Goal: Communication & Community: Share content

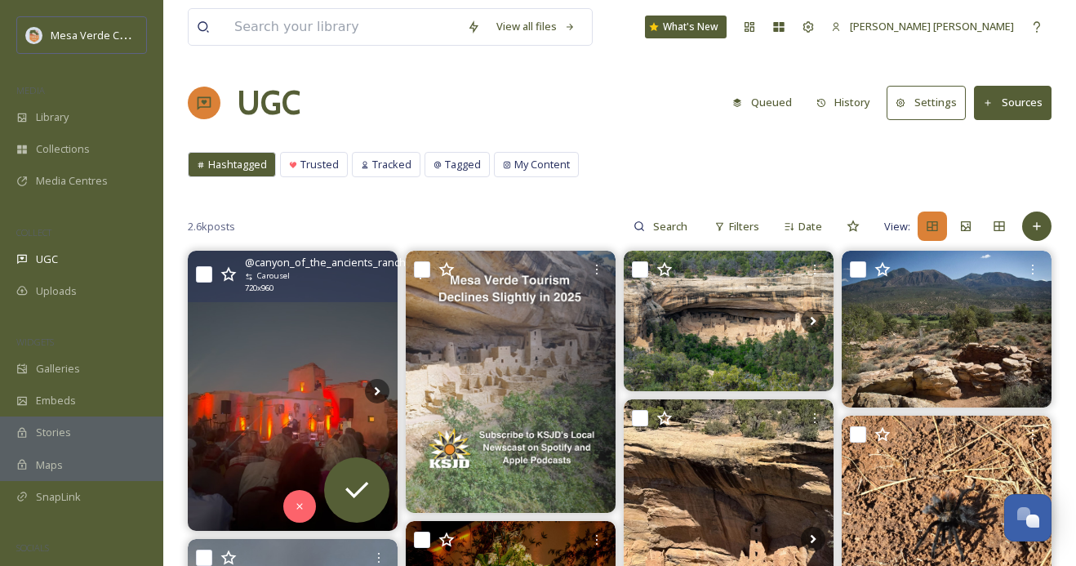
click at [294, 401] on img at bounding box center [293, 391] width 210 height 280
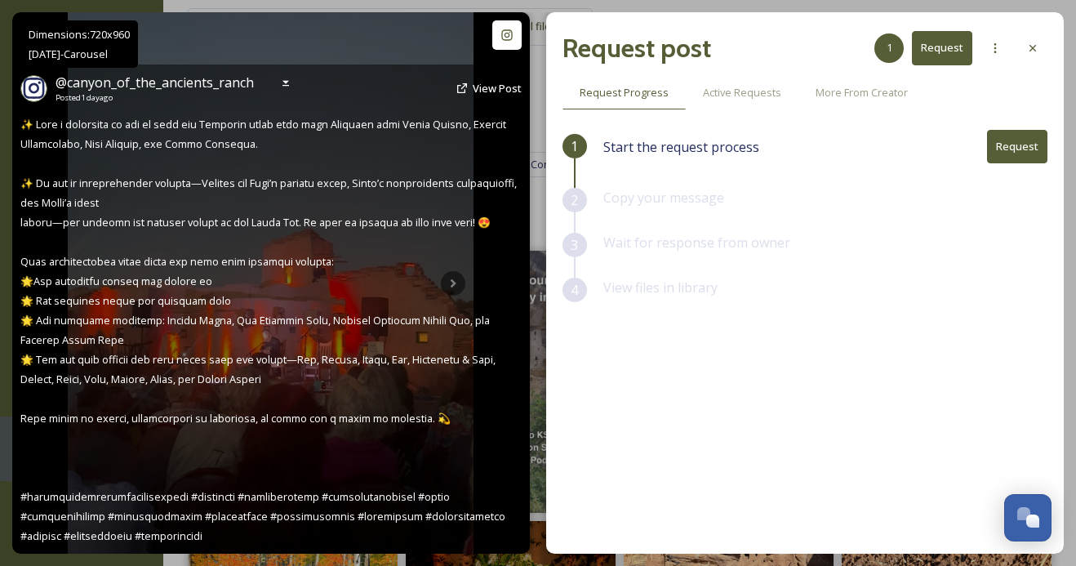
click at [452, 278] on div "@ canyon_of_the_ancients_ranch Posted [DATE] View Post" at bounding box center [271, 308] width 518 height 489
click at [454, 282] on div "@ canyon_of_the_ancients_ranch Posted [DATE] View Post" at bounding box center [271, 308] width 518 height 489
click at [289, 83] on icon at bounding box center [285, 83] width 13 height 13
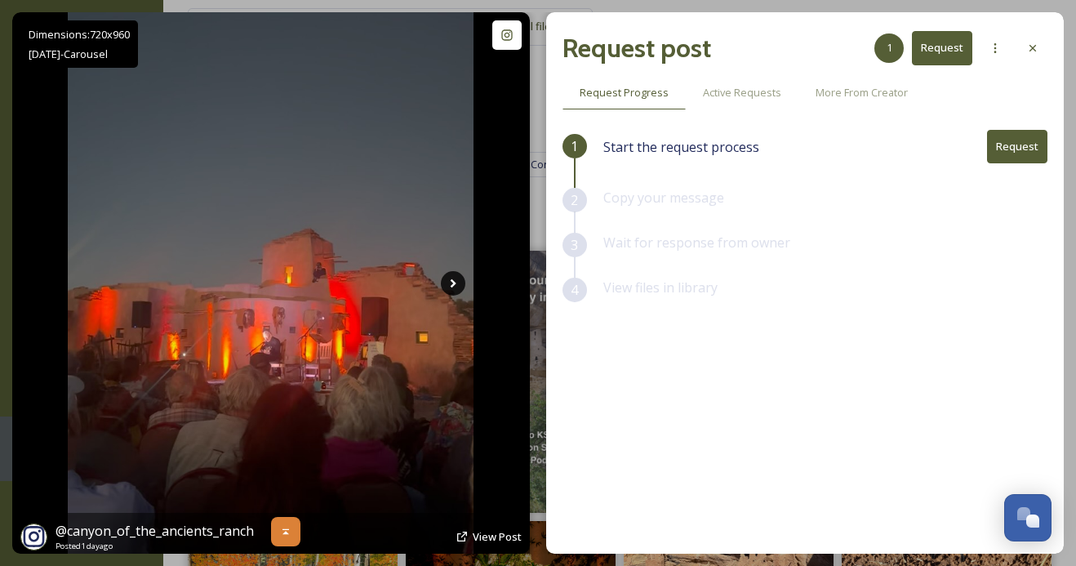
click at [447, 273] on icon at bounding box center [453, 283] width 24 height 24
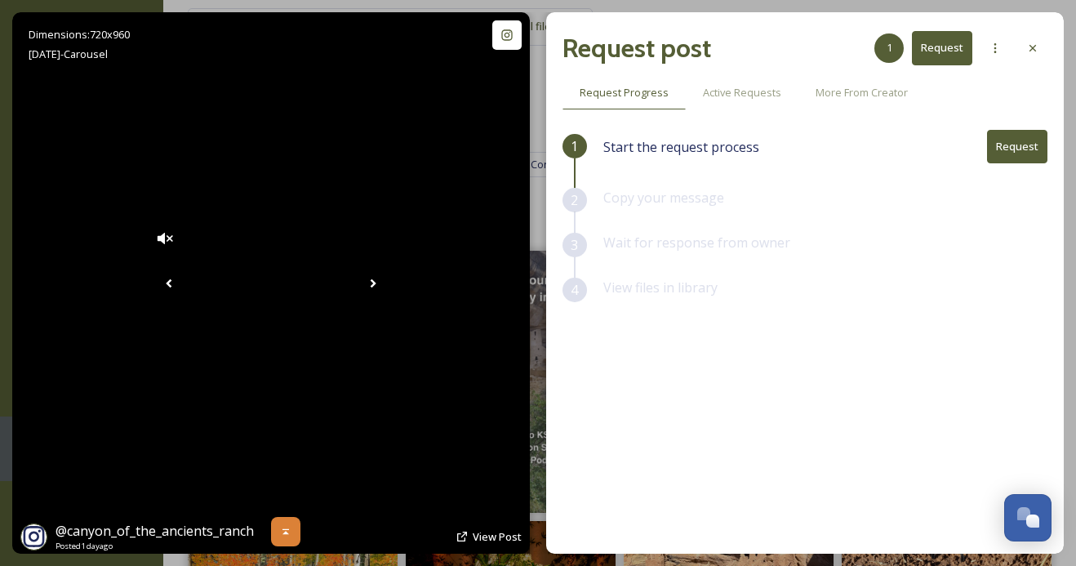
click at [376, 285] on icon at bounding box center [374, 282] width 6 height 9
click at [300, 322] on video "✨ What a privilege it was to host the Artifact event this past Saturday with Cr…" at bounding box center [271, 283] width 245 height 122
click at [165, 232] on input "range" at bounding box center [217, 238] width 105 height 13
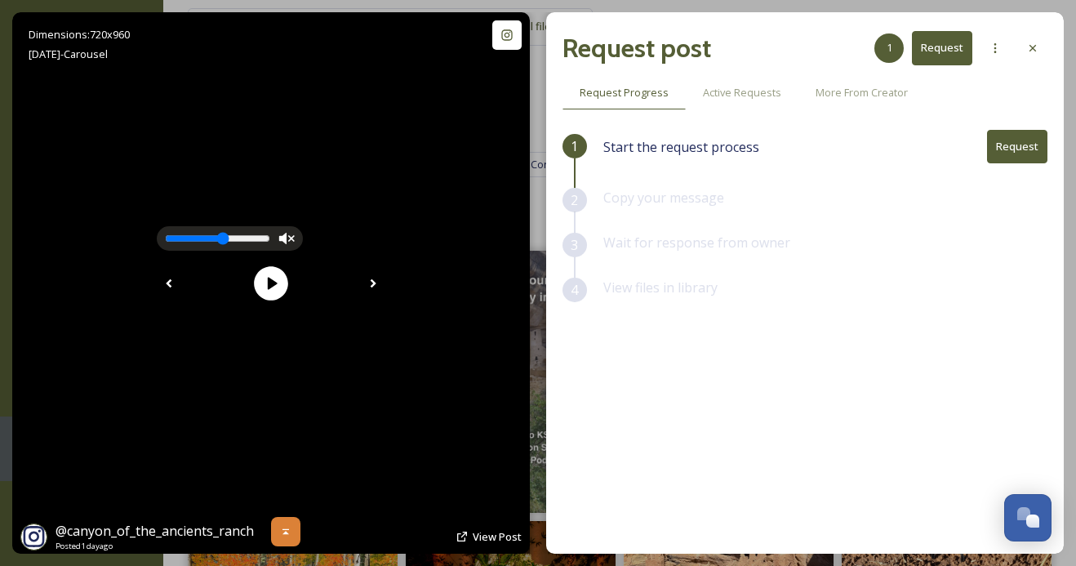
type input "0.56"
click at [165, 232] on input "range" at bounding box center [217, 238] width 105 height 13
click at [272, 299] on icon at bounding box center [271, 283] width 34 height 34
click at [376, 284] on icon at bounding box center [374, 282] width 6 height 9
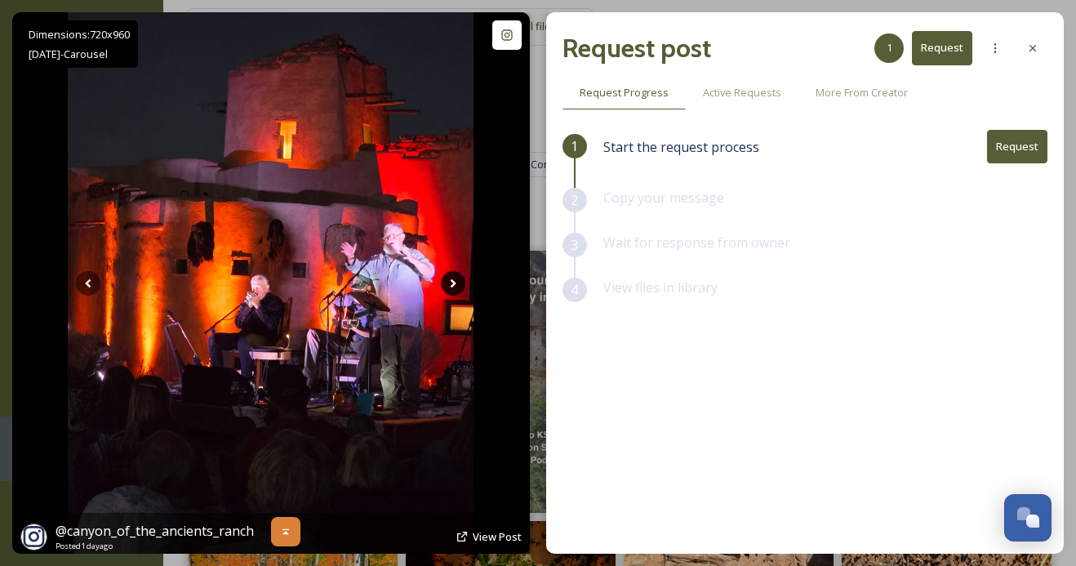
click at [451, 284] on icon at bounding box center [454, 282] width 6 height 9
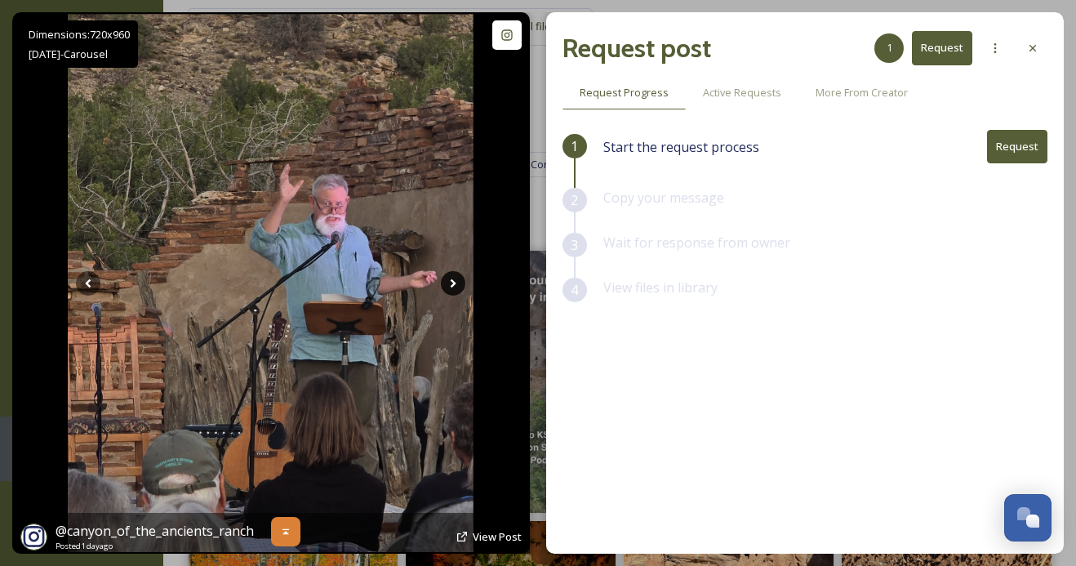
click at [451, 284] on icon at bounding box center [454, 282] width 6 height 9
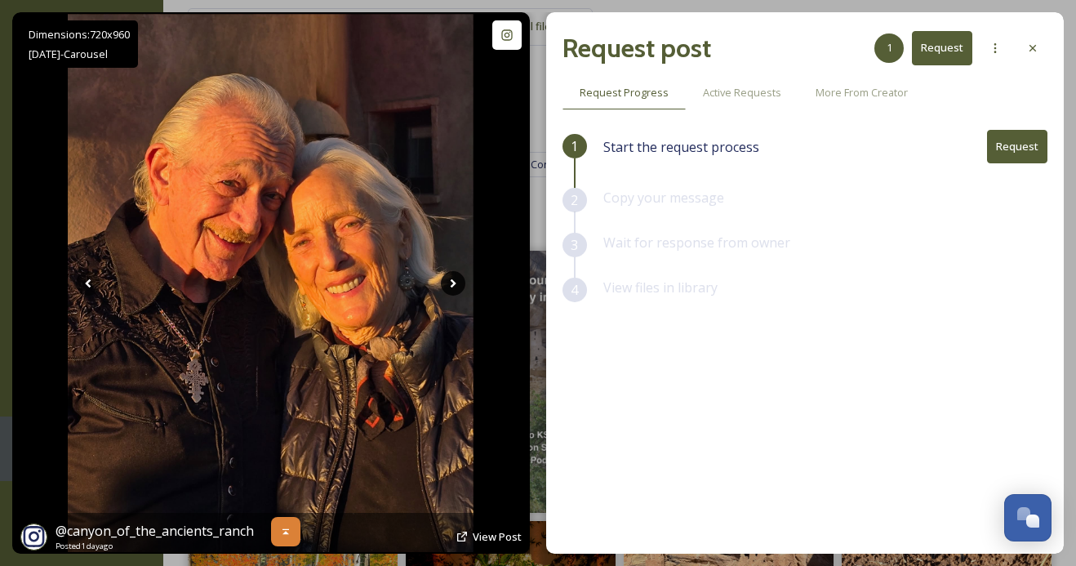
click at [451, 284] on icon at bounding box center [454, 282] width 6 height 9
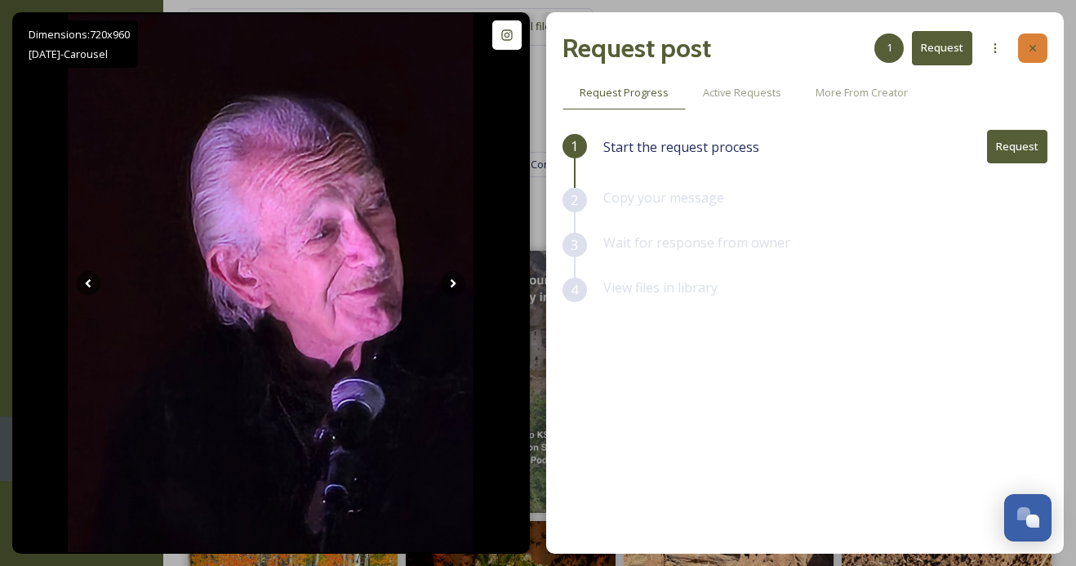
click at [1026, 50] on icon at bounding box center [1032, 48] width 13 height 13
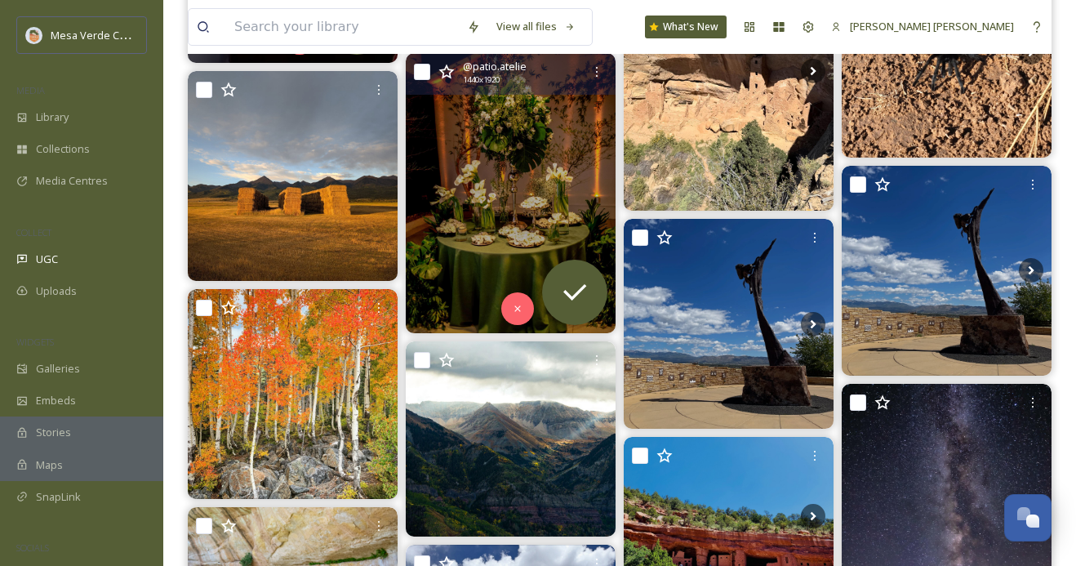
scroll to position [469, 0]
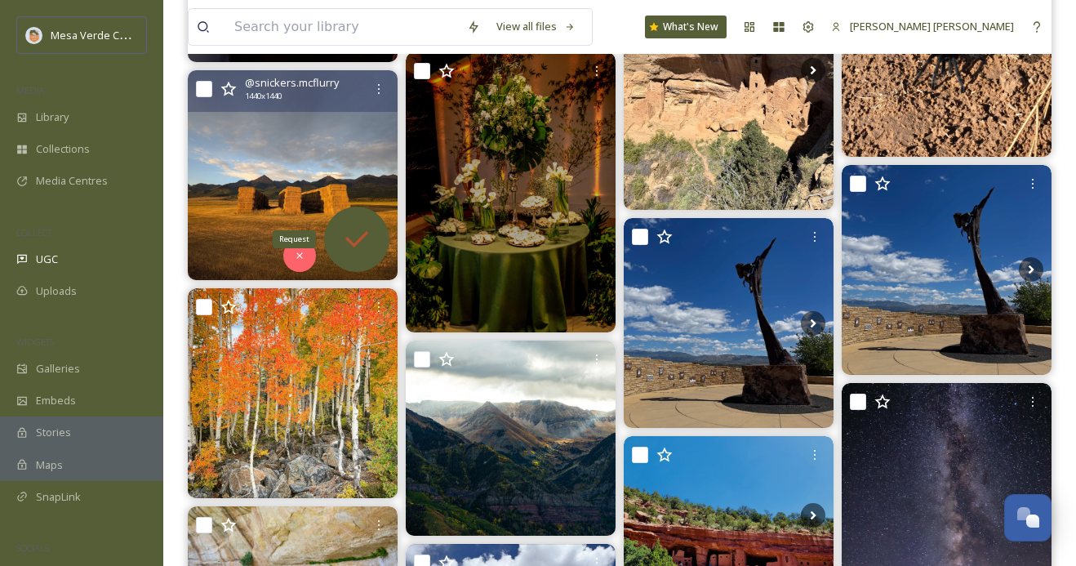
click at [356, 242] on icon at bounding box center [356, 239] width 23 height 16
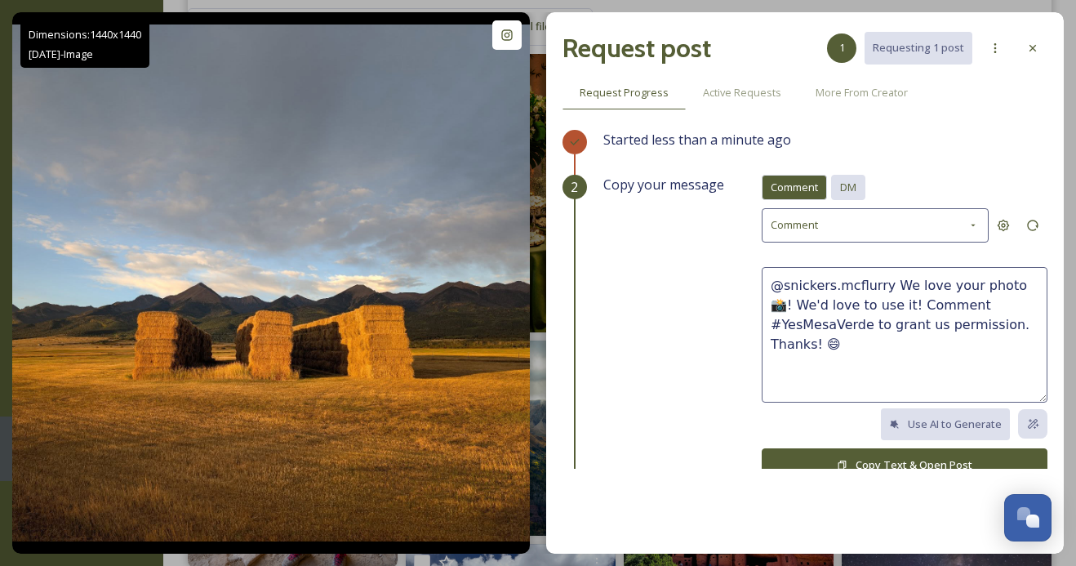
click at [847, 188] on span "DM" at bounding box center [848, 188] width 16 height 16
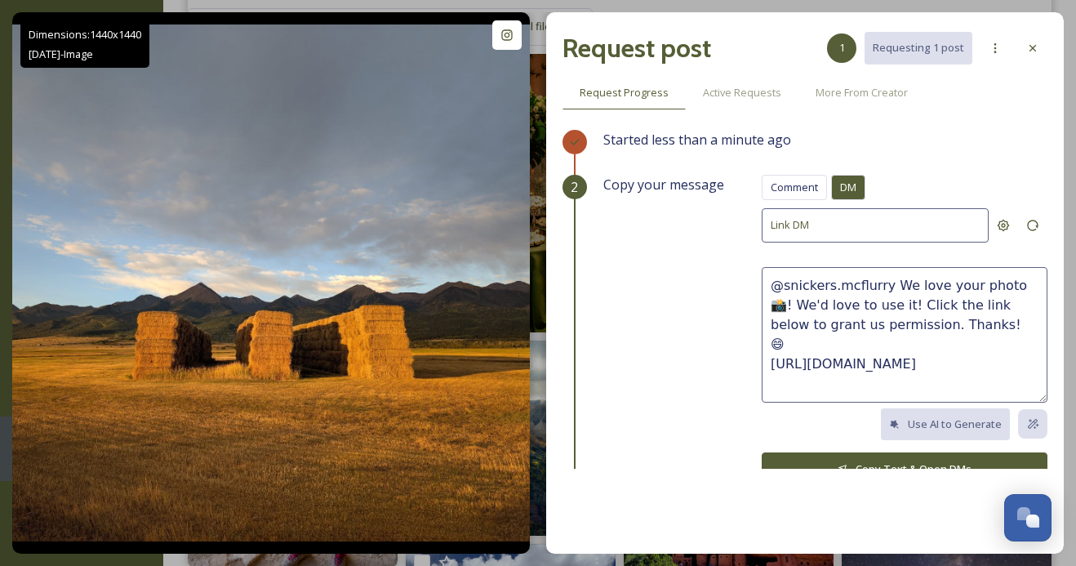
drag, startPoint x: 964, startPoint y: 327, endPoint x: 890, endPoint y: 287, distance: 84.4
click at [890, 287] on textarea "@snickers.mcflurry We love your photo 📸! We'd love to use it! Click the link be…" at bounding box center [905, 335] width 286 height 136
paste textarea "This photo is beautiful, great capture! We'd love to share it on our socials, w…"
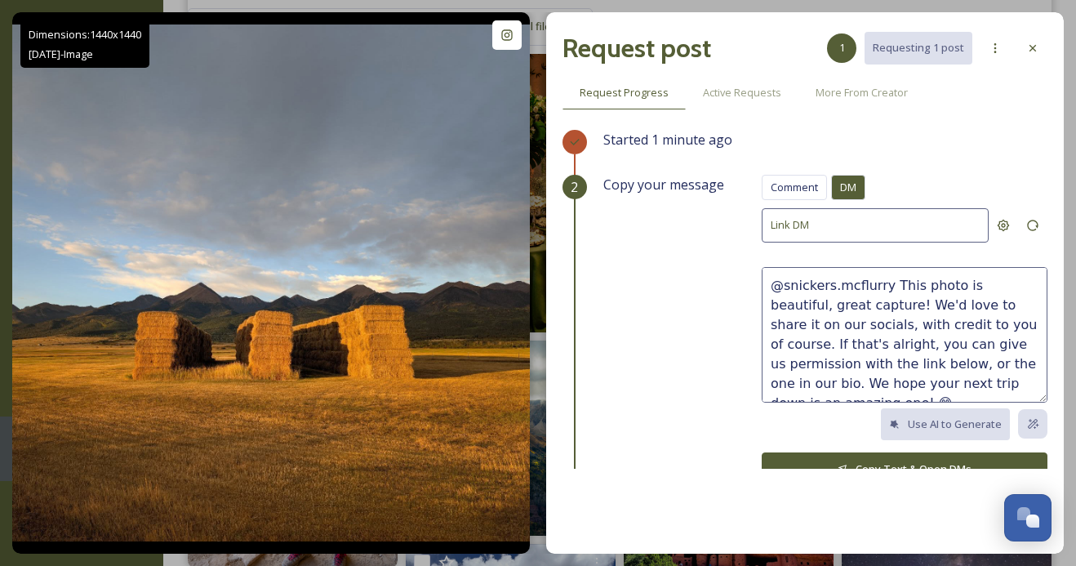
drag, startPoint x: 1019, startPoint y: 284, endPoint x: 967, endPoint y: 285, distance: 52.3
click at [967, 285] on textarea "@snickers.mcflurry This photo is beautiful, great capture! We'd love to share i…" at bounding box center [905, 335] width 286 height 136
click at [847, 305] on textarea "@snickers.mcflurry This photo is amazing, great capture! We'd love to share it …" at bounding box center [905, 335] width 286 height 136
click at [940, 300] on textarea "@snickers.mcflurry This photo is amazing, great capture and great eye! We'd lov…" at bounding box center [905, 335] width 286 height 136
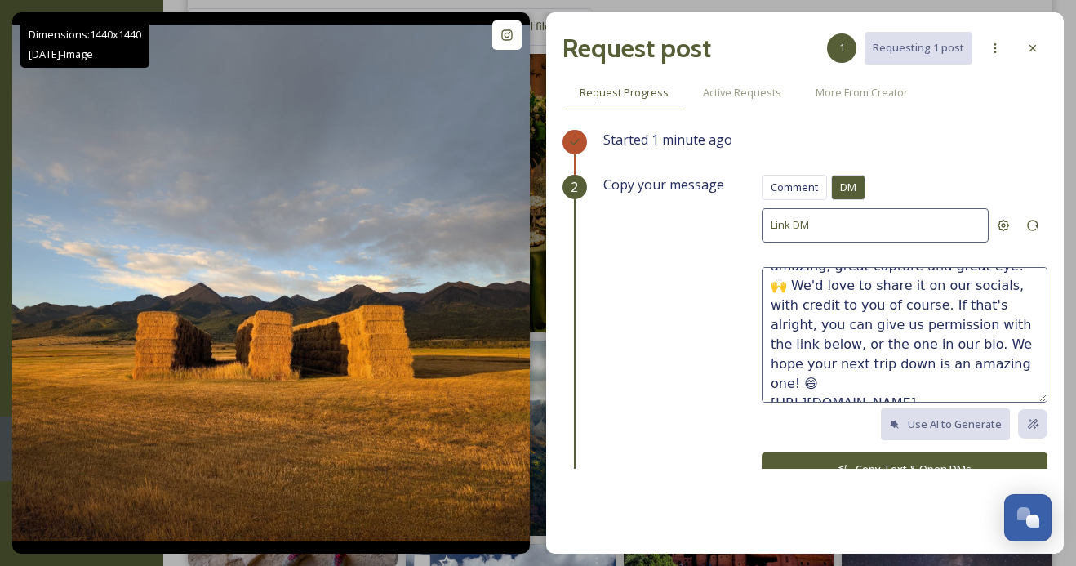
click at [884, 362] on textarea "@snickers.mcflurry This photo is amazing, great capture and great eye! 🙌 We'd l…" at bounding box center [905, 335] width 286 height 136
drag, startPoint x: 864, startPoint y: 362, endPoint x: 819, endPoint y: 345, distance: 47.8
click at [819, 345] on textarea "@snickers.mcflurry This photo is amazing, great capture and great eye! 🙌 We'd l…" at bounding box center [905, 335] width 286 height 136
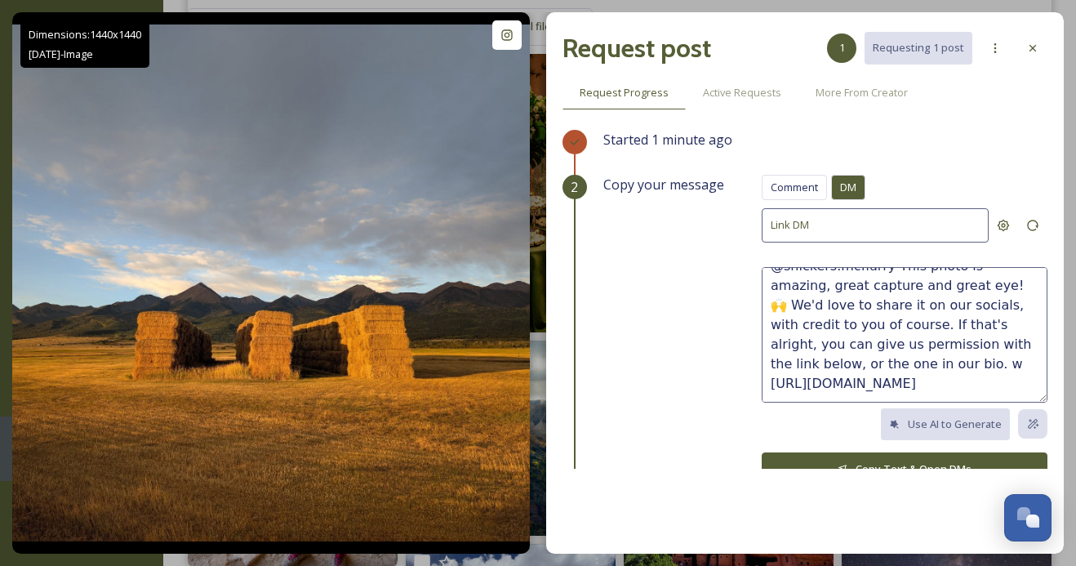
scroll to position [20, 0]
type textarea "@snickers.mcflurry This photo is amazing, great capture and great eye! 🙌 We'd l…"
click at [853, 460] on button "Copy Text & Open DMs" at bounding box center [905, 468] width 286 height 33
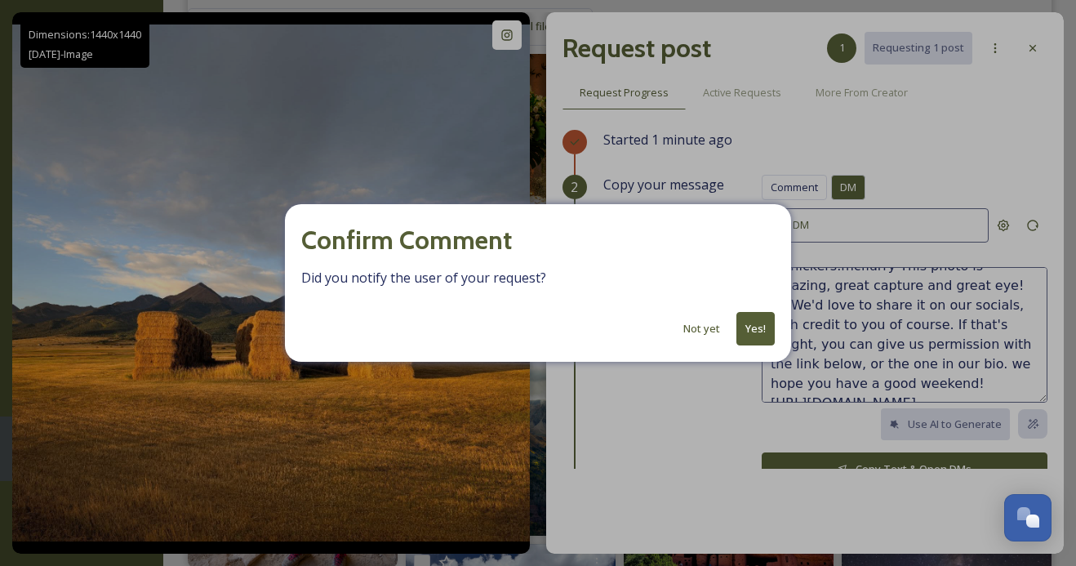
click at [758, 323] on button "Yes!" at bounding box center [755, 328] width 38 height 33
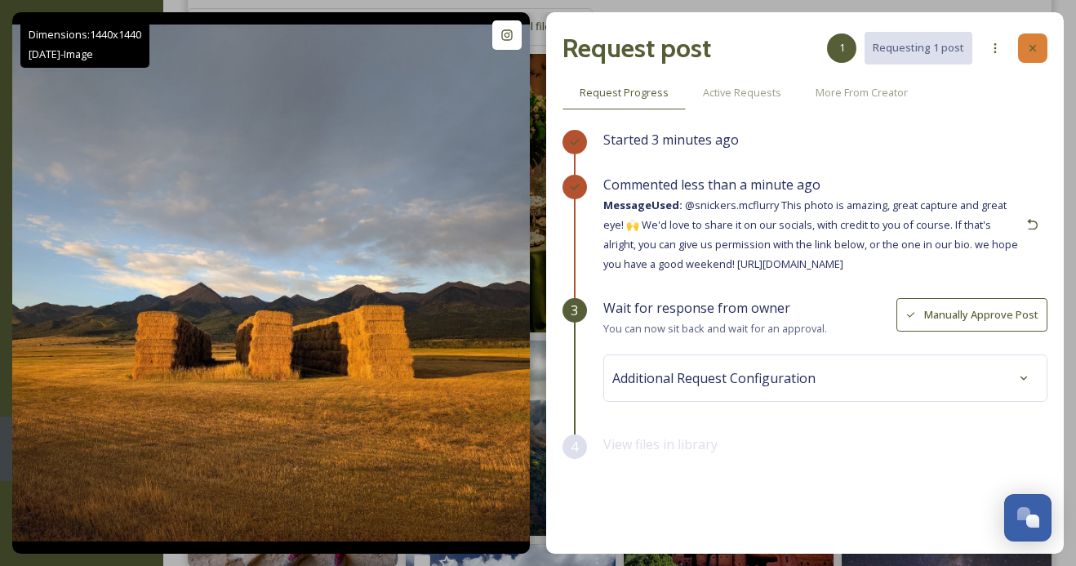
click at [1027, 46] on icon at bounding box center [1032, 48] width 13 height 13
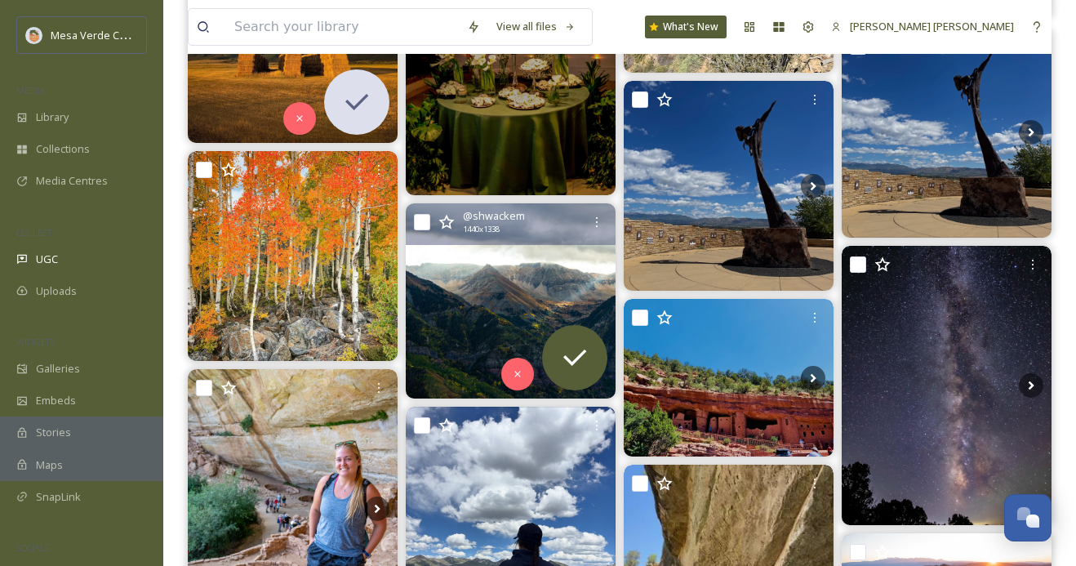
scroll to position [605, 0]
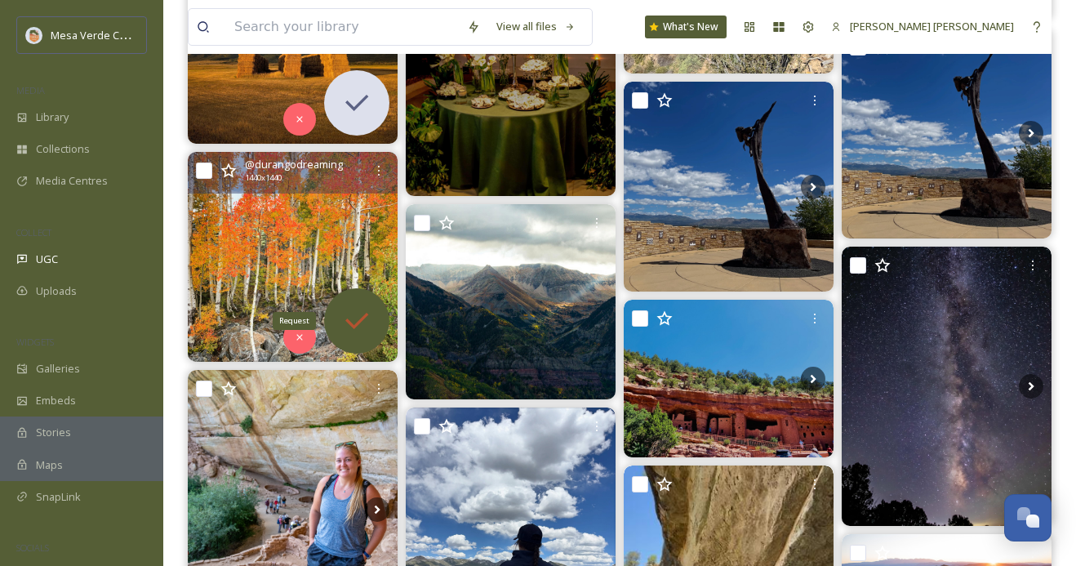
click at [349, 309] on icon at bounding box center [356, 320] width 33 height 33
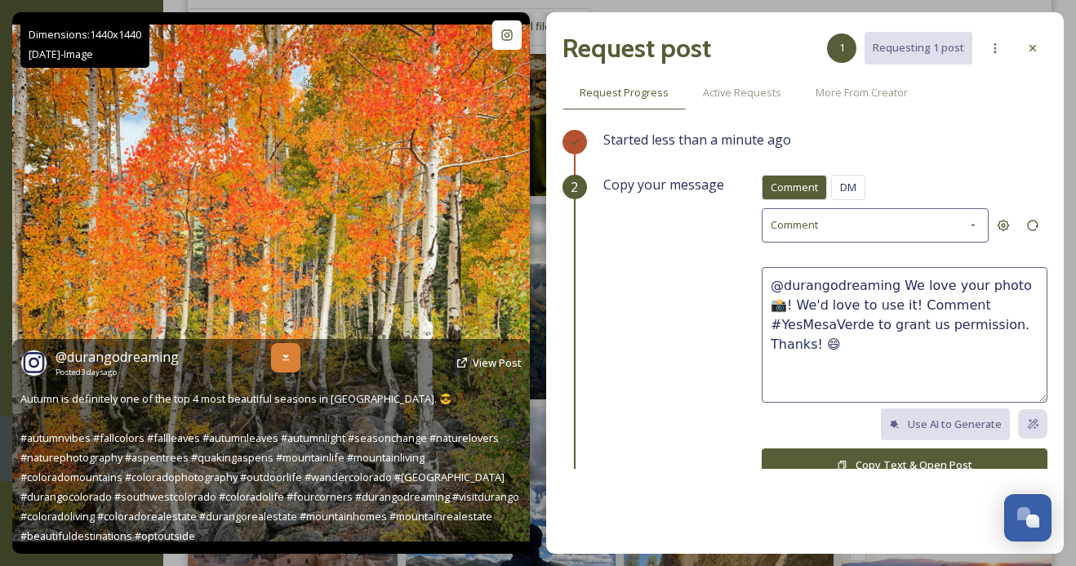
click at [292, 350] on div at bounding box center [285, 357] width 29 height 29
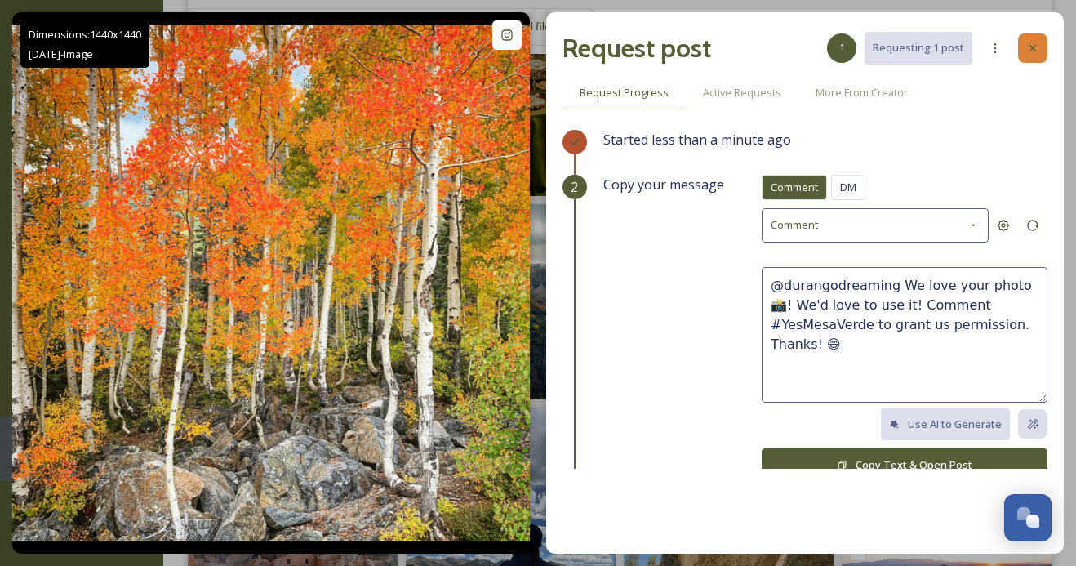
click at [1024, 48] on div at bounding box center [1032, 47] width 29 height 29
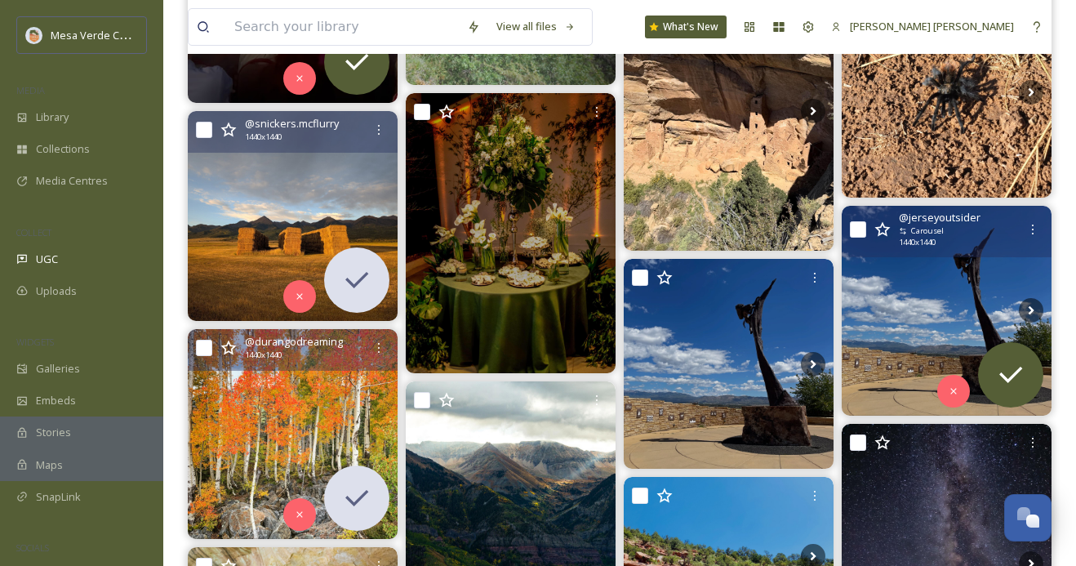
scroll to position [427, 0]
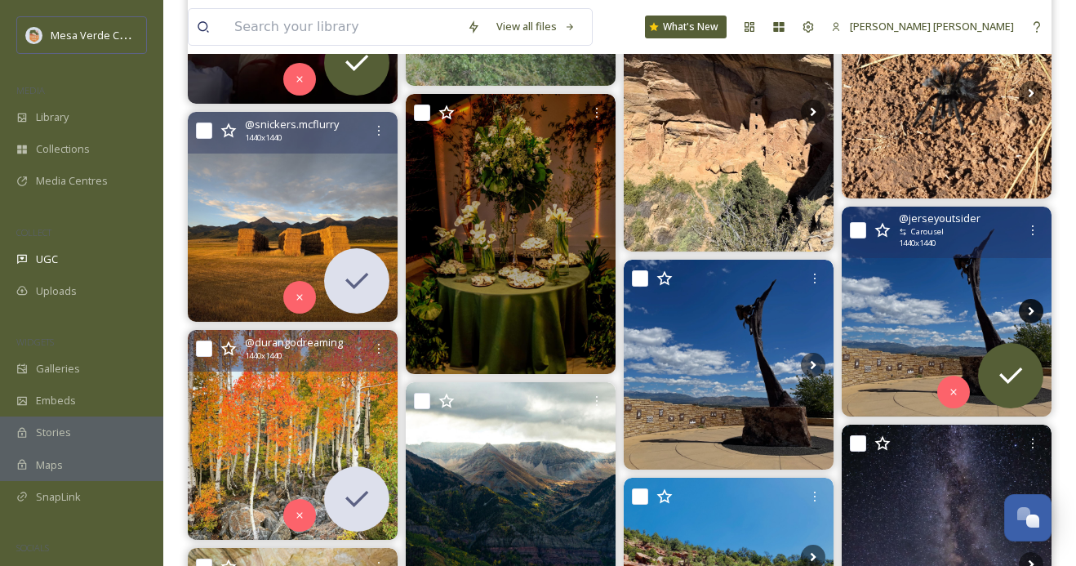
click at [1027, 309] on icon at bounding box center [1031, 311] width 24 height 24
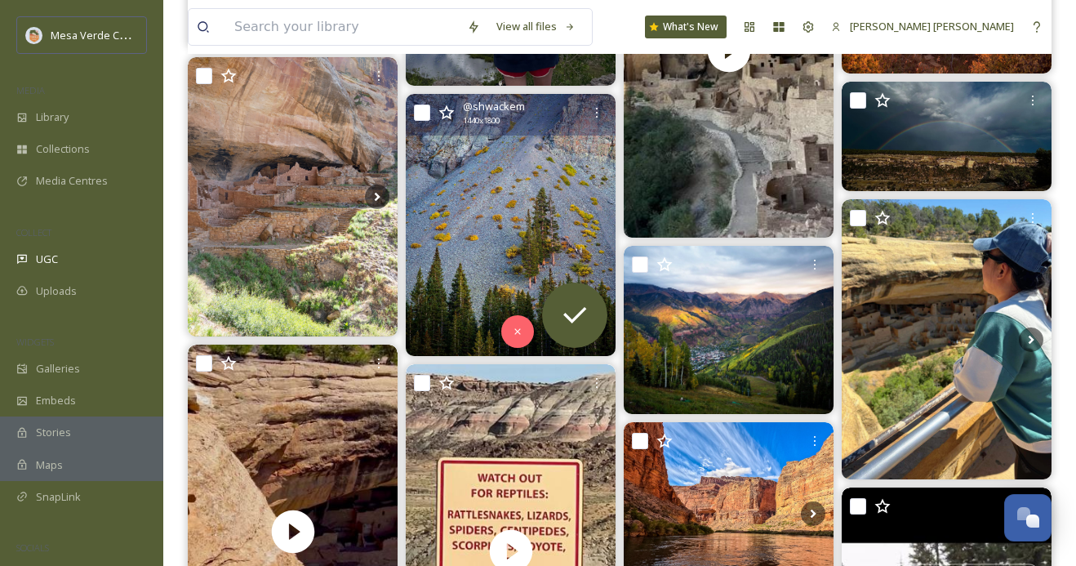
scroll to position [1177, 0]
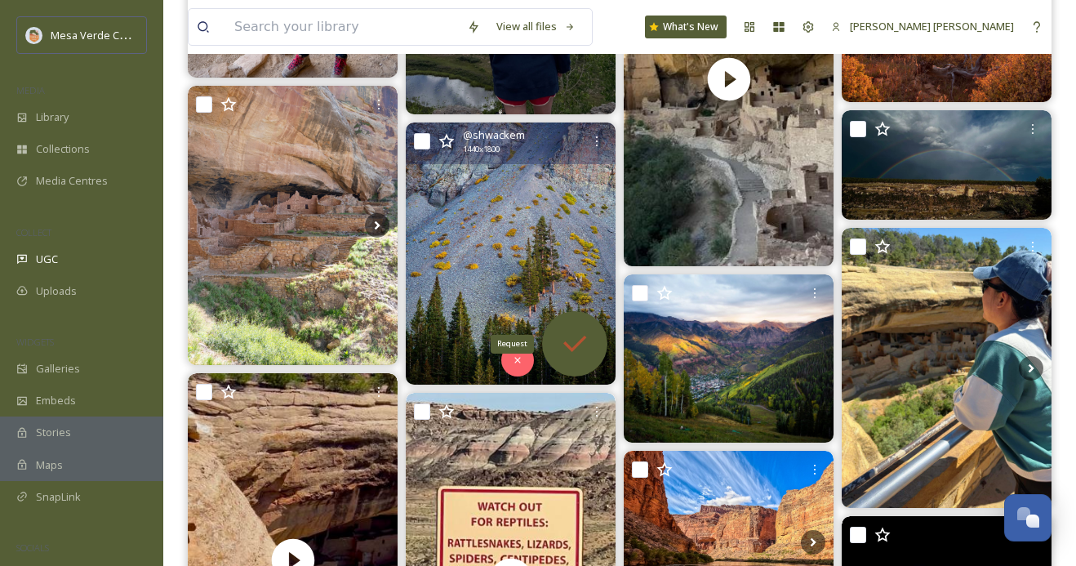
click at [564, 340] on icon at bounding box center [574, 343] width 33 height 33
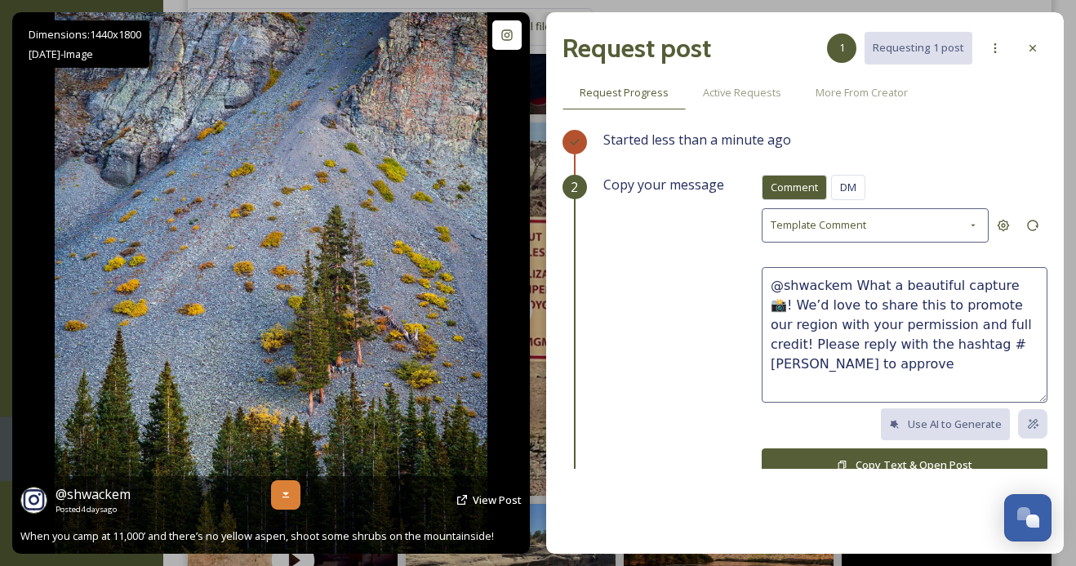
click at [286, 492] on icon at bounding box center [285, 495] width 7 height 6
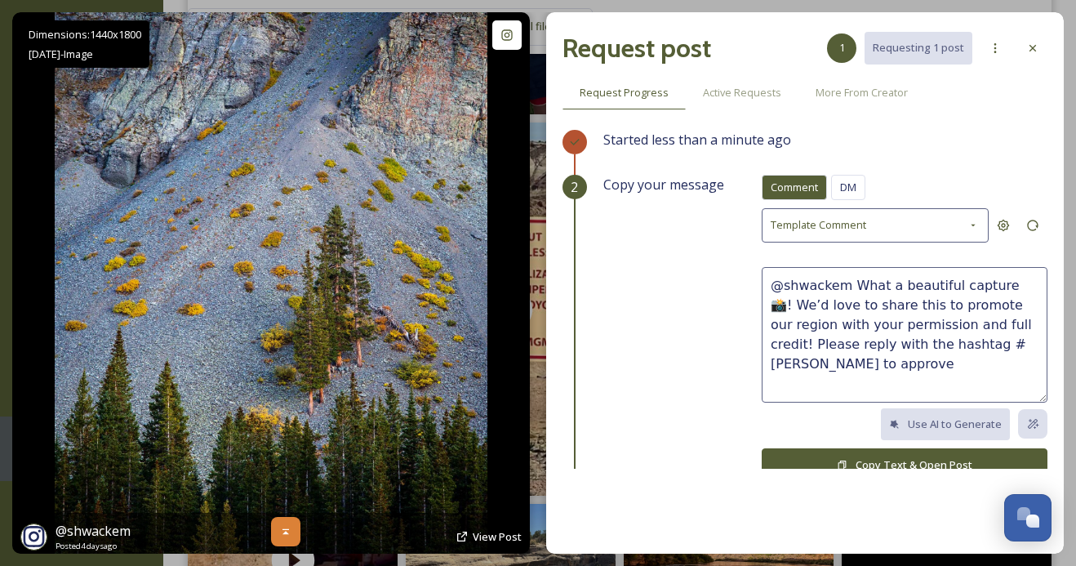
click at [286, 524] on div at bounding box center [285, 531] width 29 height 29
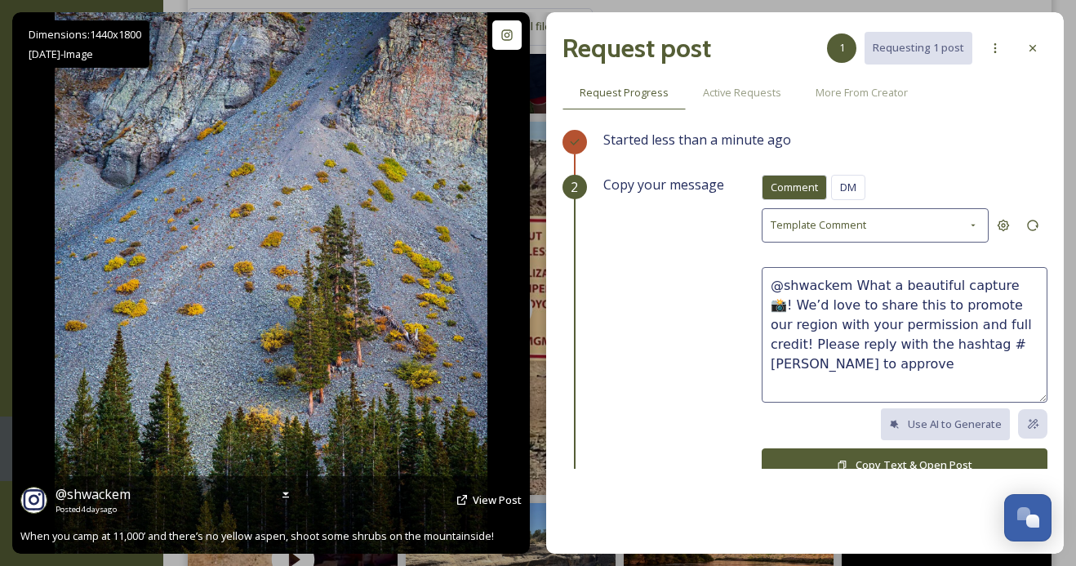
scroll to position [1176, 0]
click at [286, 493] on icon at bounding box center [285, 495] width 7 height 6
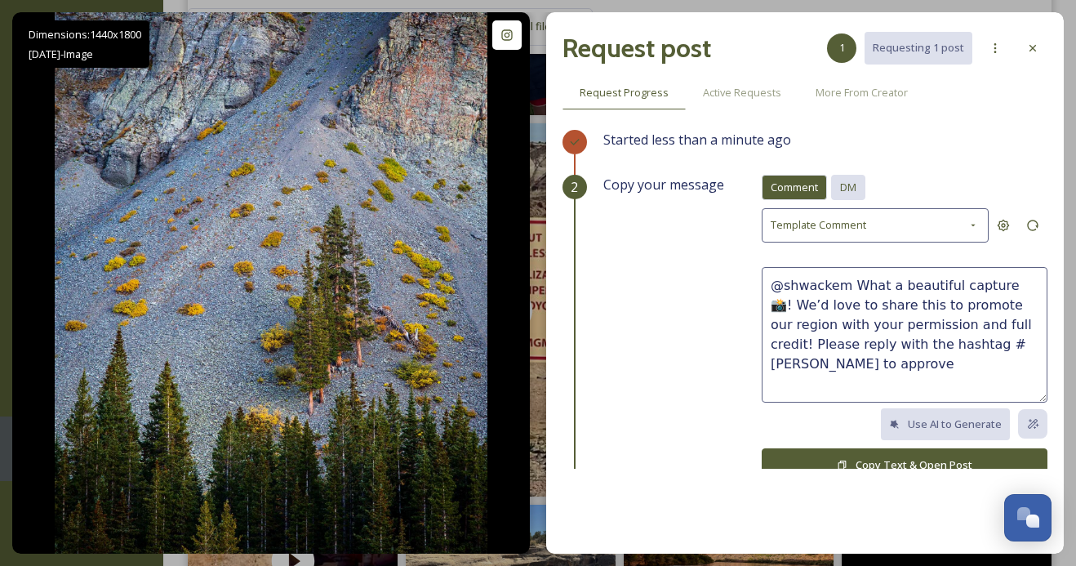
click at [855, 180] on span "DM" at bounding box center [848, 188] width 16 height 16
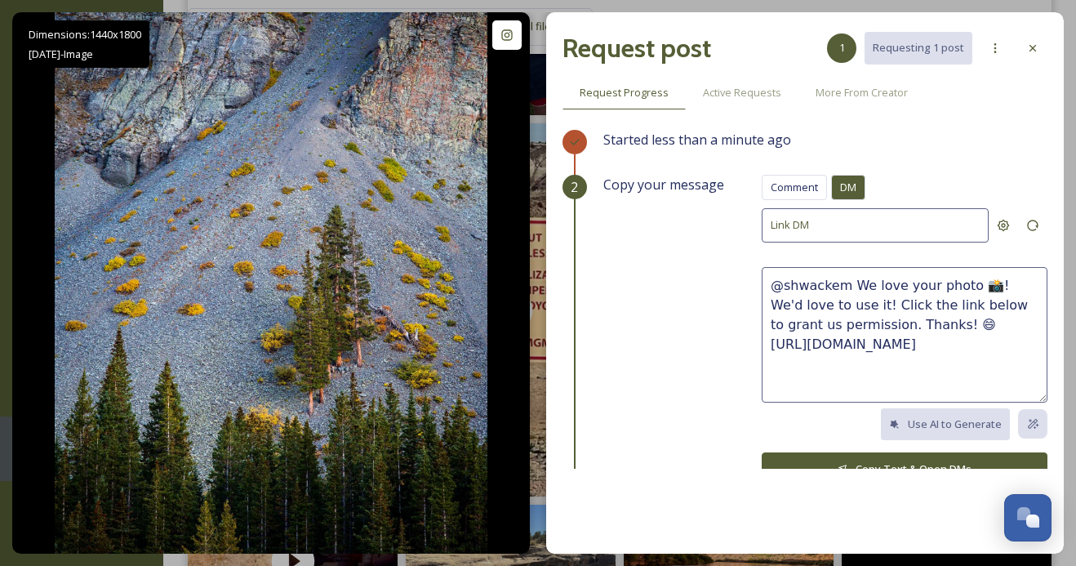
drag, startPoint x: 916, startPoint y: 322, endPoint x: 850, endPoint y: 284, distance: 76.4
click at [850, 284] on textarea "@shwackem We love your photo 📸! We'd love to use it! Click the link below to gr…" at bounding box center [905, 335] width 286 height 136
paste textarea "This photo is beautiful, great capture! We'd love to share it on our socials, w…"
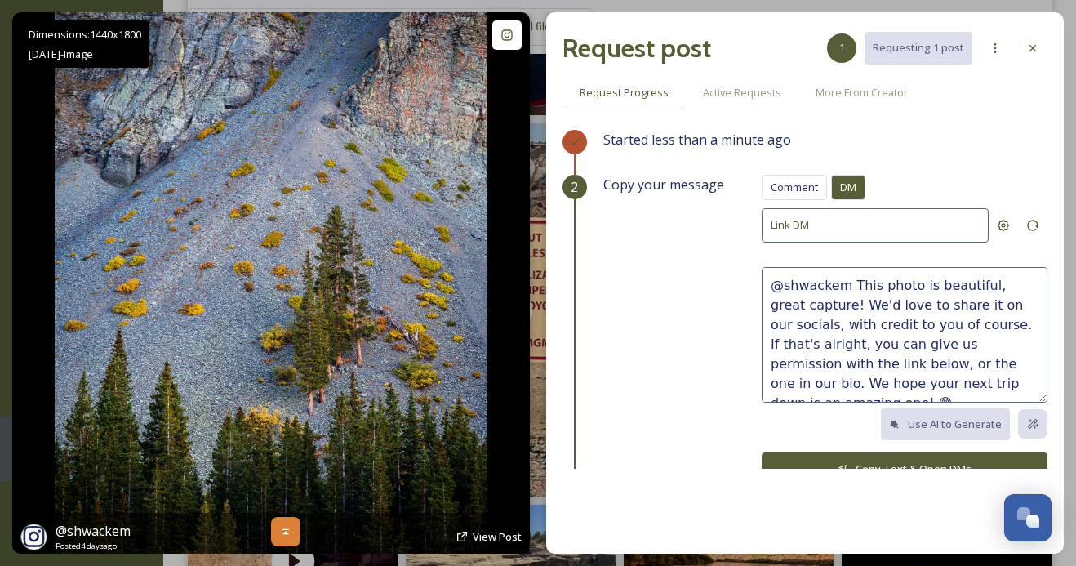
type textarea "@shwackem This photo is beautiful, great capture! We'd love to share it on our …"
click at [283, 536] on icon at bounding box center [285, 531] width 13 height 13
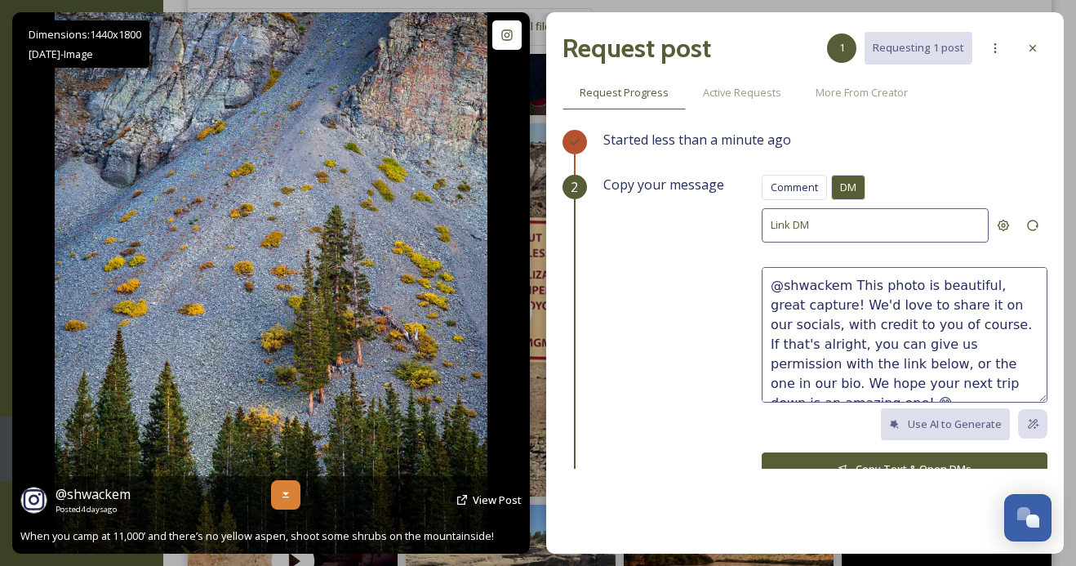
click at [285, 498] on icon at bounding box center [285, 494] width 13 height 13
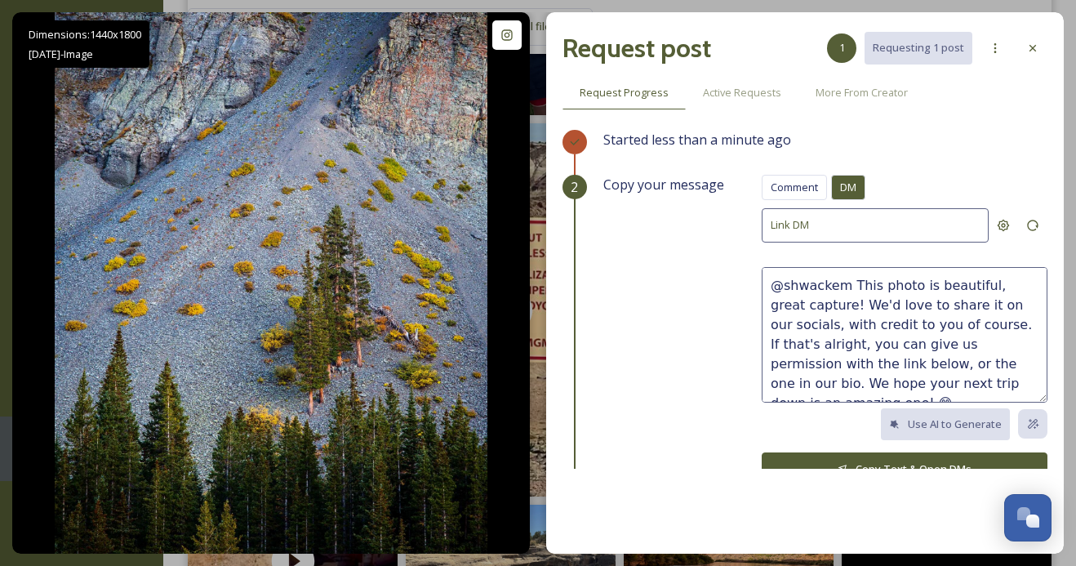
scroll to position [20, 0]
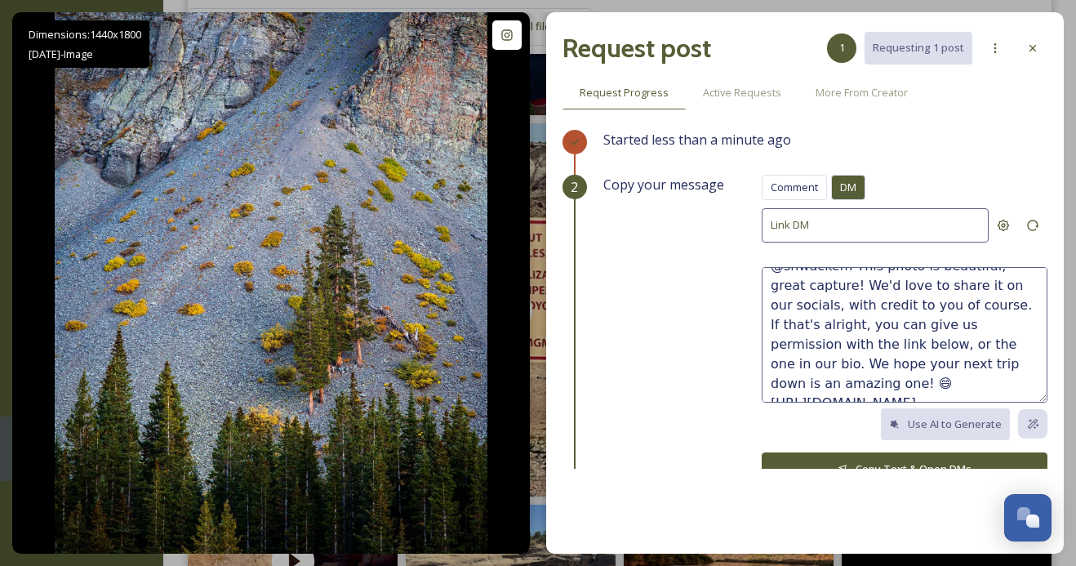
click at [904, 453] on button "Copy Text & Open DMs" at bounding box center [905, 468] width 286 height 33
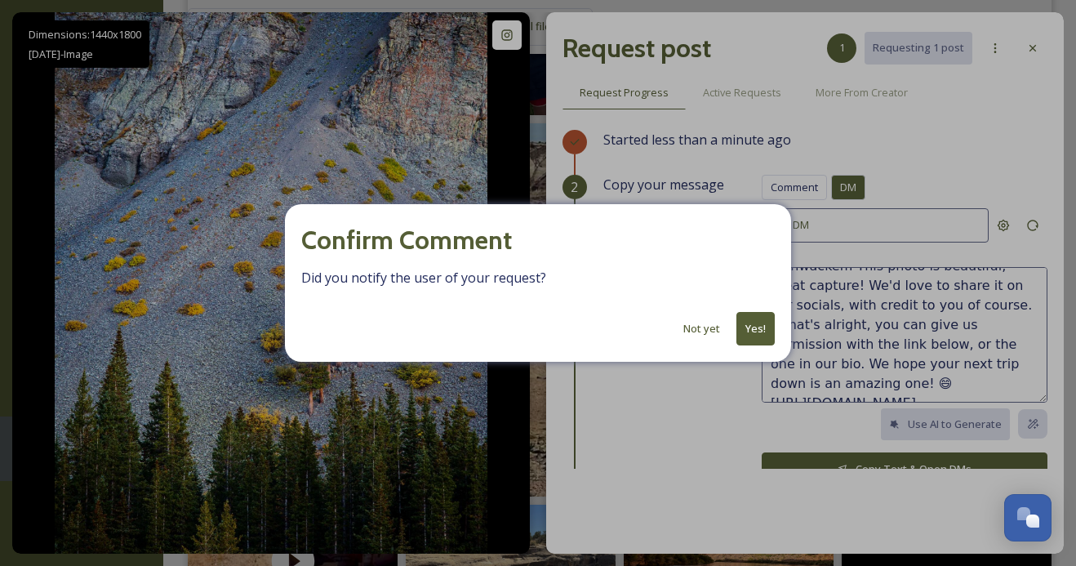
click at [753, 330] on button "Yes!" at bounding box center [755, 328] width 38 height 33
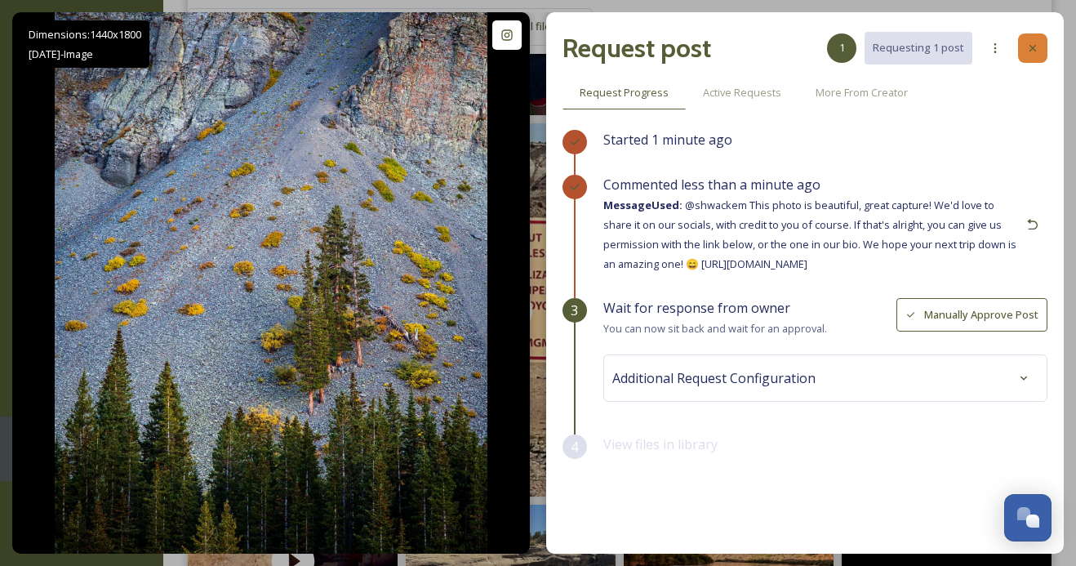
click at [1031, 39] on div at bounding box center [1032, 47] width 29 height 29
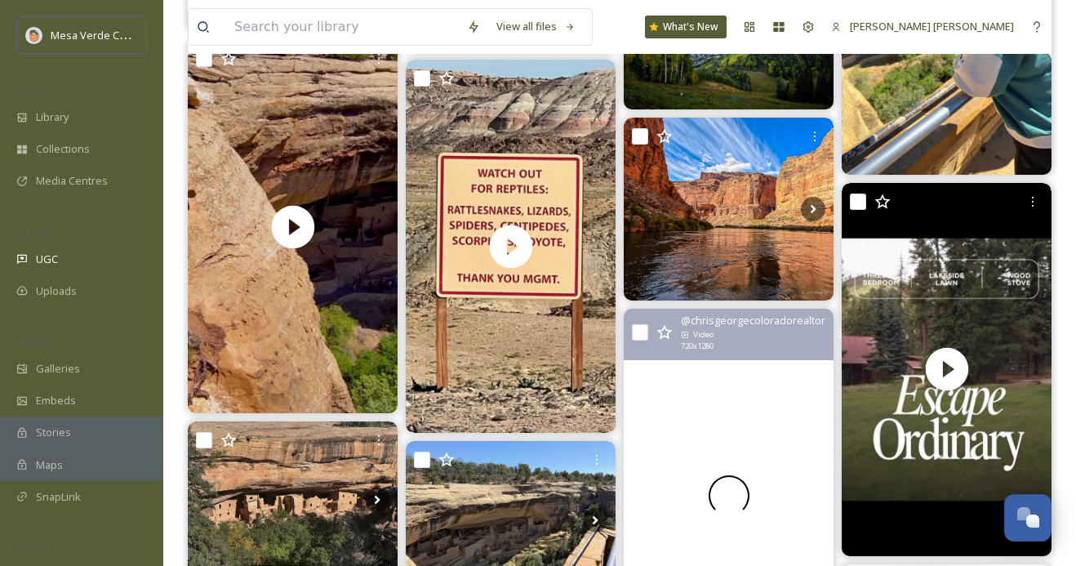
scroll to position [1511, 0]
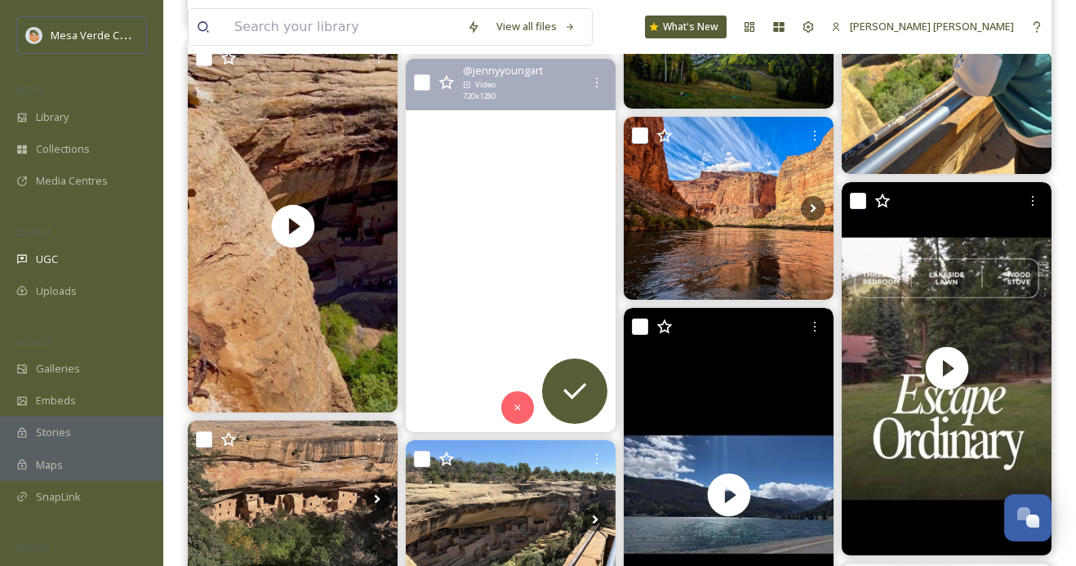
click at [506, 322] on video "Native lands. Incredible!\a\a#MesaVerde #FourCorners #NativeAmericanHistory #An…" at bounding box center [511, 245] width 210 height 373
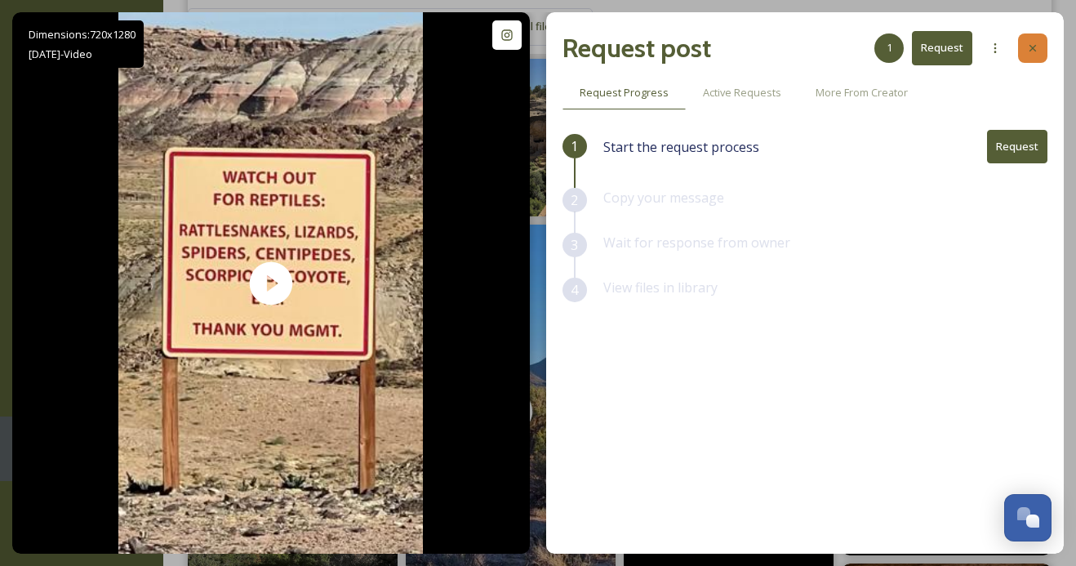
click at [1038, 49] on icon at bounding box center [1032, 48] width 13 height 13
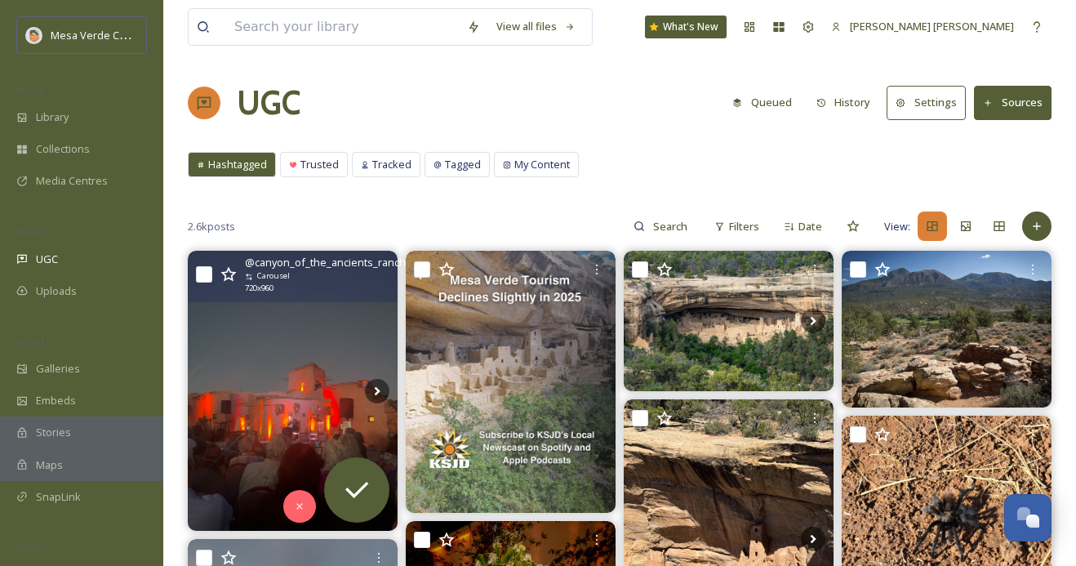
click at [766, 98] on button "Queued" at bounding box center [762, 103] width 76 height 32
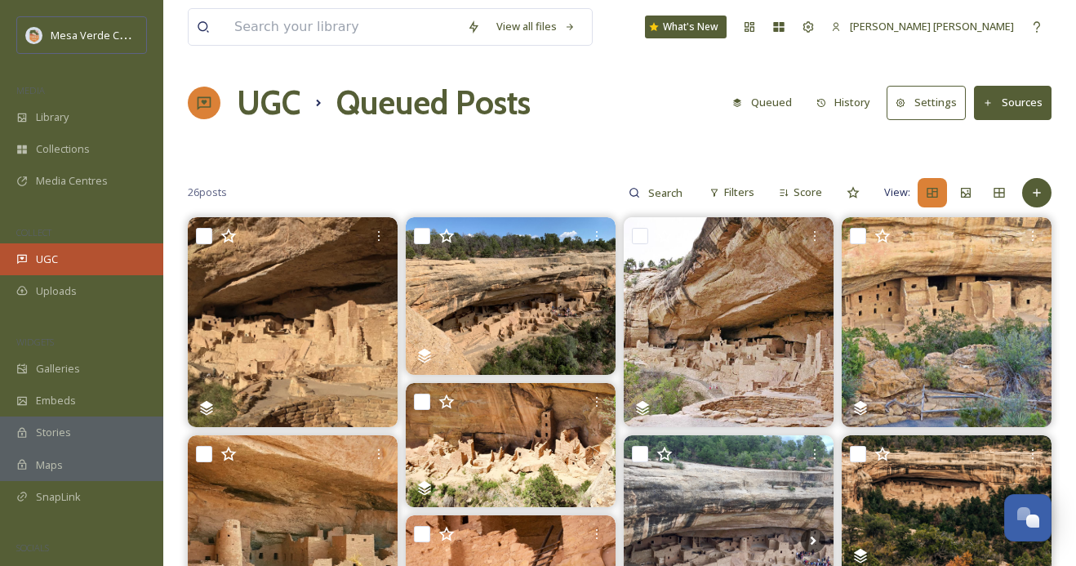
click at [73, 250] on div "UGC" at bounding box center [81, 259] width 163 height 32
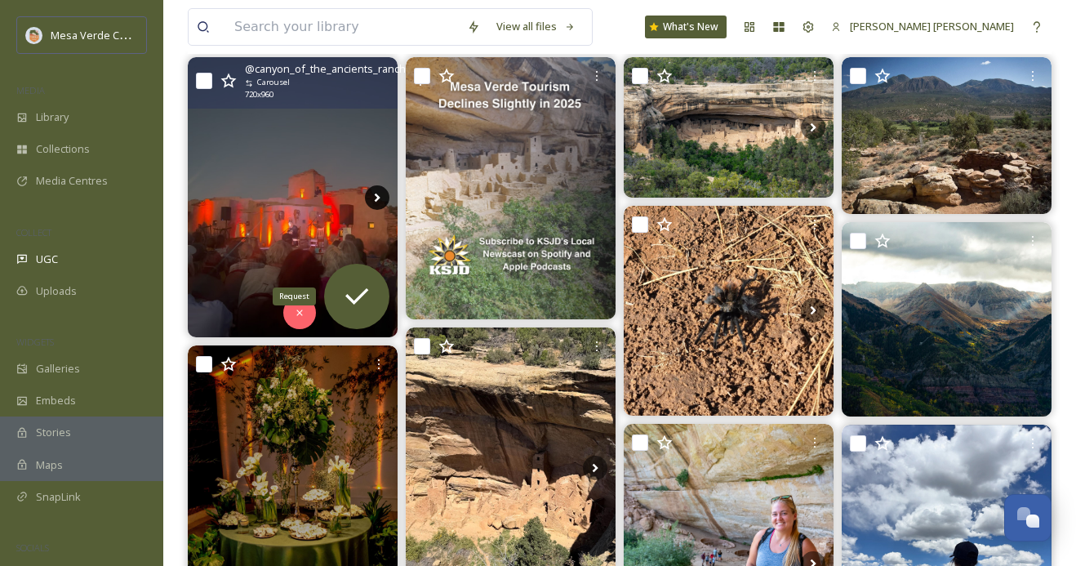
scroll to position [185, 0]
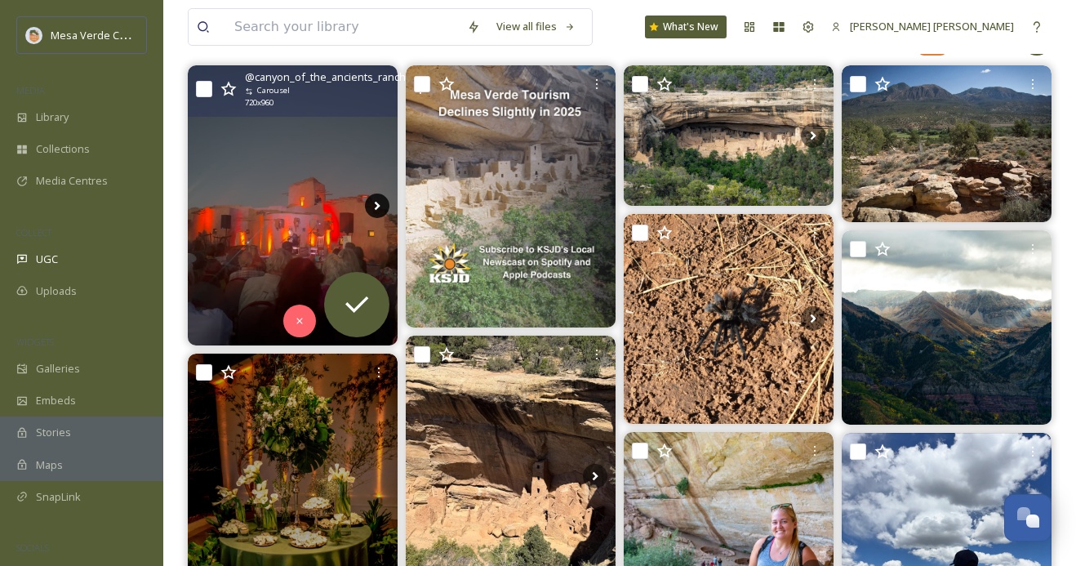
click at [377, 207] on icon at bounding box center [378, 205] width 6 height 9
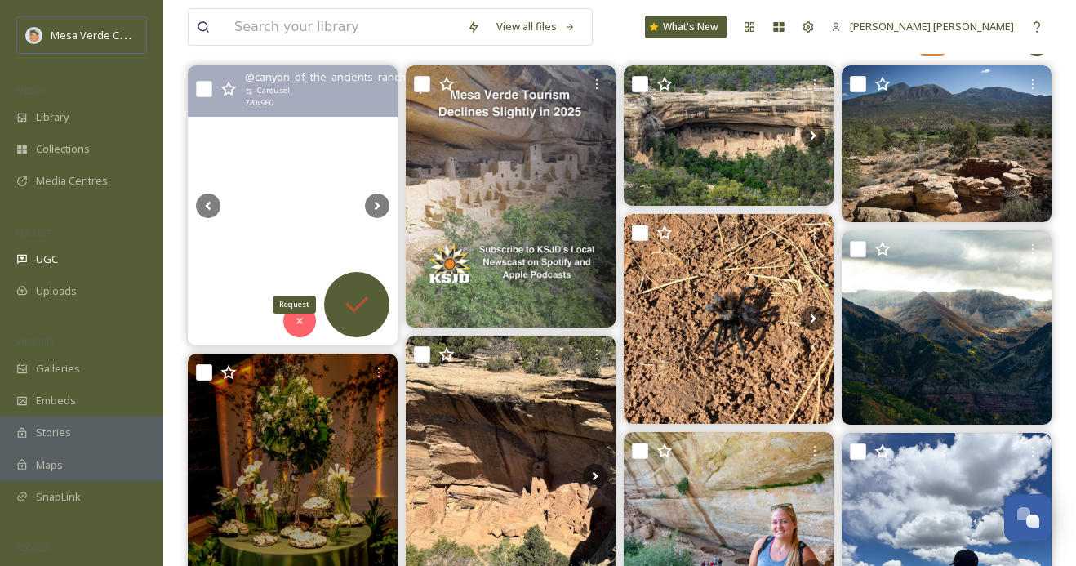
click at [353, 306] on icon at bounding box center [356, 304] width 33 height 33
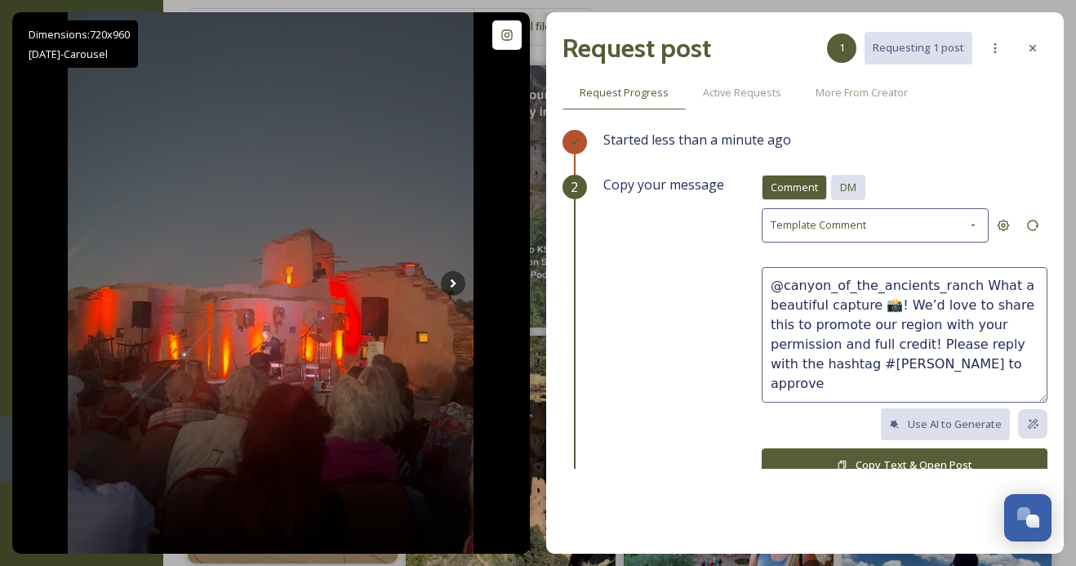
click at [843, 180] on span "DM" at bounding box center [848, 188] width 16 height 16
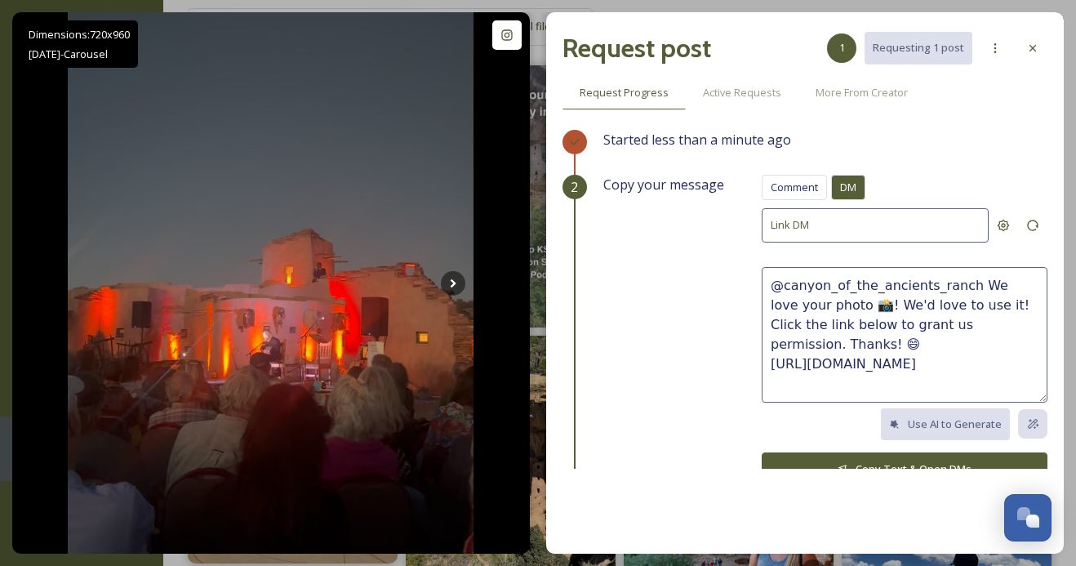
drag, startPoint x: 1037, startPoint y: 320, endPoint x: 975, endPoint y: 286, distance: 70.9
click at [975, 286] on textarea "@canyon_of_the_ancients_ranch We love your photo 📸! We'd love to use it! Click …" at bounding box center [905, 335] width 286 height 136
click at [1029, 49] on icon at bounding box center [1032, 48] width 13 height 13
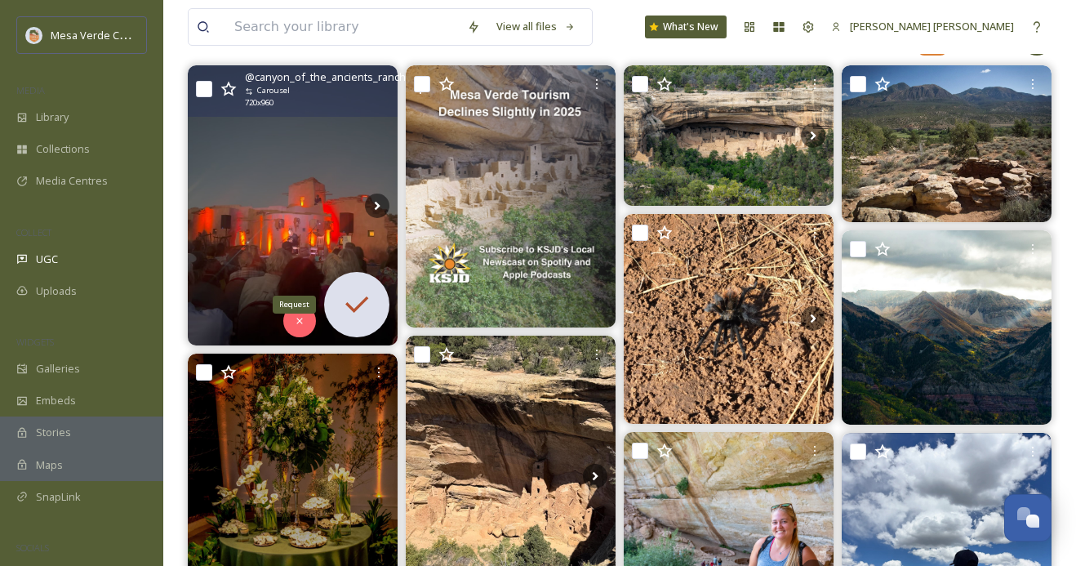
click at [360, 308] on icon at bounding box center [356, 304] width 33 height 33
click at [342, 298] on icon at bounding box center [356, 304] width 33 height 33
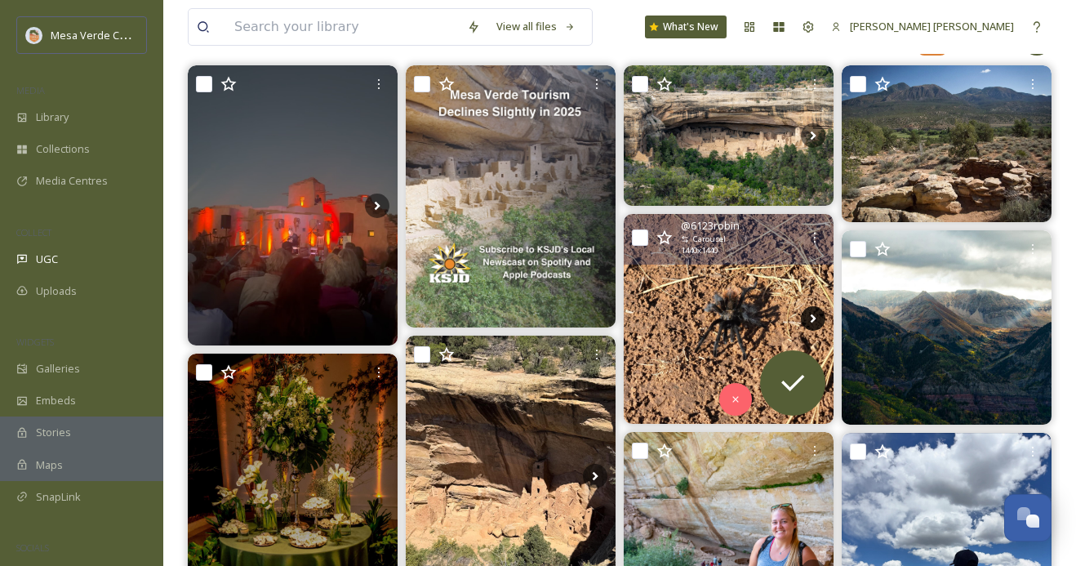
click at [816, 317] on icon at bounding box center [813, 318] width 24 height 24
click at [792, 379] on icon at bounding box center [792, 383] width 33 height 33
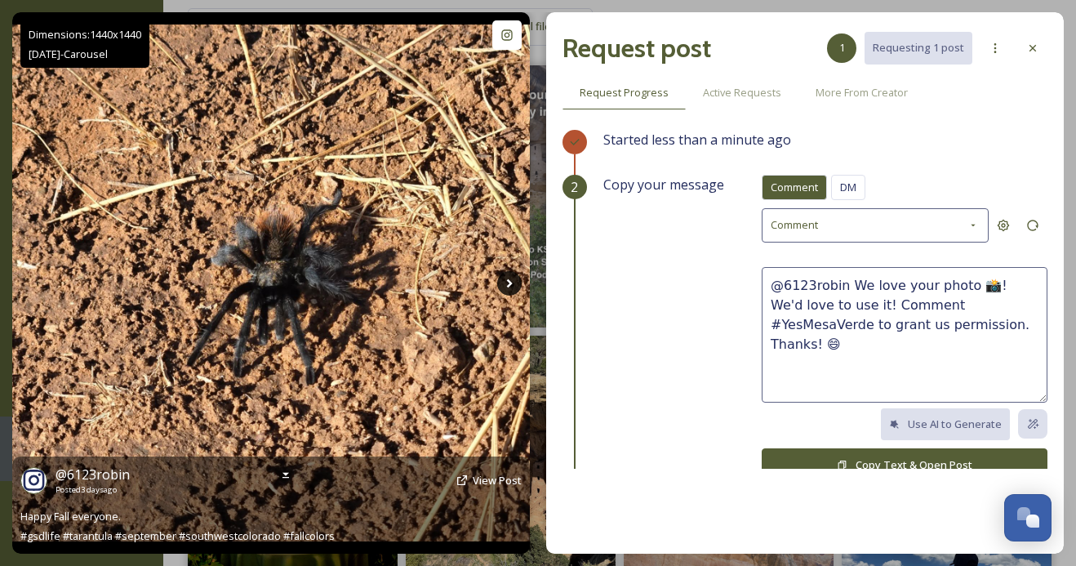
click at [520, 275] on icon at bounding box center [509, 283] width 24 height 24
click at [509, 281] on icon at bounding box center [509, 282] width 6 height 9
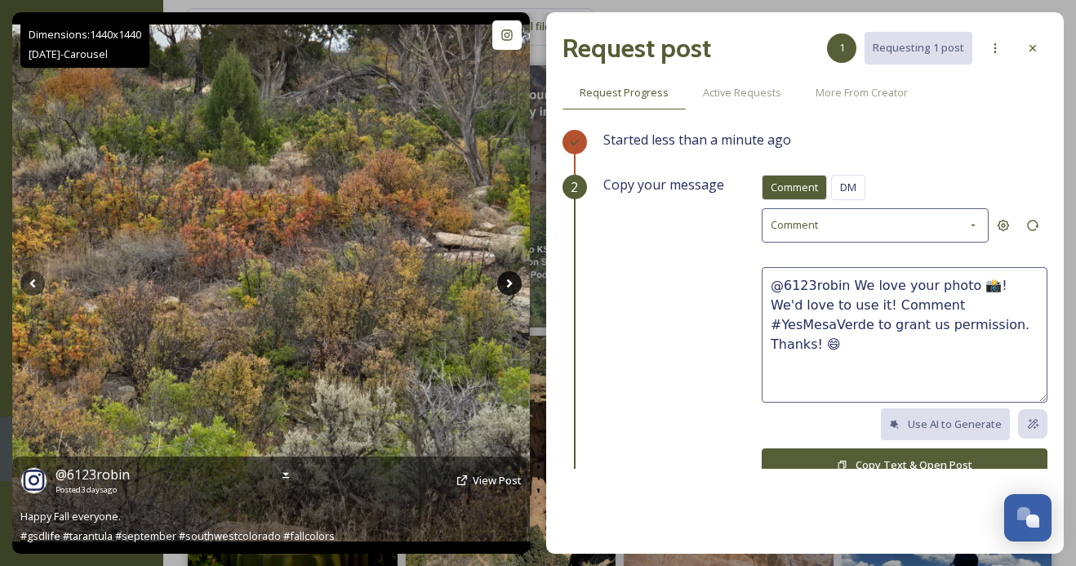
click at [509, 282] on icon at bounding box center [509, 283] width 24 height 24
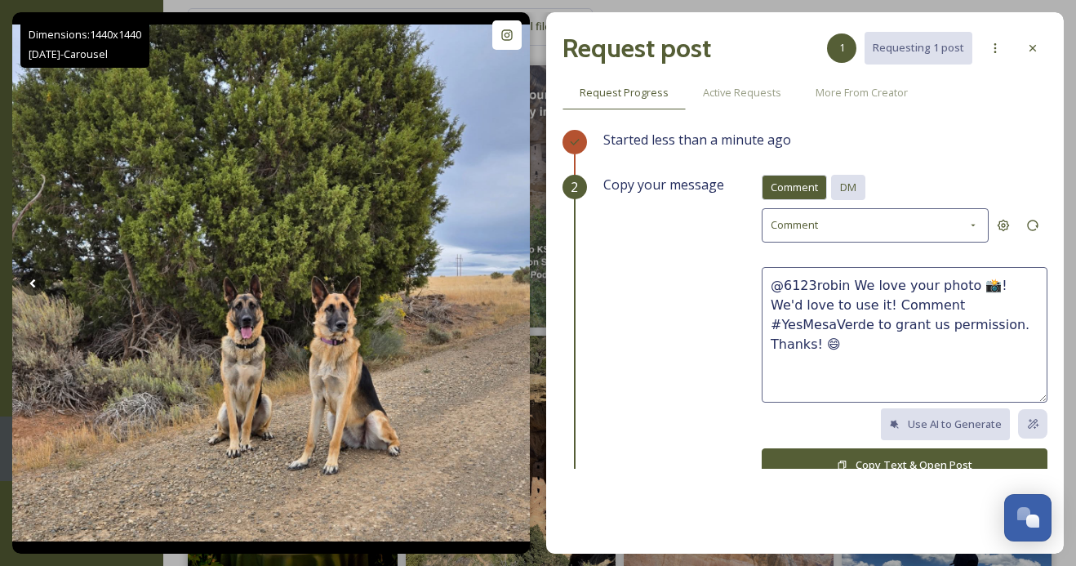
click at [864, 186] on div "DM" at bounding box center [848, 187] width 34 height 25
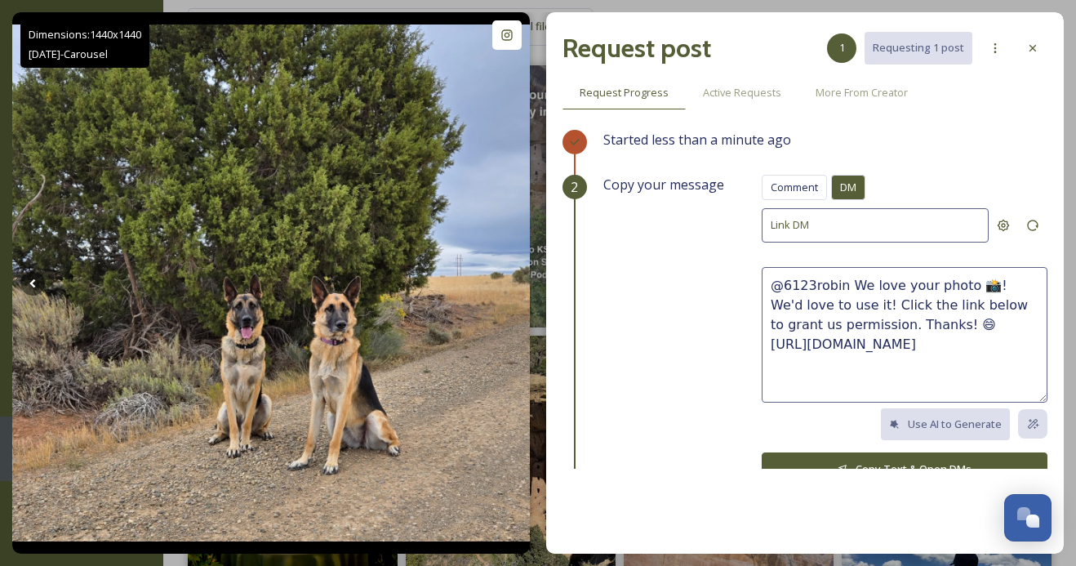
drag, startPoint x: 919, startPoint y: 322, endPoint x: 847, endPoint y: 287, distance: 80.3
click at [847, 287] on textarea "@6123robin We love your photo 📸! We'd love to use it! Click the link below to g…" at bounding box center [905, 335] width 286 height 136
paste textarea "These photos are awesome, we hope y’all had a fun trip! We'd love to share thes…"
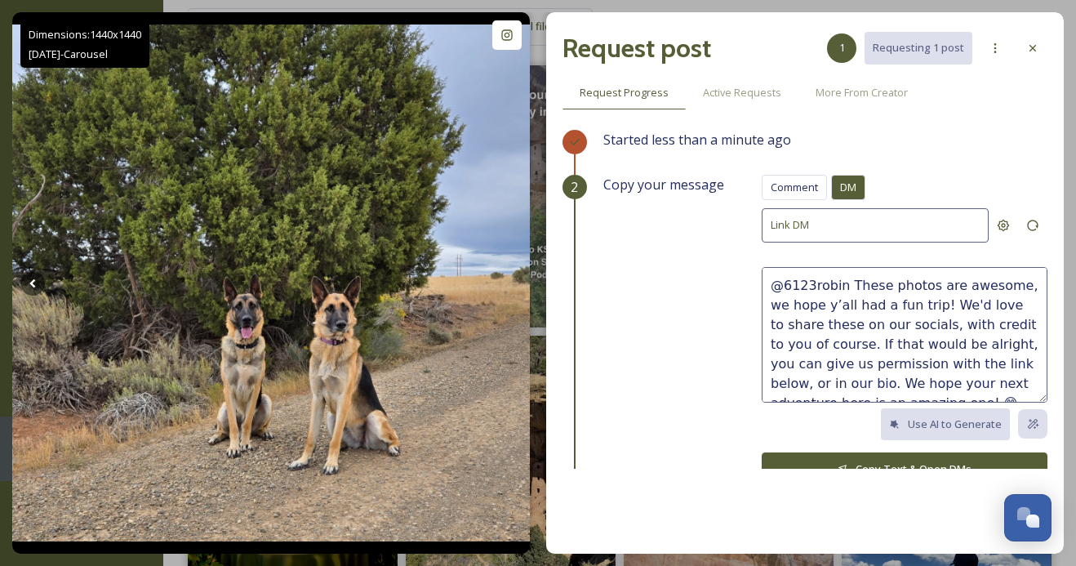
scroll to position [10, 0]
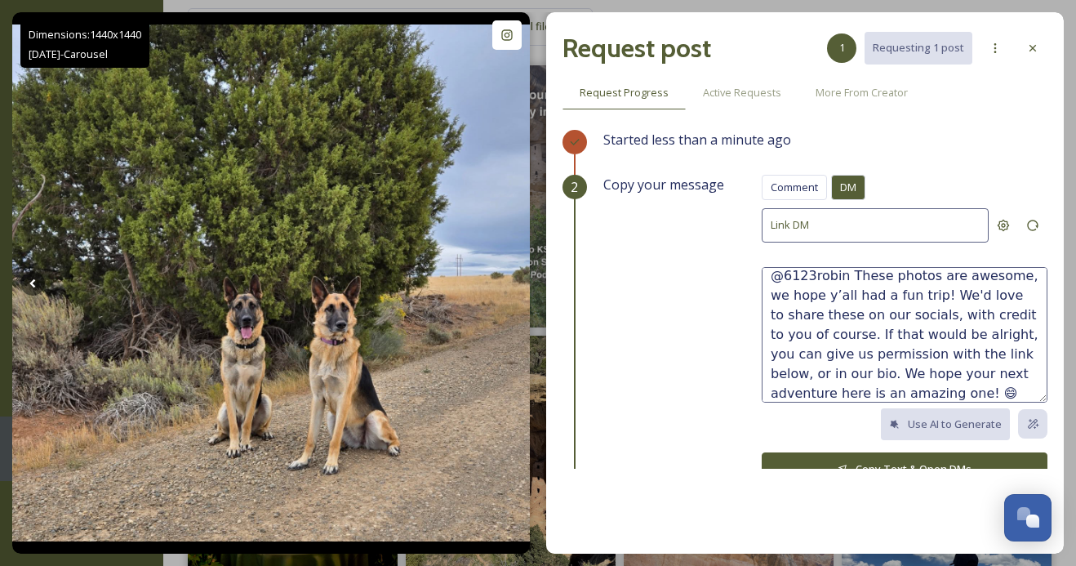
click at [1006, 275] on textarea "@6123robin These photos are awesome, we hope y’all had a fun trip! We'd love to…" at bounding box center [905, 335] width 286 height 136
drag, startPoint x: 909, startPoint y: 294, endPoint x: 821, endPoint y: 291, distance: 87.4
click at [822, 292] on textarea "@6123robin These photos are fantastic, we hope y’all had a fun trip! We'd love …" at bounding box center [905, 335] width 286 height 136
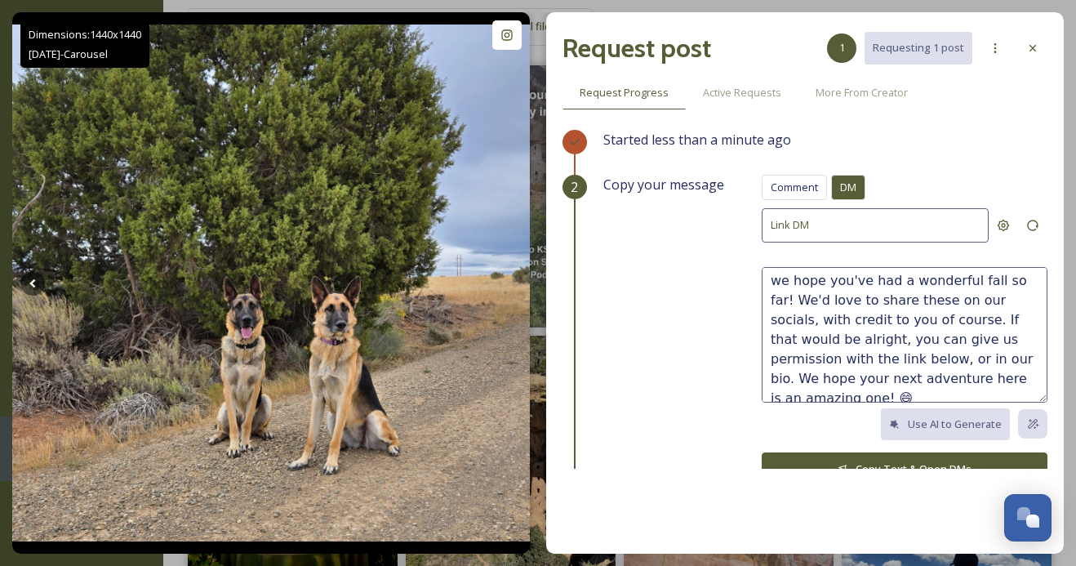
scroll to position [26, 0]
click at [881, 296] on textarea "@6123robin These photos are fantastic, we hope you've had a wonderful fall so f…" at bounding box center [905, 335] width 286 height 136
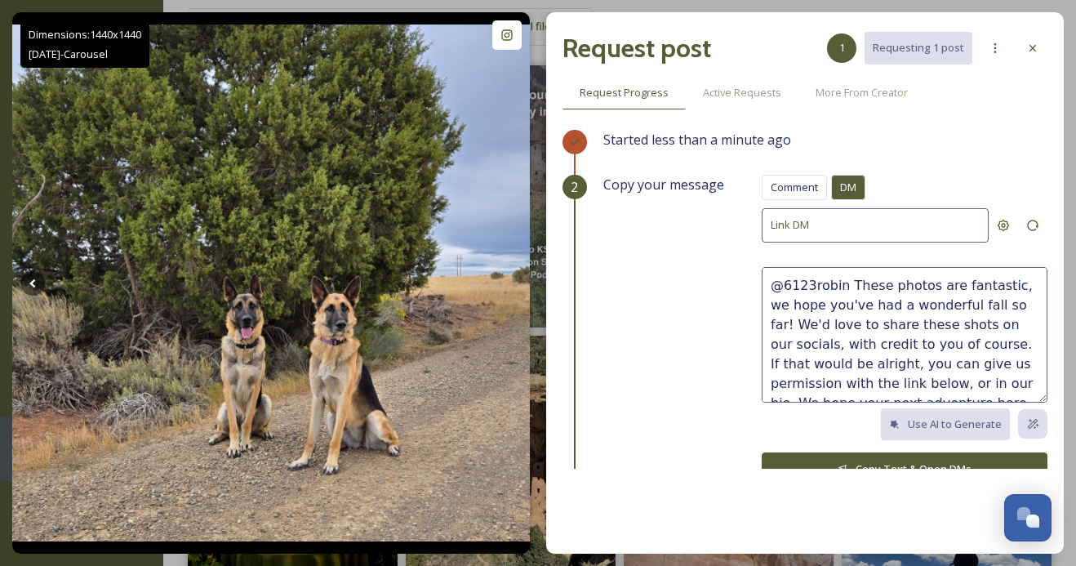
scroll to position [39, 0]
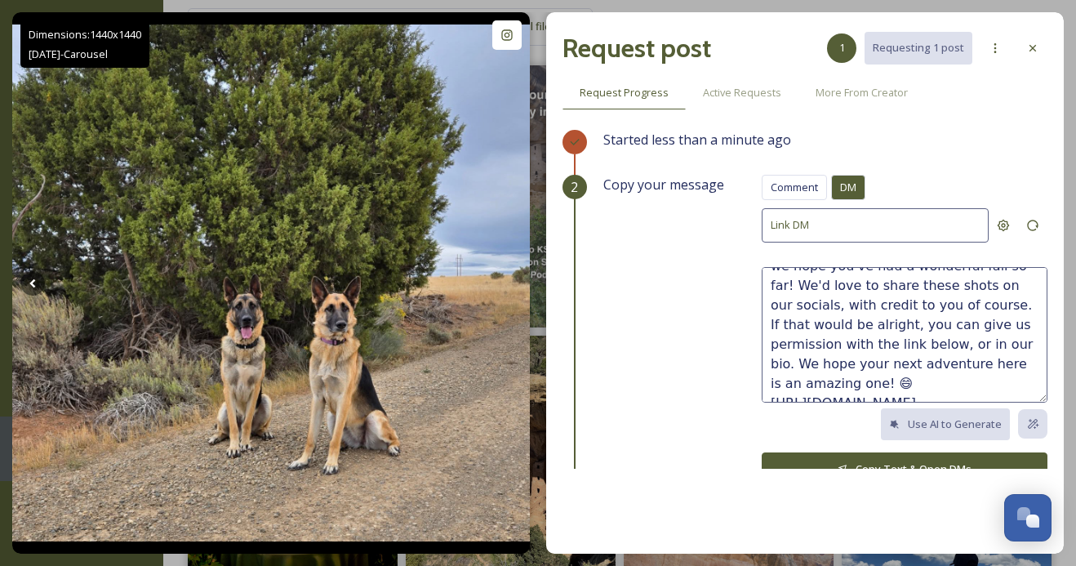
type textarea "@6123robin These photos are fantastic, we hope you've had a wonderful fall so f…"
click at [904, 459] on button "Copy Text & Open DMs" at bounding box center [905, 468] width 286 height 33
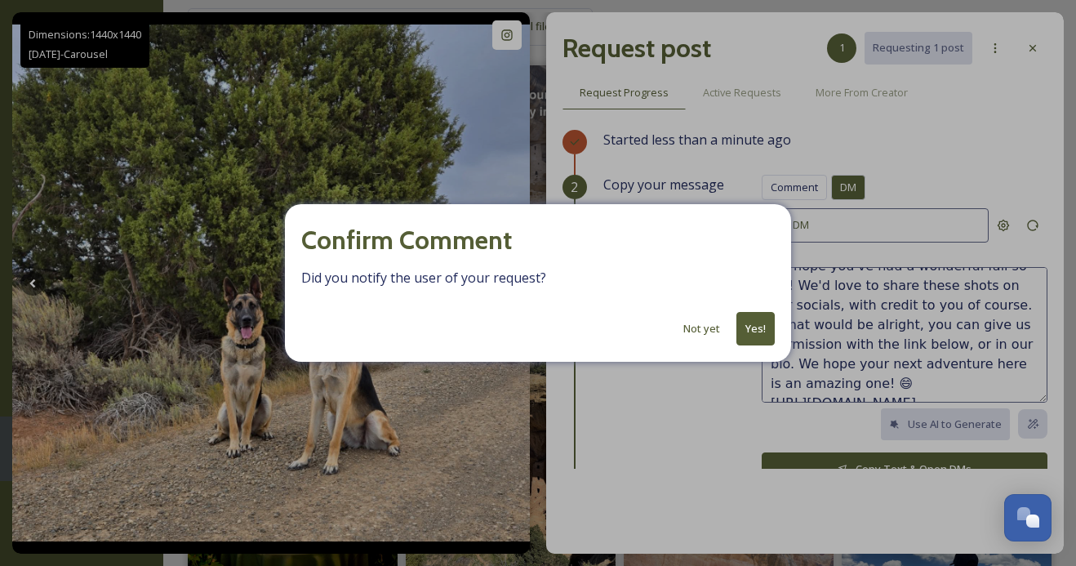
click at [758, 331] on button "Yes!" at bounding box center [755, 328] width 38 height 33
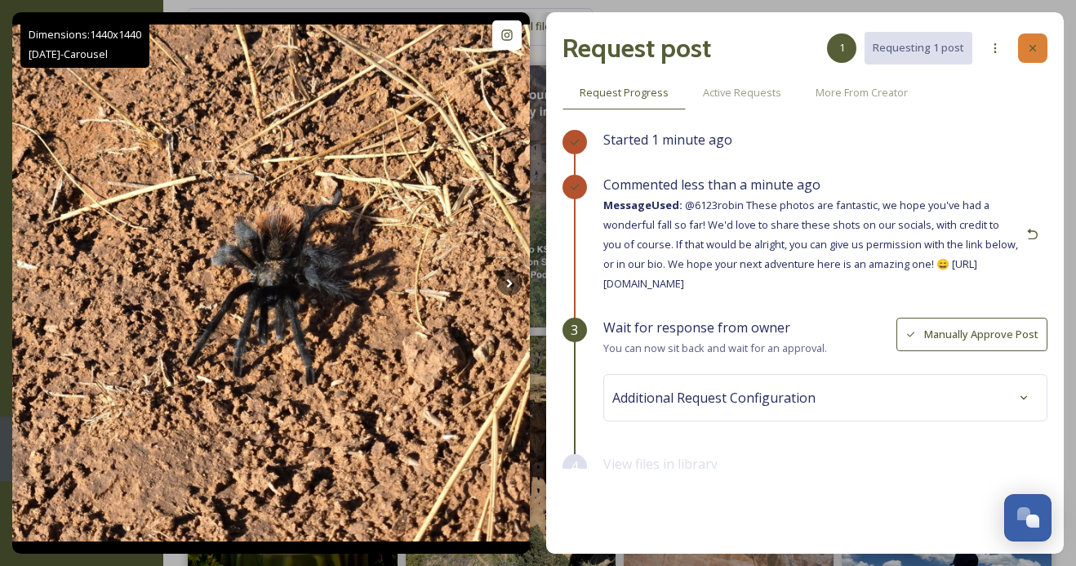
click at [1029, 40] on div at bounding box center [1032, 47] width 29 height 29
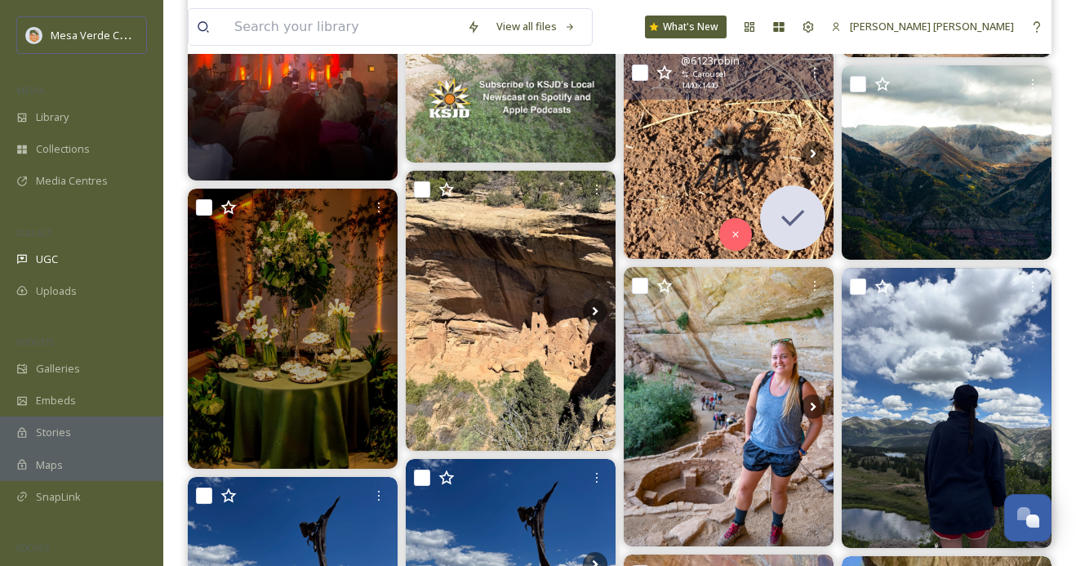
scroll to position [392, 0]
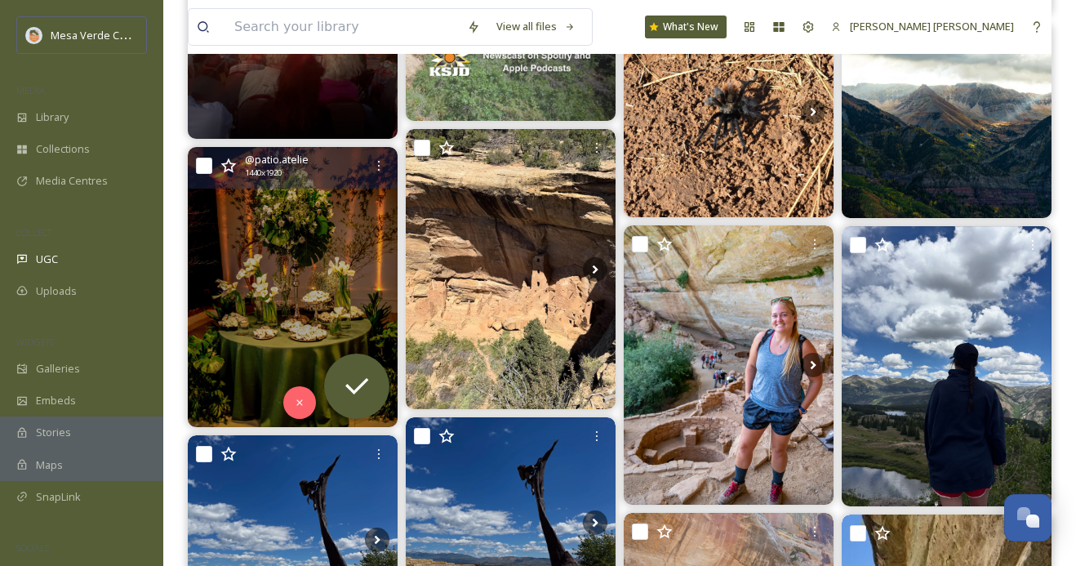
click at [314, 302] on img at bounding box center [293, 287] width 210 height 280
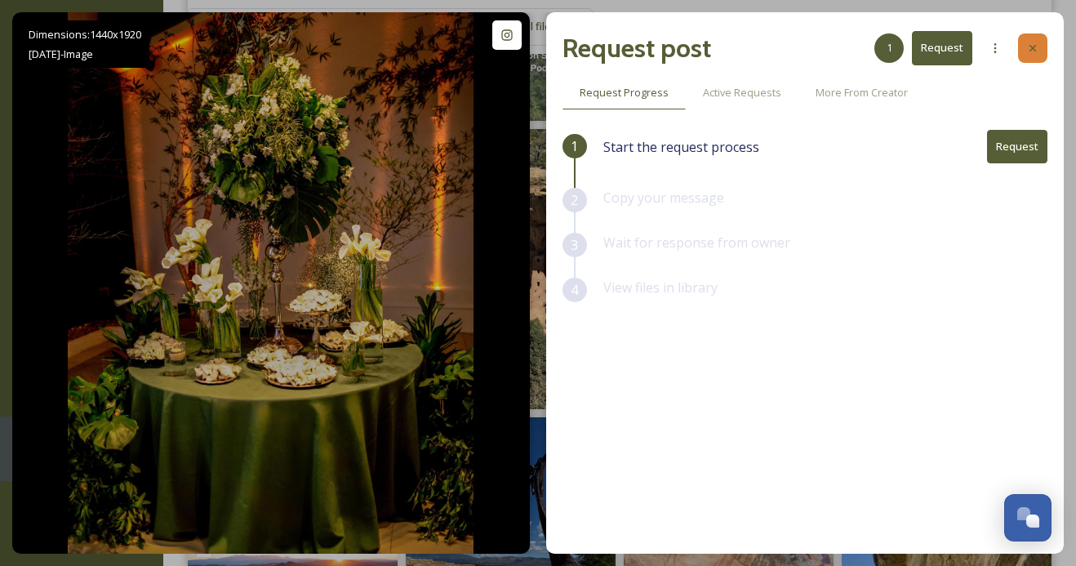
click at [1033, 38] on div at bounding box center [1032, 47] width 29 height 29
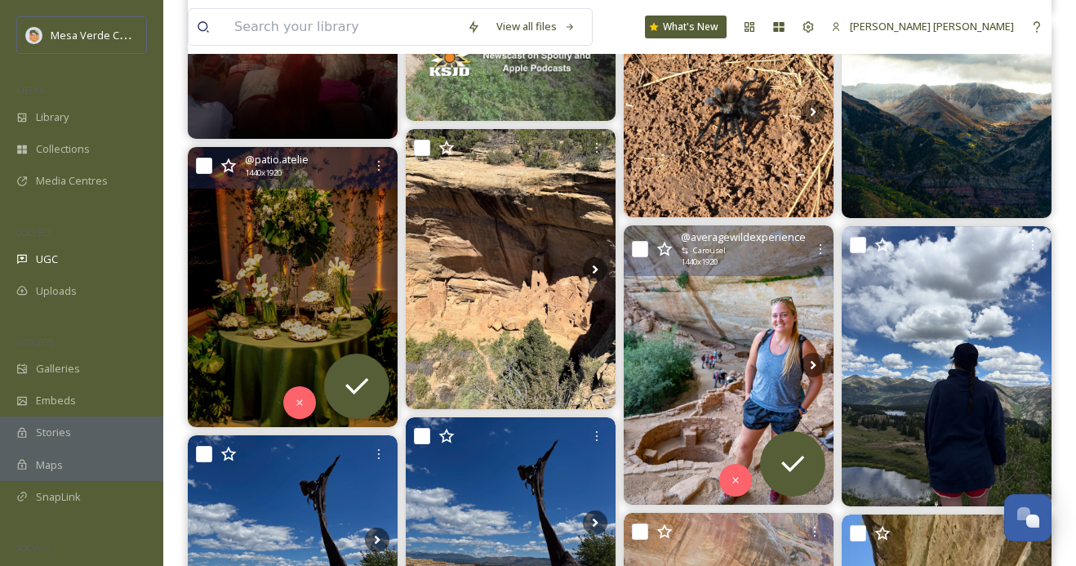
scroll to position [465, 0]
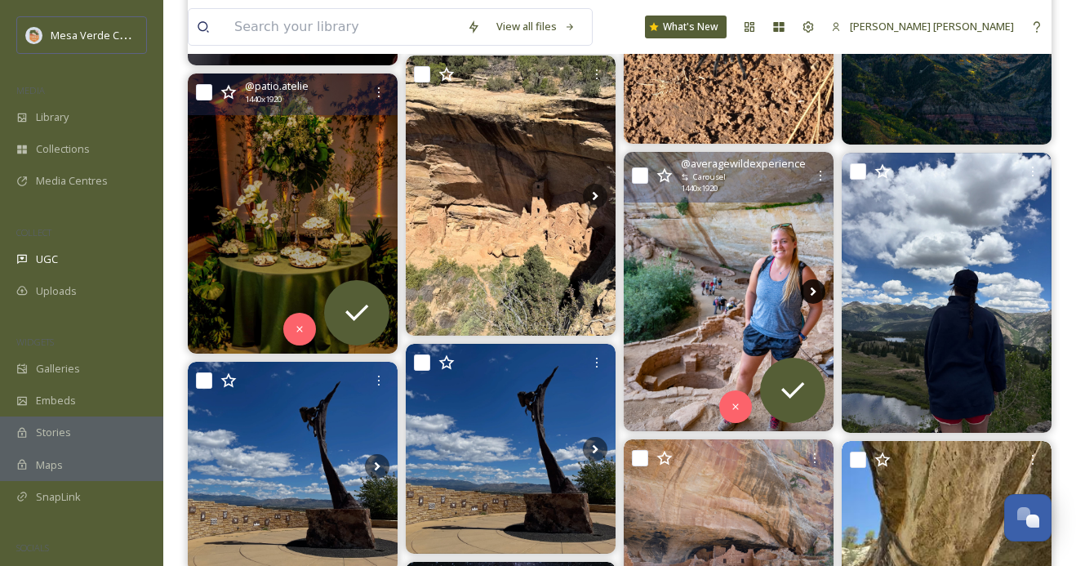
click at [811, 291] on icon at bounding box center [813, 291] width 24 height 24
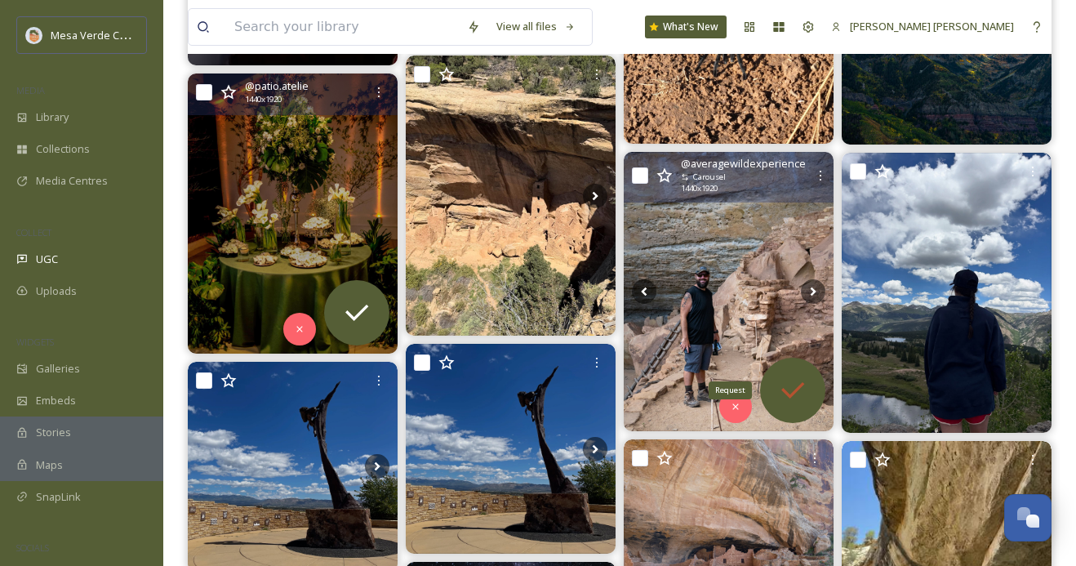
click at [781, 389] on icon at bounding box center [792, 390] width 33 height 33
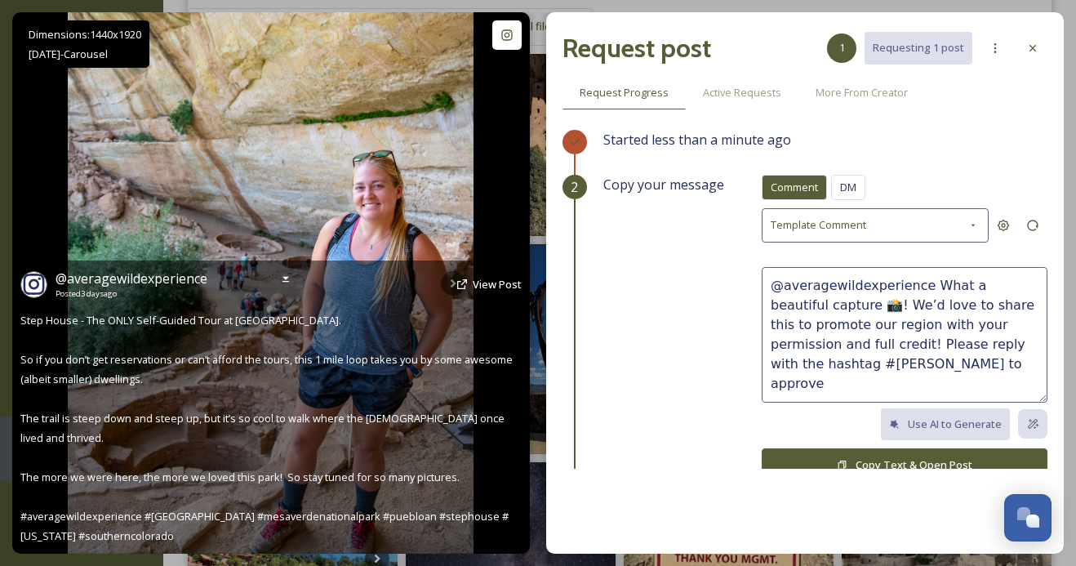
scroll to position [564, 0]
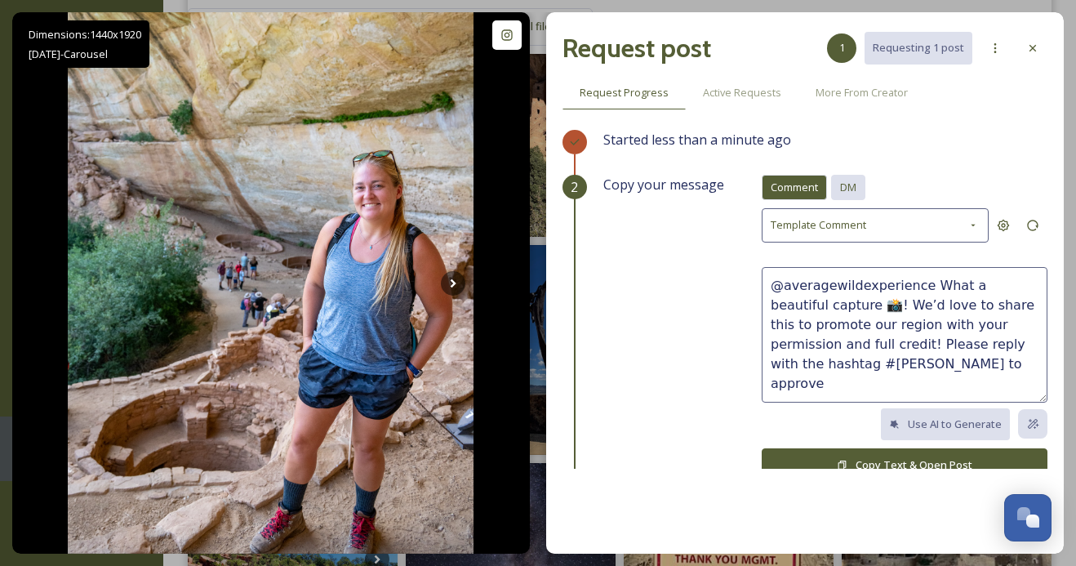
click at [853, 192] on span "DM" at bounding box center [848, 188] width 16 height 16
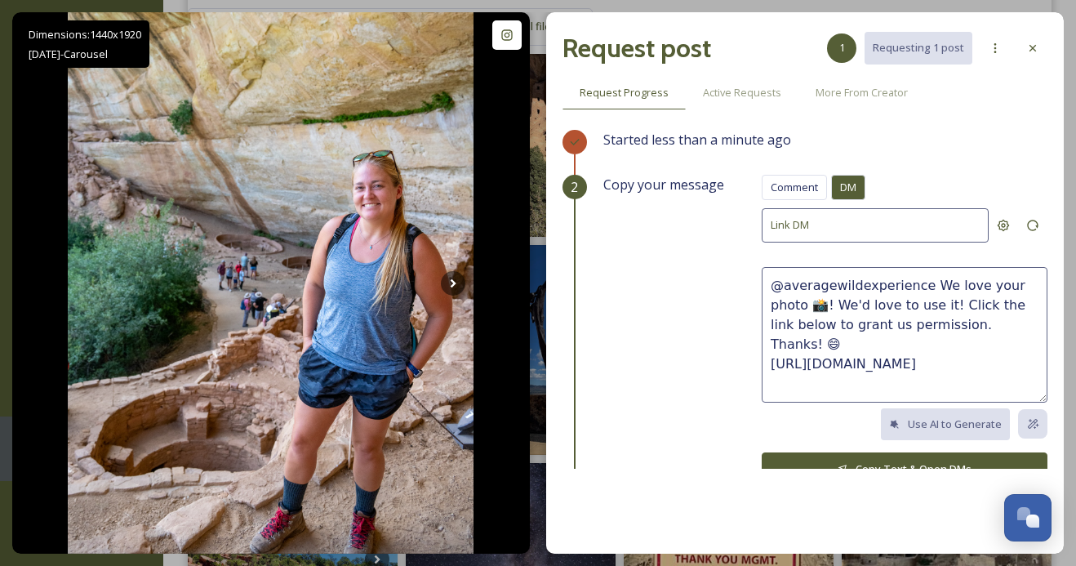
drag, startPoint x: 962, startPoint y: 328, endPoint x: 923, endPoint y: 277, distance: 64.7
click at [923, 277] on textarea "@averagewildexperience We love your photo 📸! We'd love to use it! Click the lin…" at bounding box center [905, 335] width 286 height 136
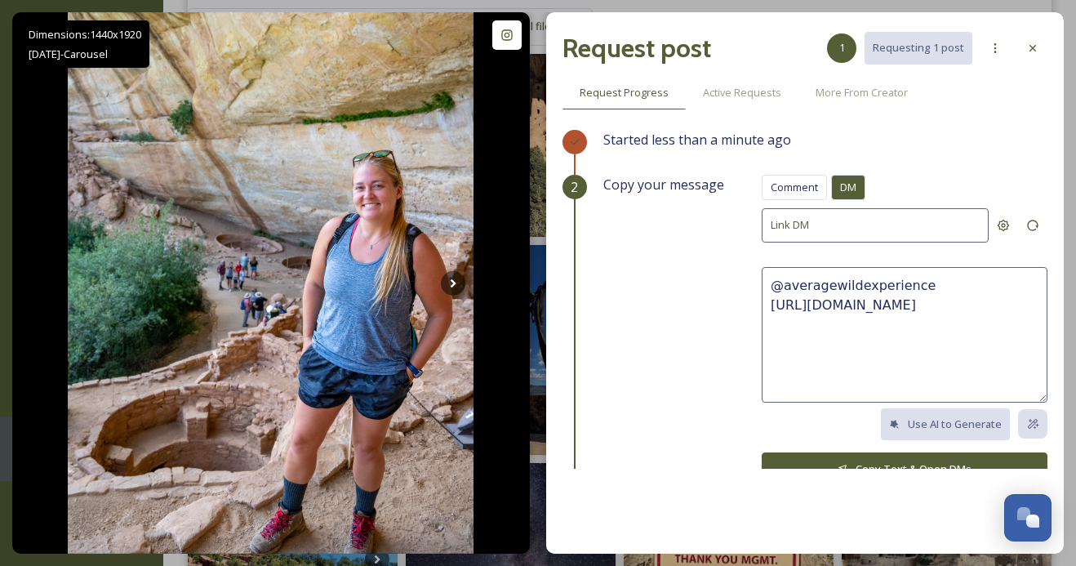
paste textarea "These photos are awesome, we hope y’all had a fun trip! We'd love to share thes…"
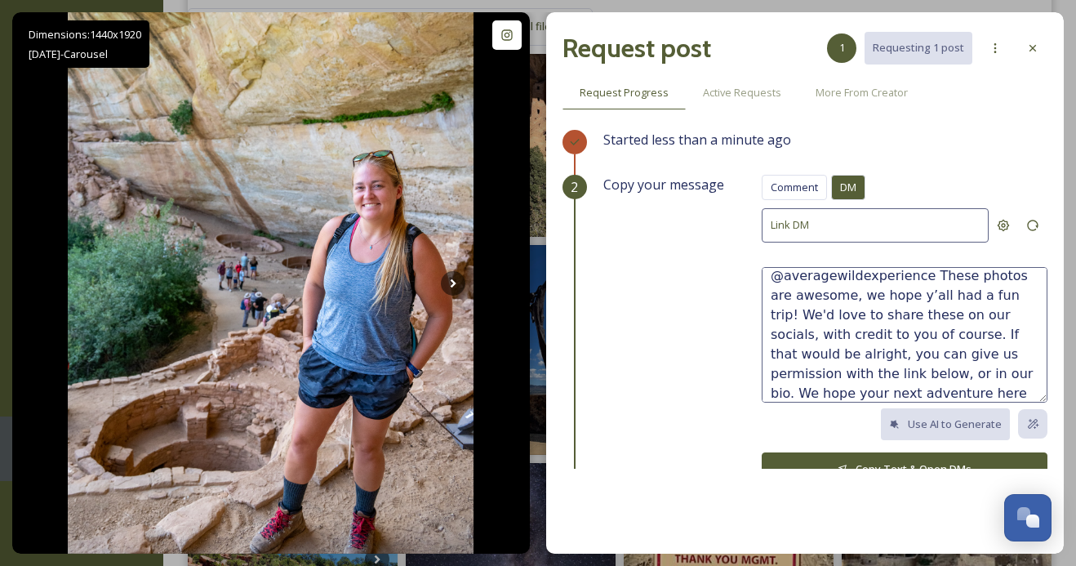
scroll to position [39, 0]
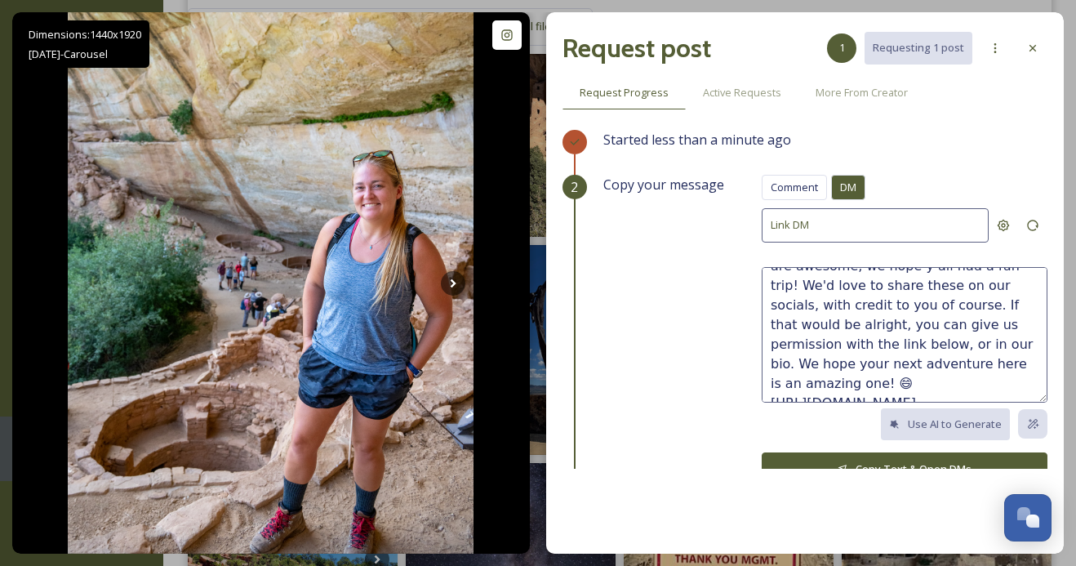
type textarea "@averagewildexperience These photos are awesome, we hope y’all had a fun trip! …"
click at [845, 456] on button "Copy Text & Open DMs" at bounding box center [905, 468] width 286 height 33
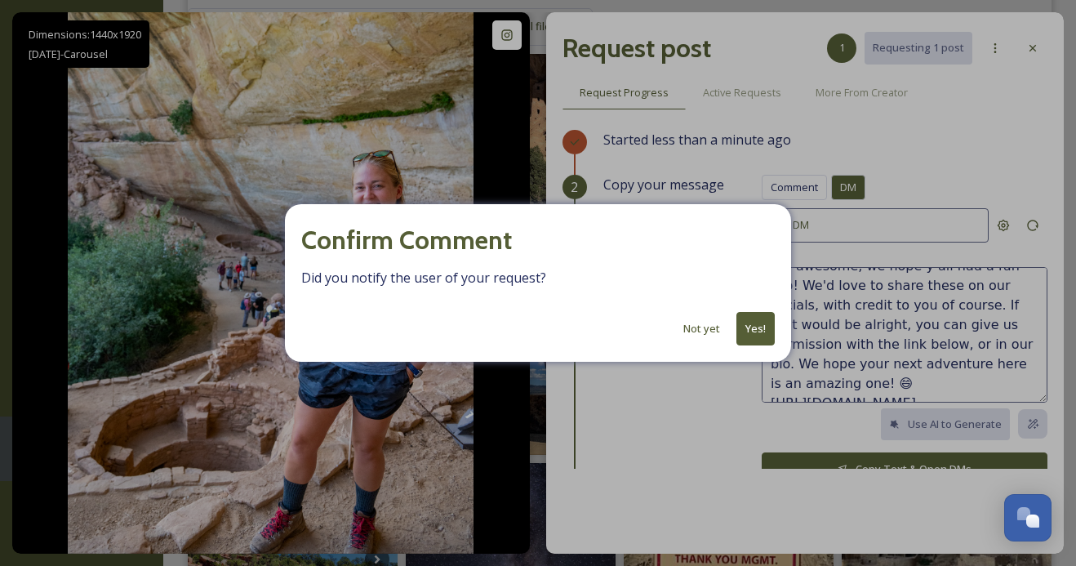
click at [757, 325] on button "Yes!" at bounding box center [755, 328] width 38 height 33
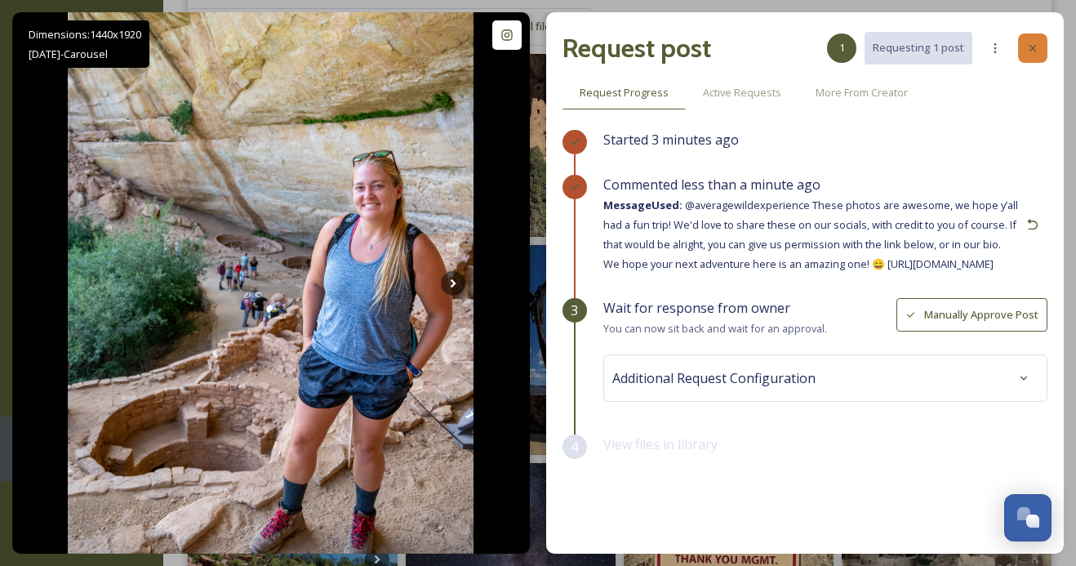
click at [1036, 47] on icon at bounding box center [1032, 48] width 13 height 13
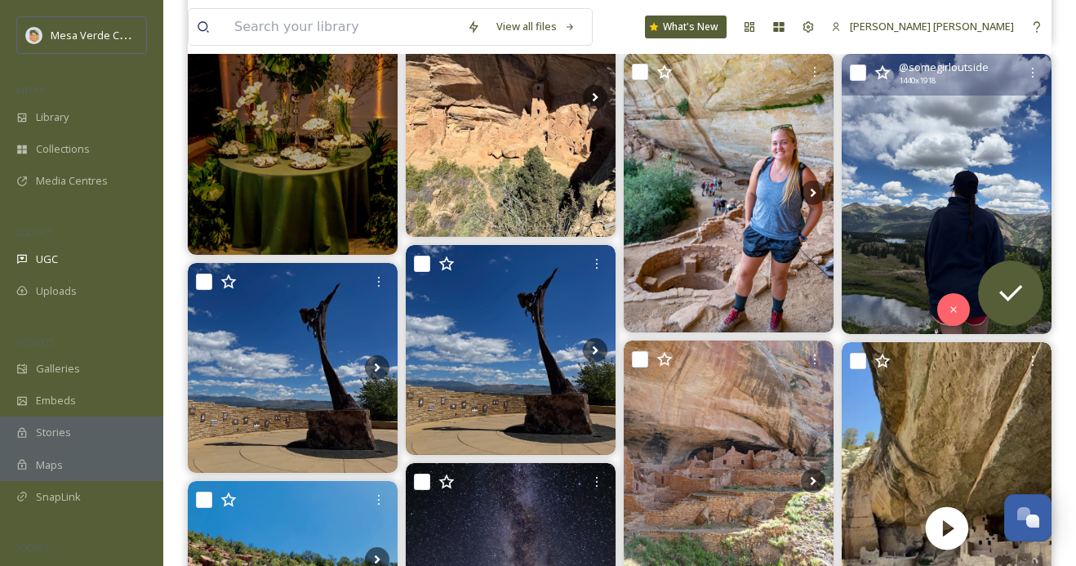
click at [982, 211] on img at bounding box center [947, 193] width 210 height 279
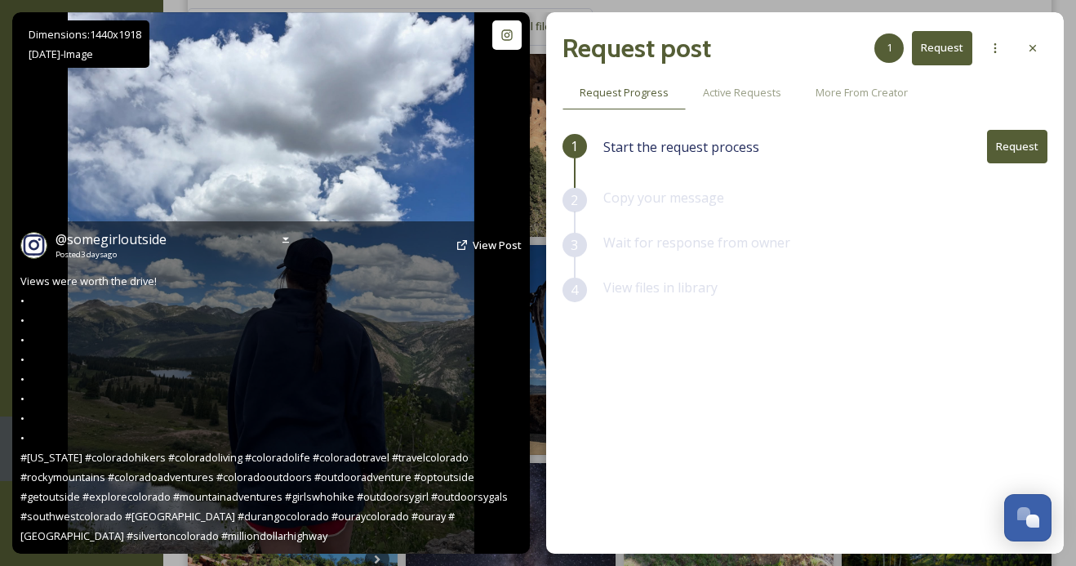
click at [468, 189] on img at bounding box center [271, 282] width 407 height 541
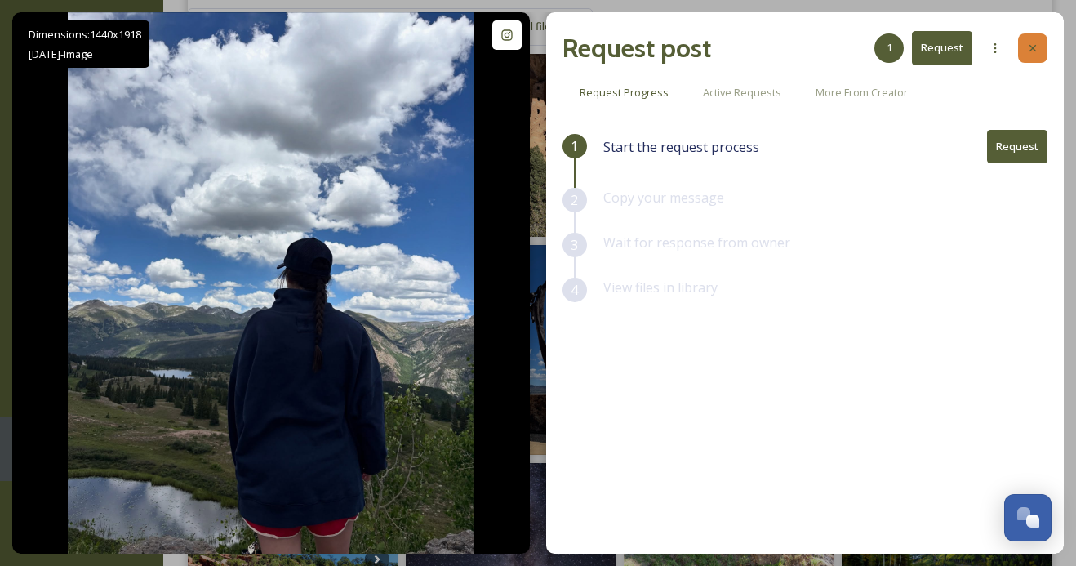
click at [1032, 42] on icon at bounding box center [1032, 48] width 13 height 13
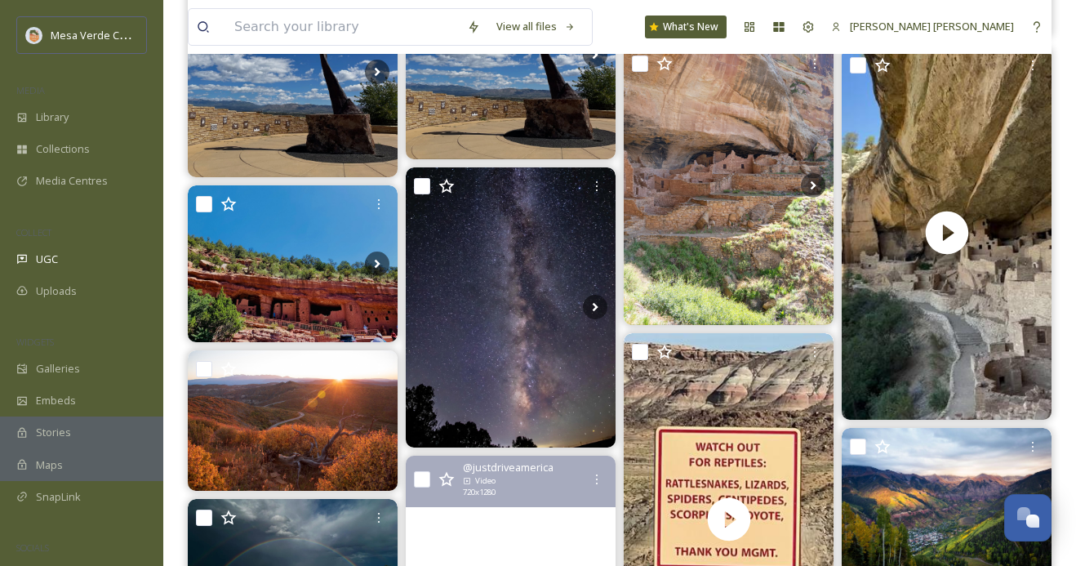
scroll to position [848, 0]
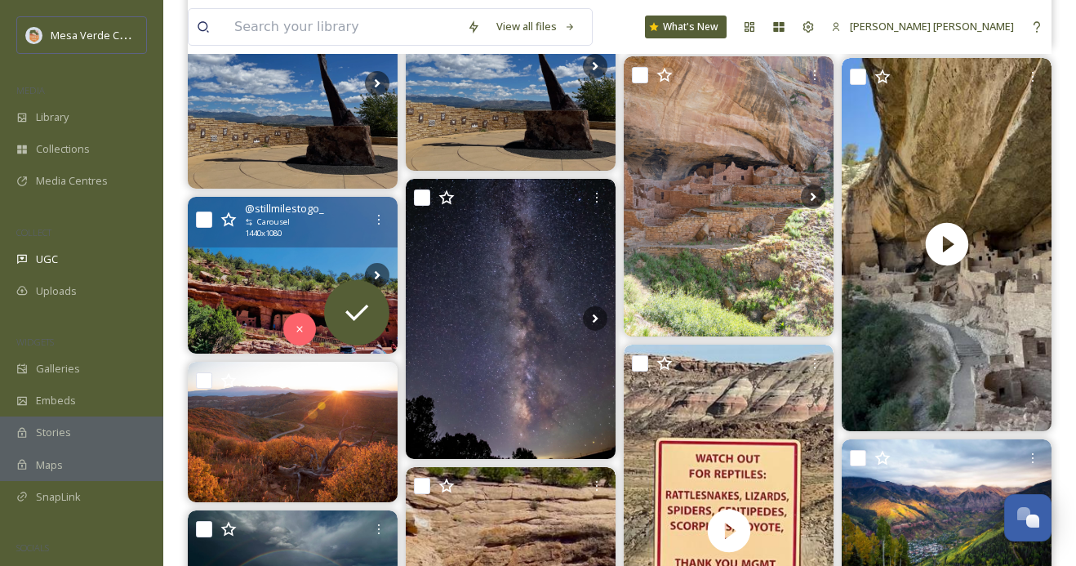
click at [284, 273] on img at bounding box center [293, 276] width 210 height 158
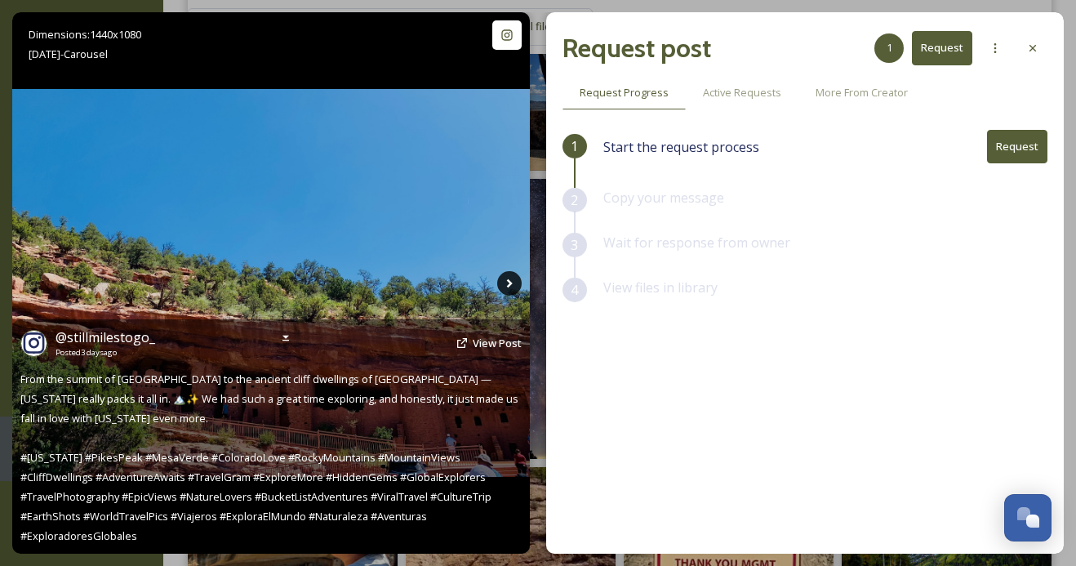
click at [513, 284] on icon at bounding box center [509, 283] width 24 height 24
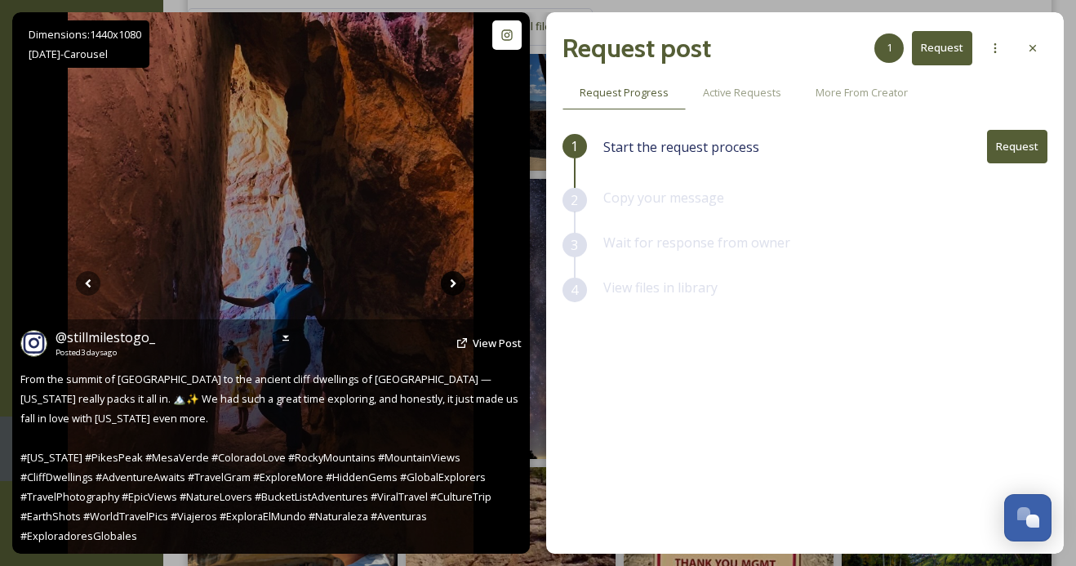
click at [443, 282] on icon at bounding box center [453, 283] width 24 height 24
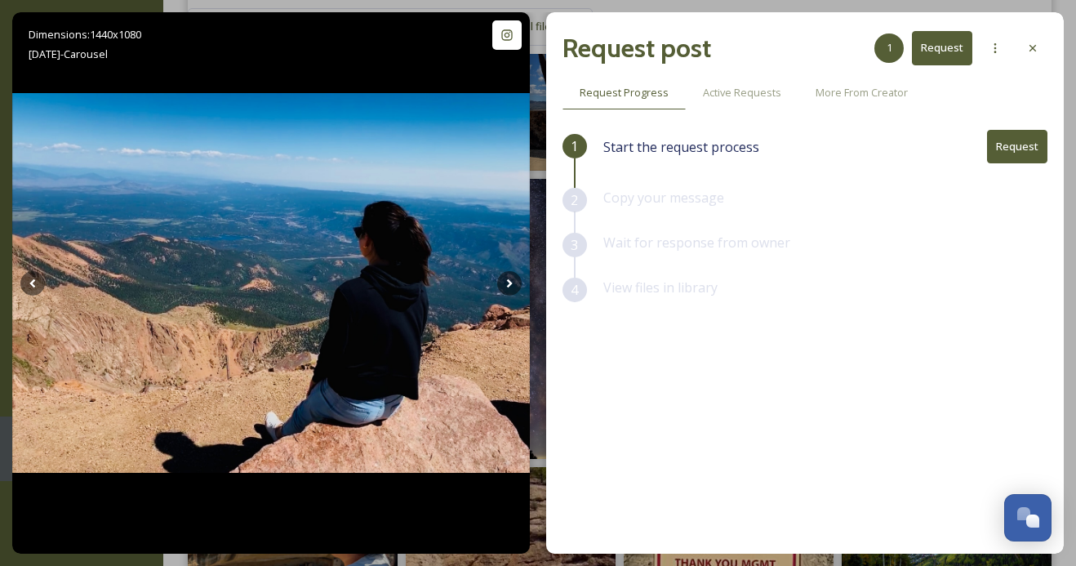
click at [1016, 141] on button "Request" at bounding box center [1017, 146] width 60 height 33
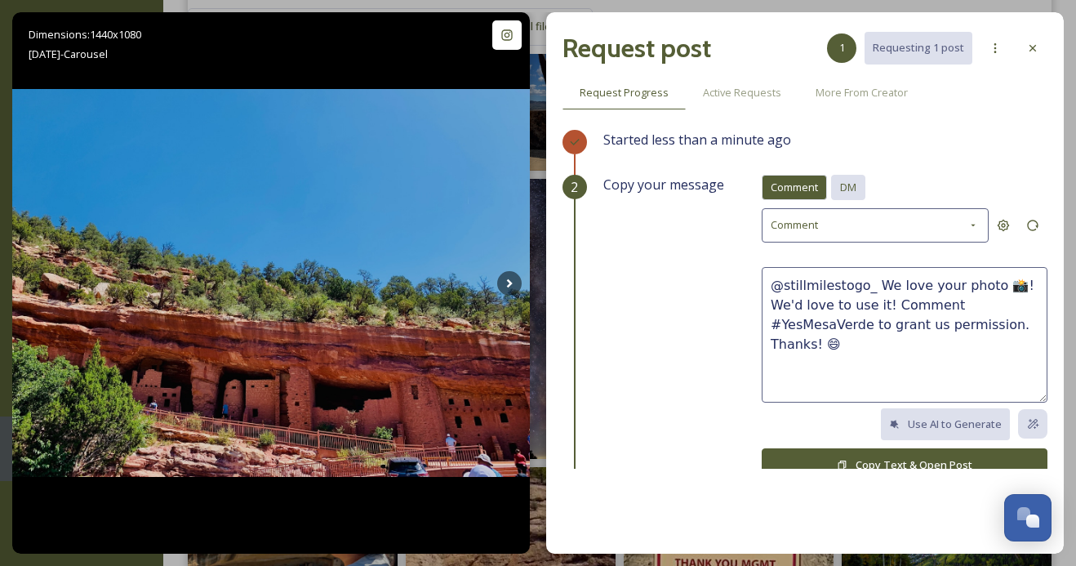
click at [847, 193] on span "DM" at bounding box center [848, 188] width 16 height 16
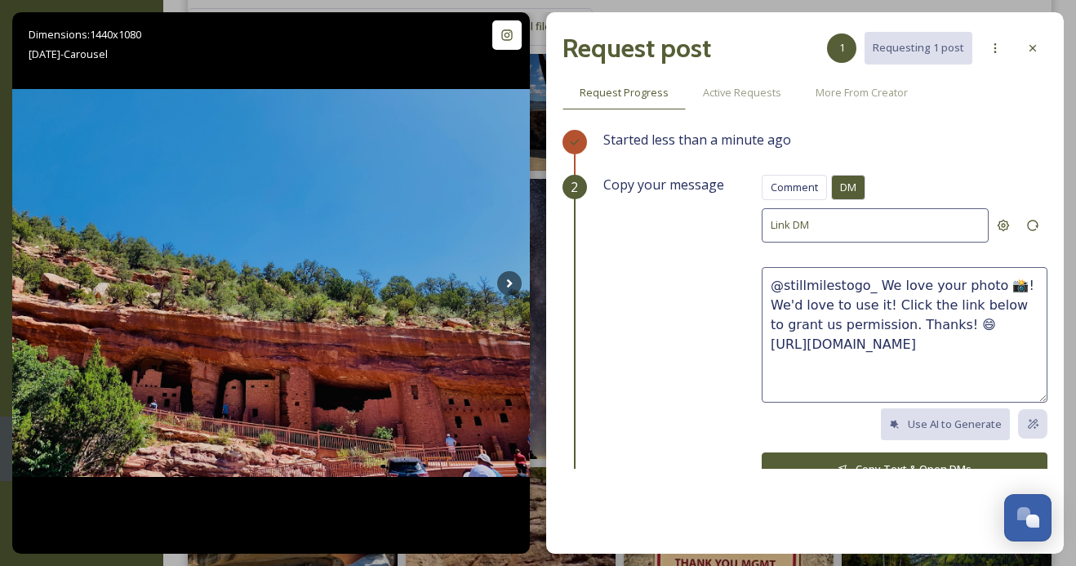
drag, startPoint x: 918, startPoint y: 321, endPoint x: 873, endPoint y: 282, distance: 58.4
click at [873, 282] on textarea "@stillmilestogo_ We love your photo 📸! We'd love to use it! Click the link belo…" at bounding box center [905, 335] width 286 height 136
paste textarea "These photos are awesome, we hope y’all had a fun trip! We'd love to share thes…"
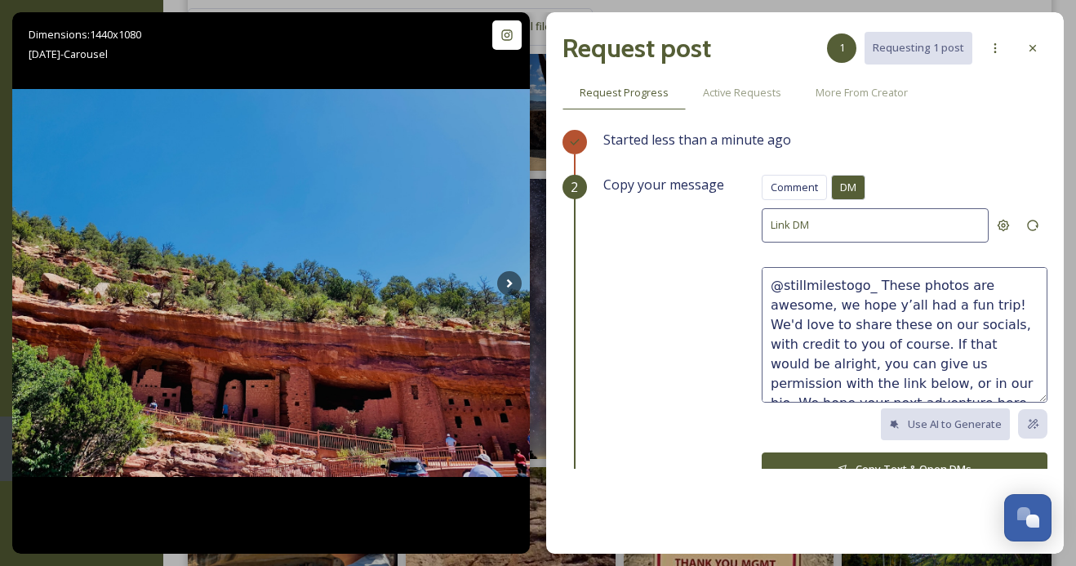
scroll to position [10, 0]
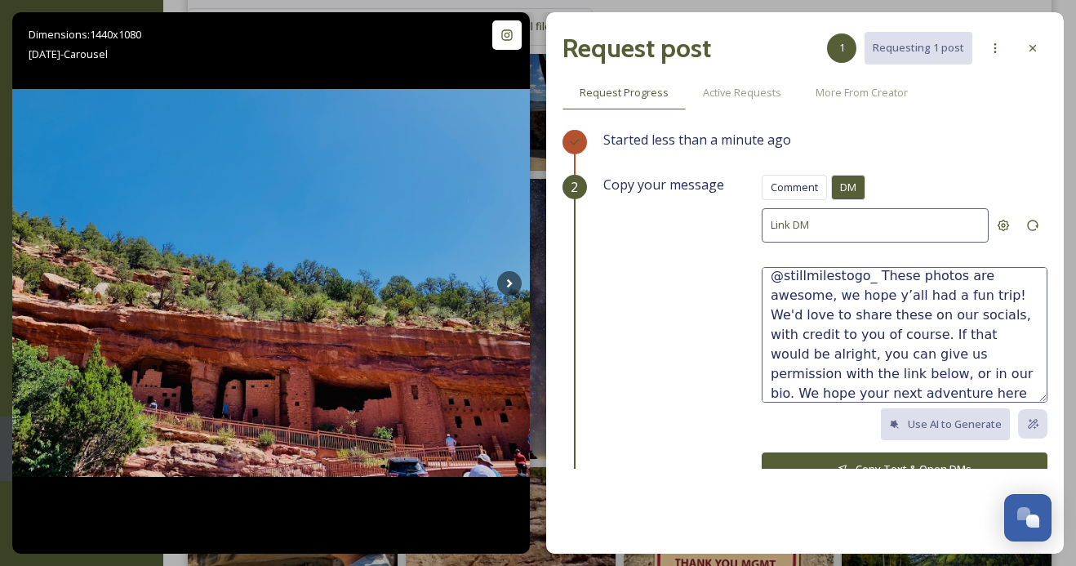
click at [847, 295] on textarea "@stillmilestogo_ These photos are awesome, we hope y’all had a fun trip! We'd l…" at bounding box center [905, 335] width 286 height 136
type textarea "@stillmilestogo_ These photos are awesome, we hope you had a fun trip! We'd lov…"
click at [871, 462] on button "Copy Text & Open DMs" at bounding box center [905, 468] width 286 height 33
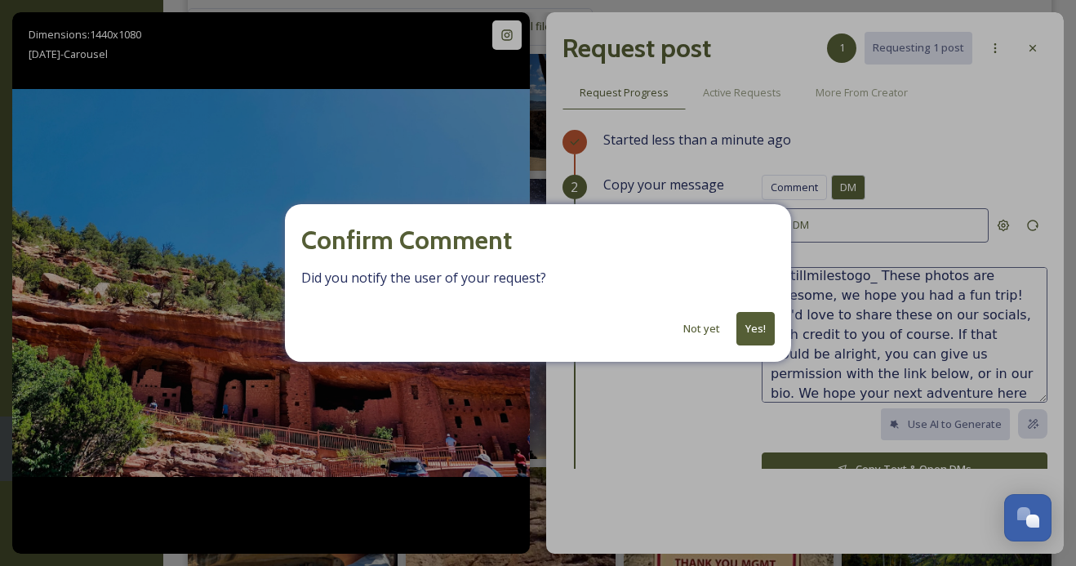
click at [759, 328] on button "Yes!" at bounding box center [755, 328] width 38 height 33
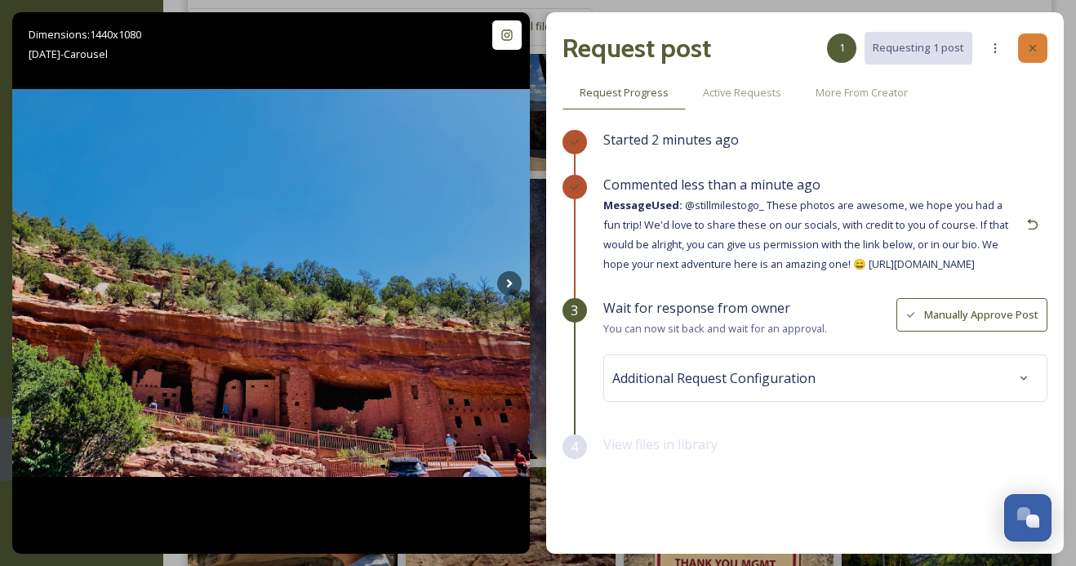
click at [1036, 51] on icon at bounding box center [1032, 48] width 13 height 13
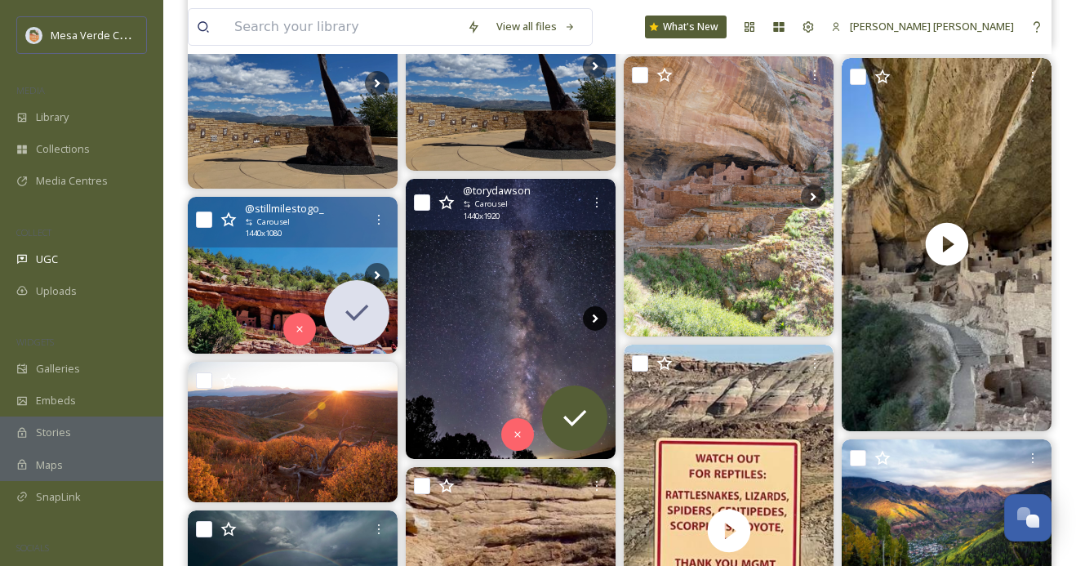
click at [592, 318] on icon at bounding box center [595, 318] width 24 height 24
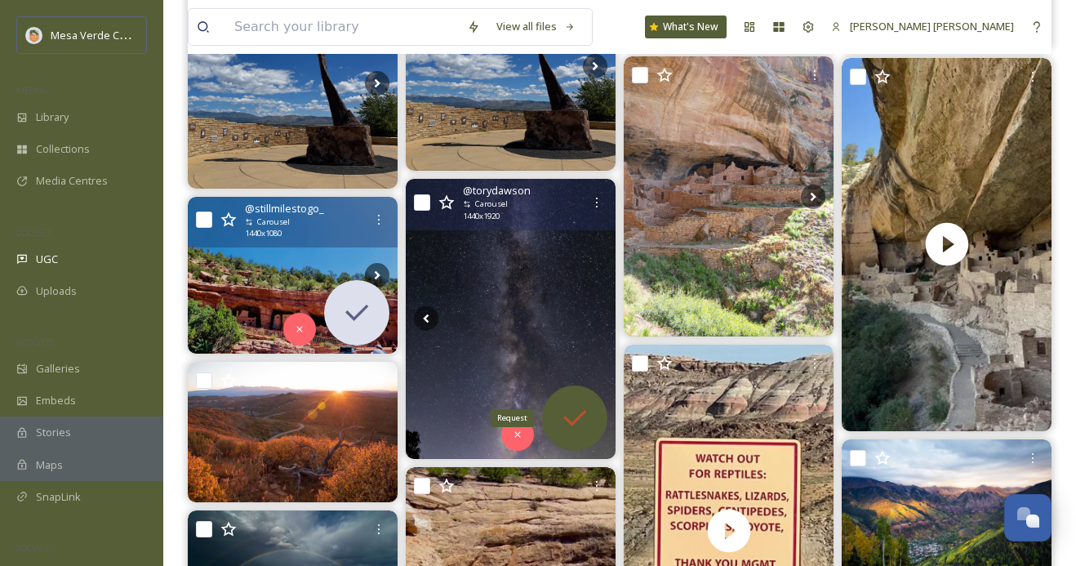
click at [559, 407] on icon at bounding box center [574, 418] width 33 height 33
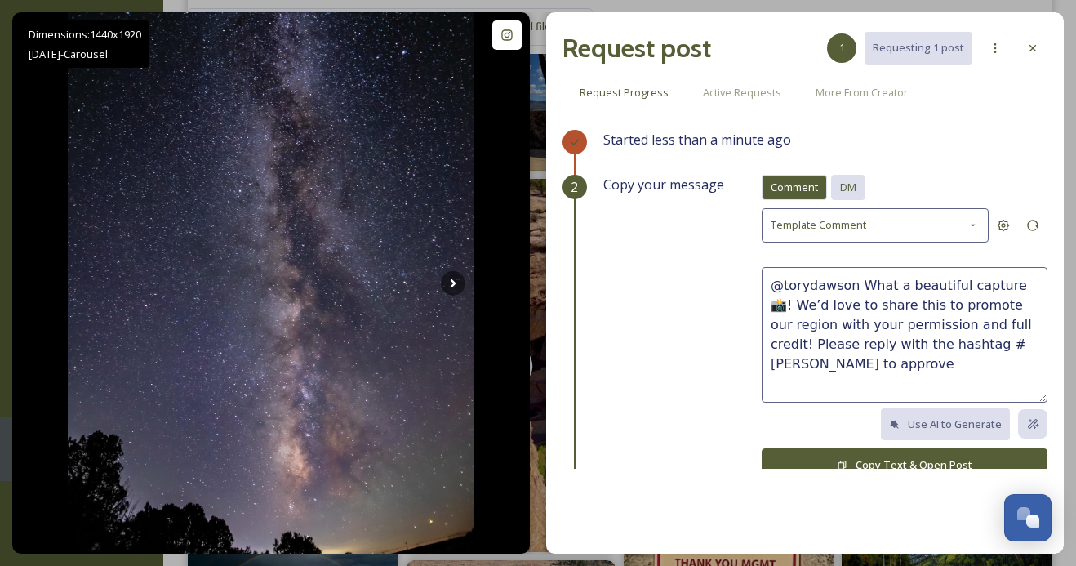
click at [856, 180] on span "DM" at bounding box center [848, 188] width 16 height 16
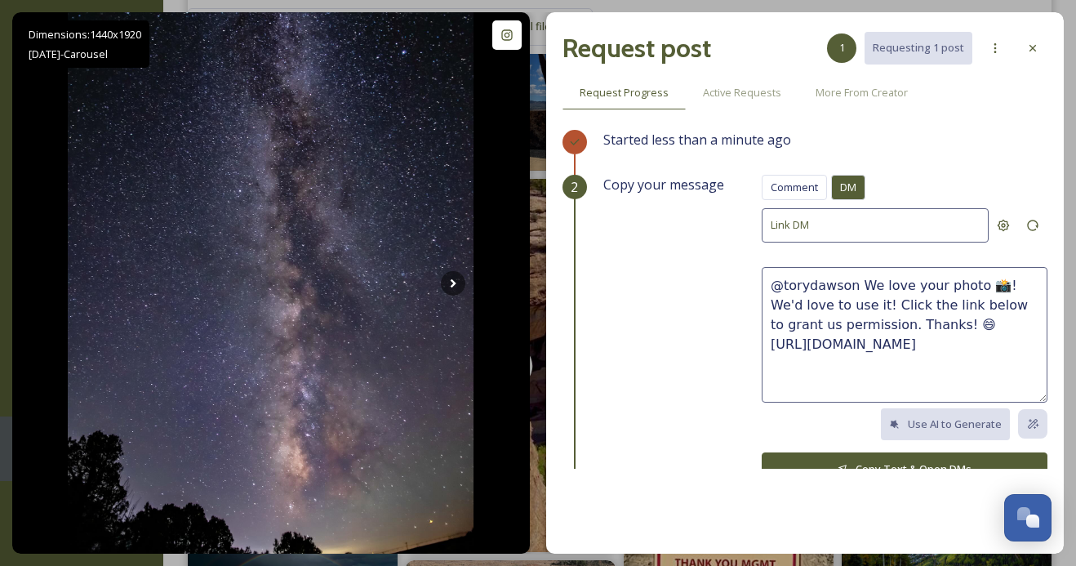
drag, startPoint x: 912, startPoint y: 322, endPoint x: 856, endPoint y: 282, distance: 69.1
click at [856, 282] on textarea "@torydawson We love your photo 📸! We'd love to use it! Click the link below to …" at bounding box center [905, 335] width 286 height 136
paste textarea "These photos are awesome, we hope y’all had a fun trip! We'd love to share thes…"
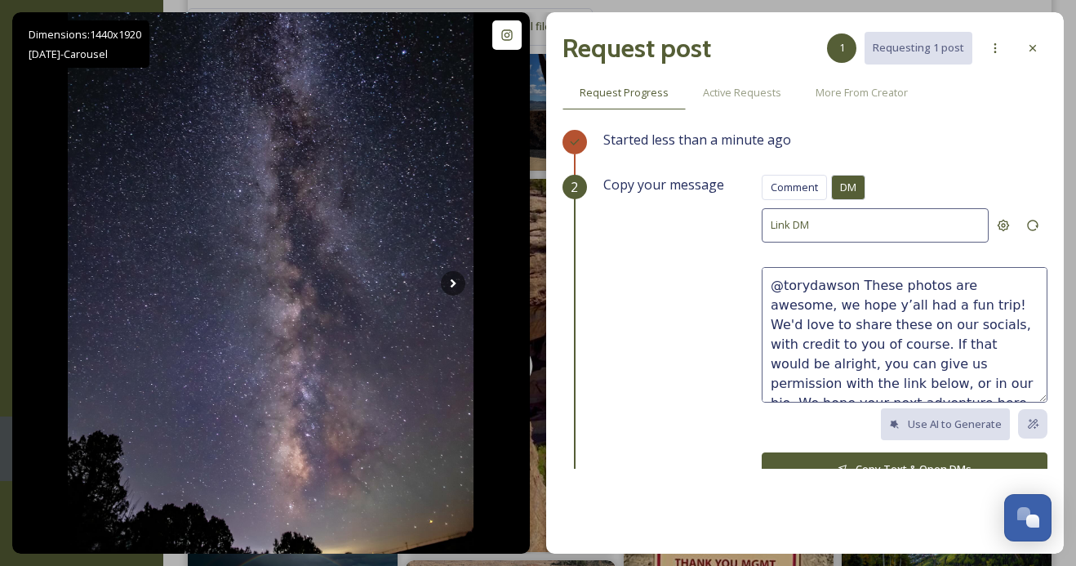
scroll to position [10, 0]
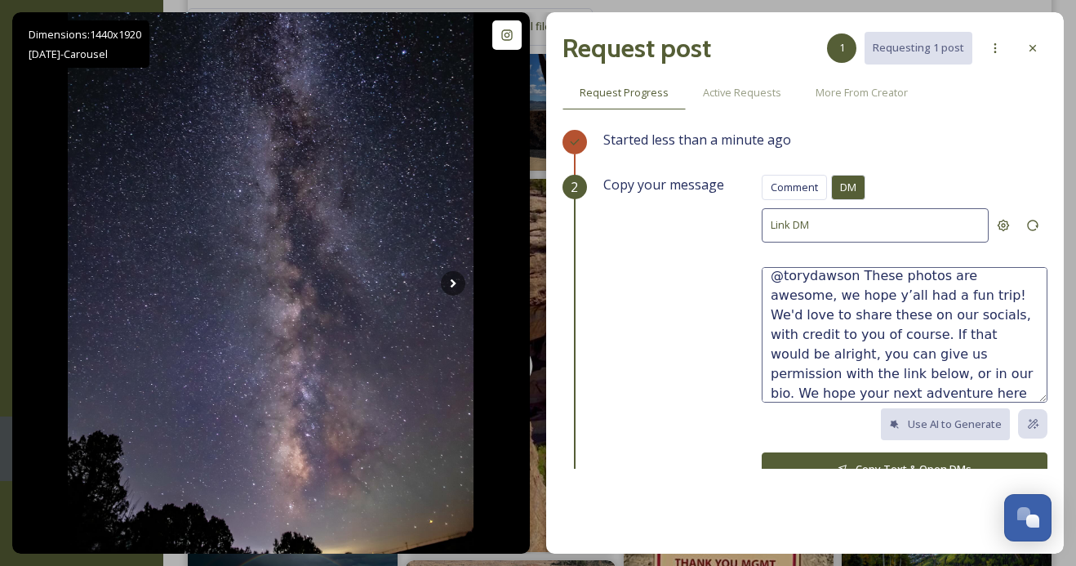
click at [857, 274] on textarea "@torydawson These photos are awesome, we hope y’all had a fun trip! We'd love t…" at bounding box center [905, 335] width 286 height 136
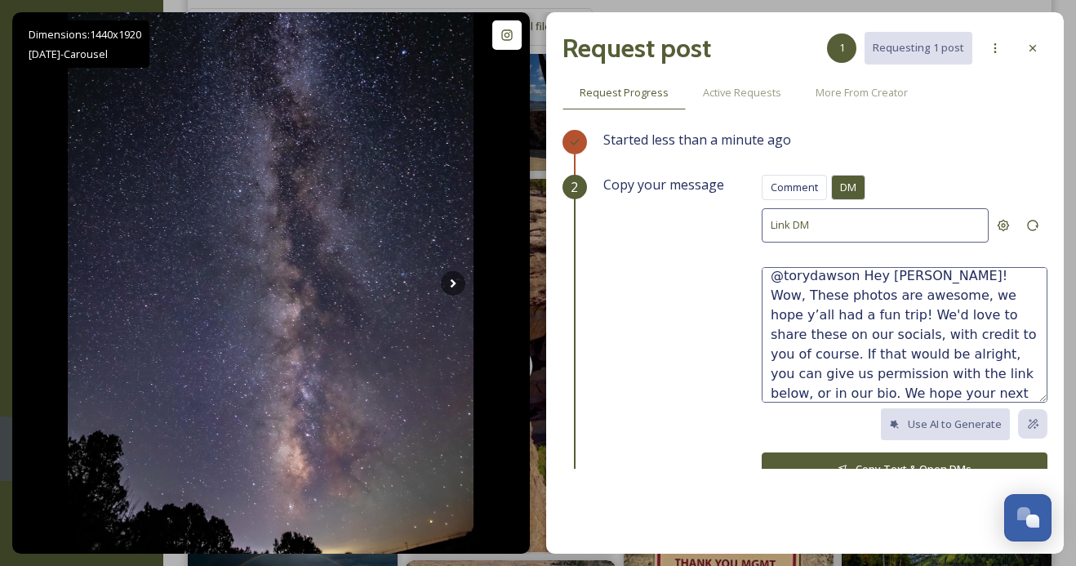
click at [954, 276] on textarea "@torydawson Hey [PERSON_NAME]! Wow, These photos are awesome, we hope y’all had…" at bounding box center [905, 335] width 286 height 136
click at [844, 294] on textarea "@torydawson Hey [PERSON_NAME]! Wow, these photos are awesome, we hope y’all had…" at bounding box center [905, 335] width 286 height 136
drag, startPoint x: 1030, startPoint y: 294, endPoint x: 875, endPoint y: 291, distance: 155.1
click at [875, 291] on textarea "@torydawson Hey [PERSON_NAME]! Wow, these photos are phenomenal, we hope y’all …" at bounding box center [905, 335] width 286 height 136
click at [931, 294] on textarea "@torydawson Hey [PERSON_NAME]! Wow, these photos are phenomenal, great eye! We'…" at bounding box center [905, 335] width 286 height 136
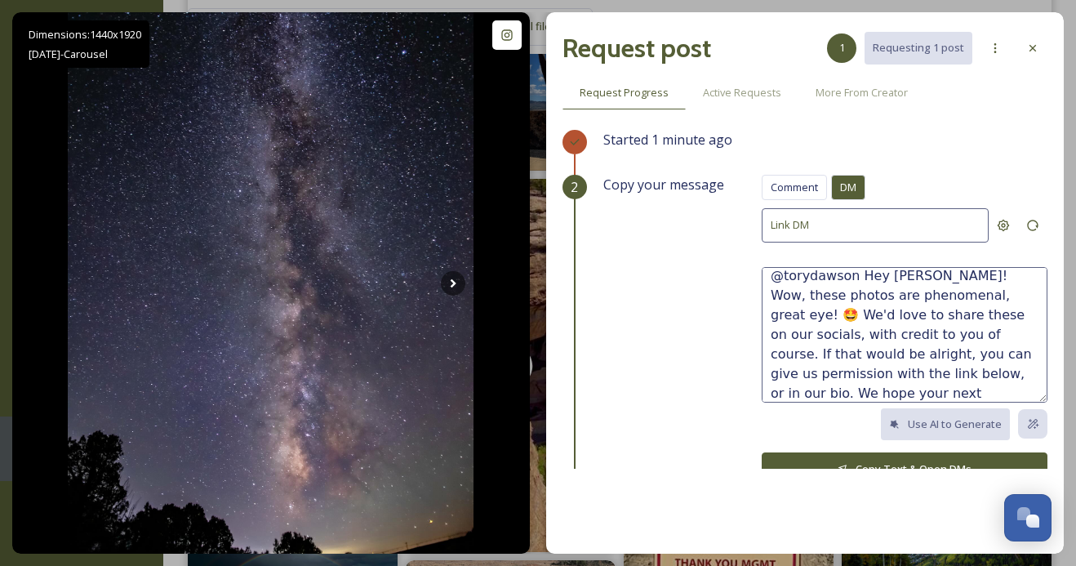
click at [889, 392] on textarea "@torydawson Hey [PERSON_NAME]! Wow, these photos are phenomenal, great eye! 🤩 W…" at bounding box center [905, 335] width 286 height 136
click at [934, 372] on textarea "@torydawson Hey [PERSON_NAME]! Wow, these photos are phenomenal, great eye! 🤩 W…" at bounding box center [905, 335] width 286 height 136
click at [857, 393] on textarea "@torydawson Hey [PERSON_NAME]! Wow, these photos are phenomenal, great eye! 🤩 W…" at bounding box center [905, 335] width 286 height 136
type textarea "@torydawson Hey [PERSON_NAME]! Wow, these photos are phenomenal, great eye! 🤩 W…"
click at [891, 464] on button "Copy Text & Open DMs" at bounding box center [905, 468] width 286 height 33
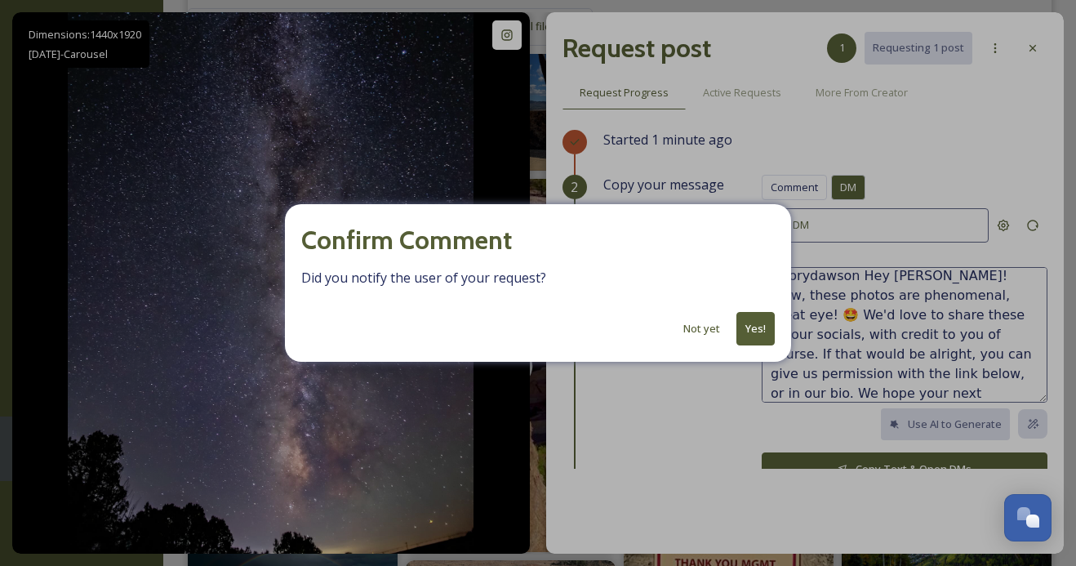
click at [753, 330] on button "Yes!" at bounding box center [755, 328] width 38 height 33
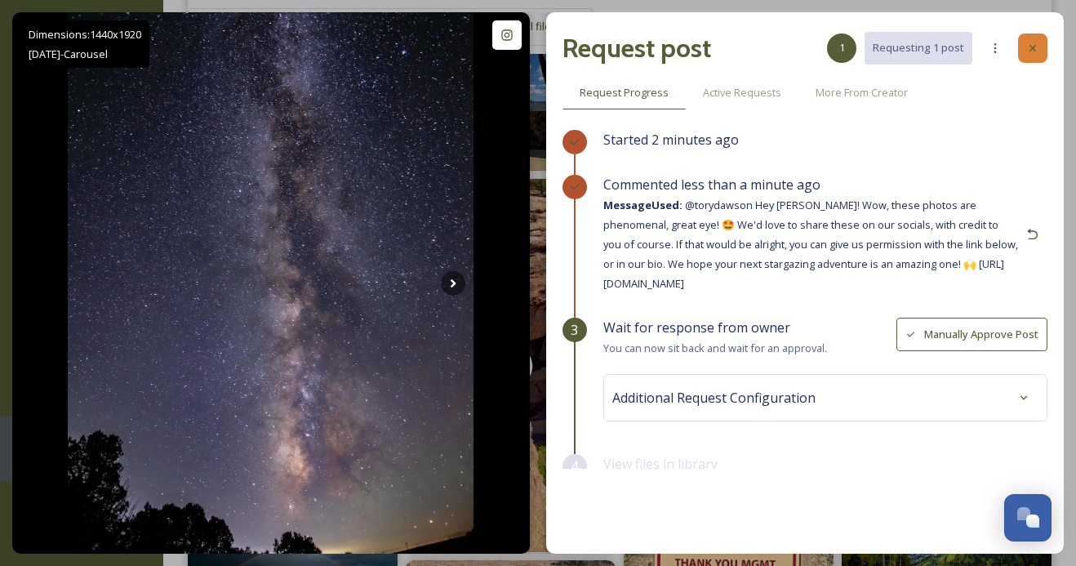
click at [1028, 51] on icon at bounding box center [1032, 48] width 13 height 13
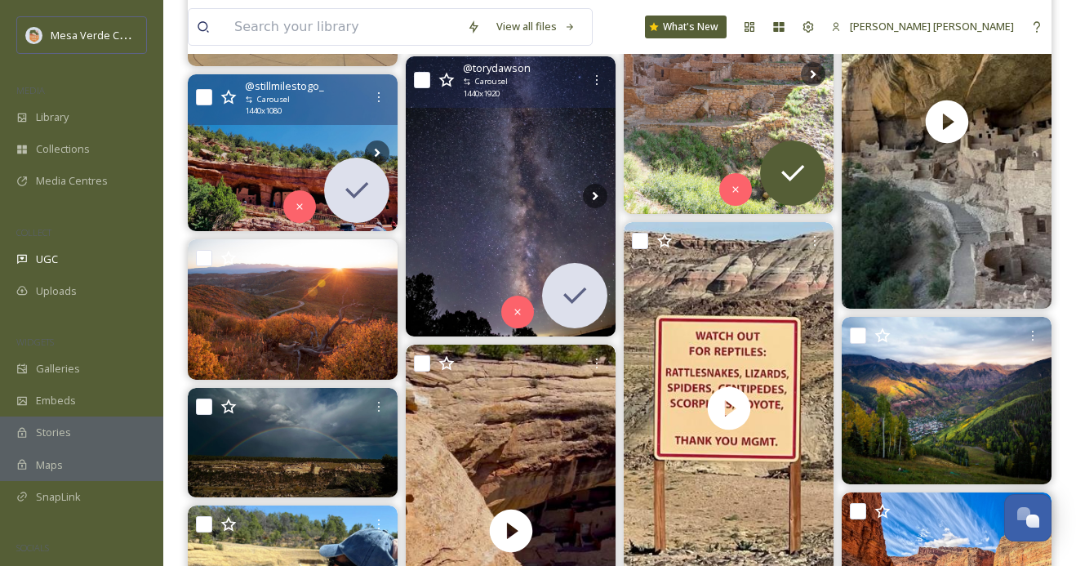
scroll to position [958, 0]
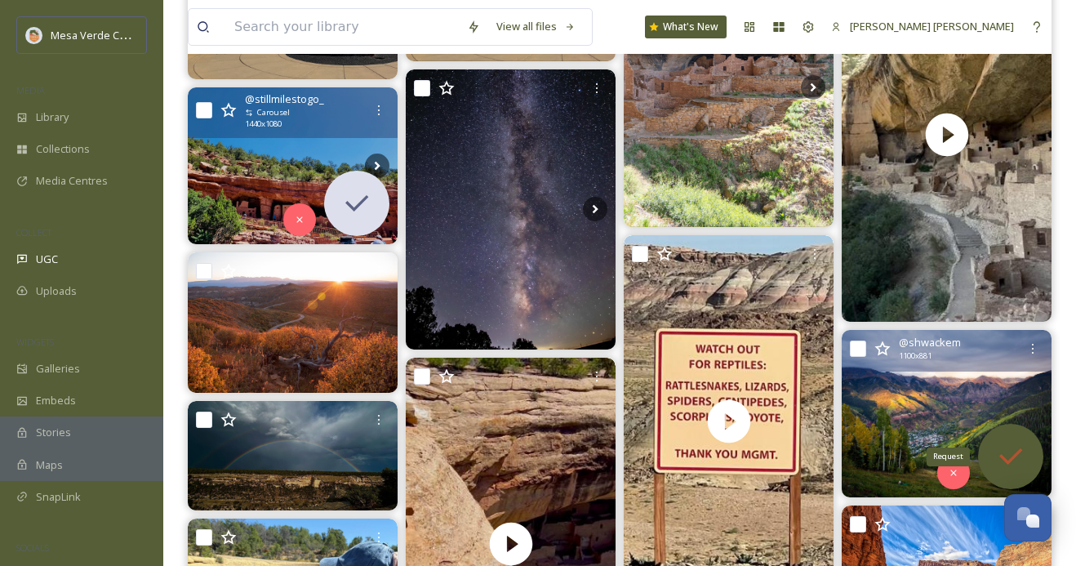
click at [998, 434] on div "Request" at bounding box center [1010, 456] width 65 height 65
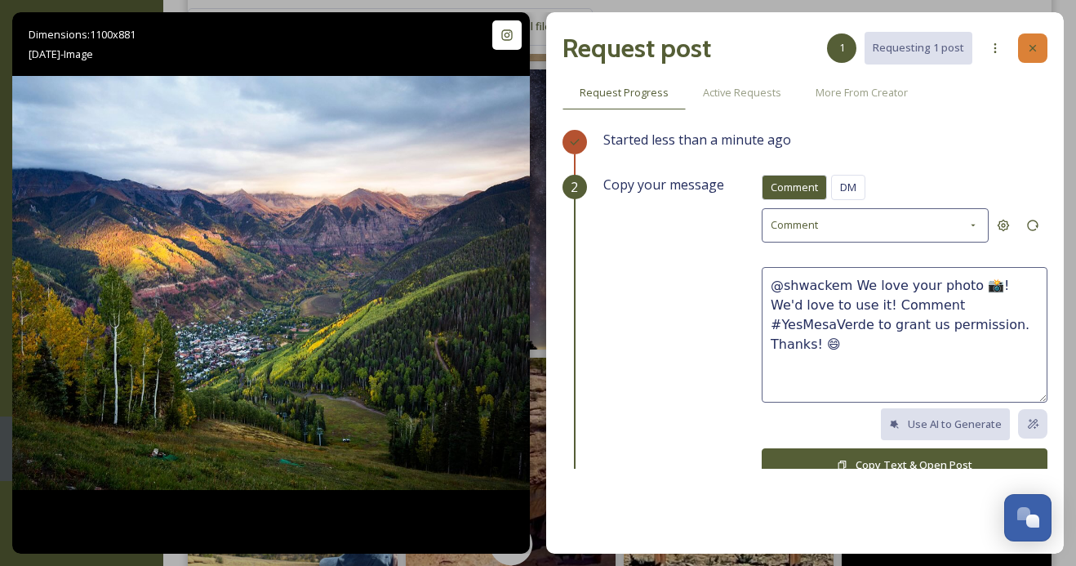
click at [1032, 46] on icon at bounding box center [1032, 48] width 13 height 13
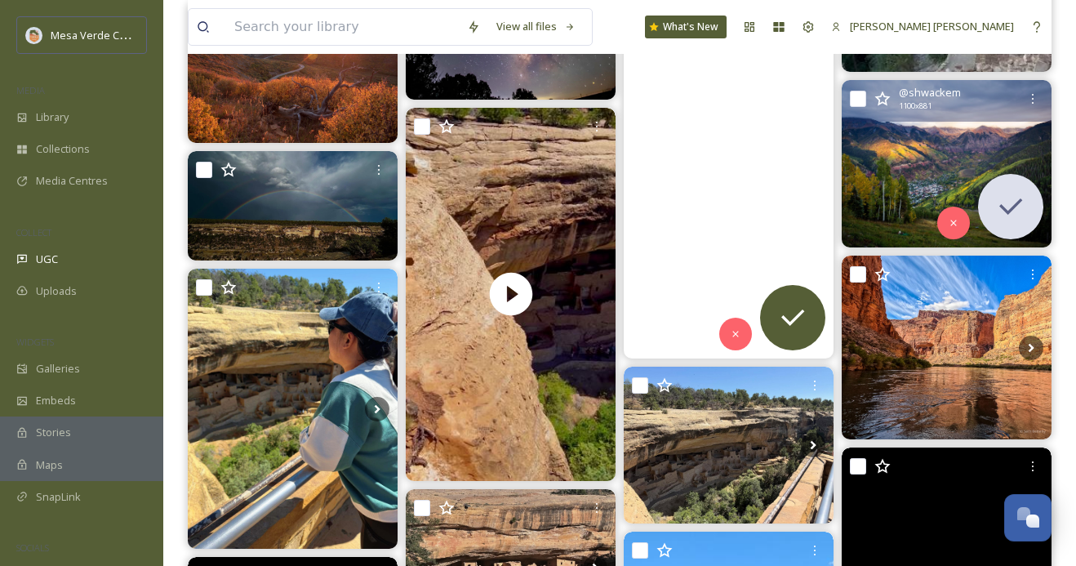
scroll to position [1220, 0]
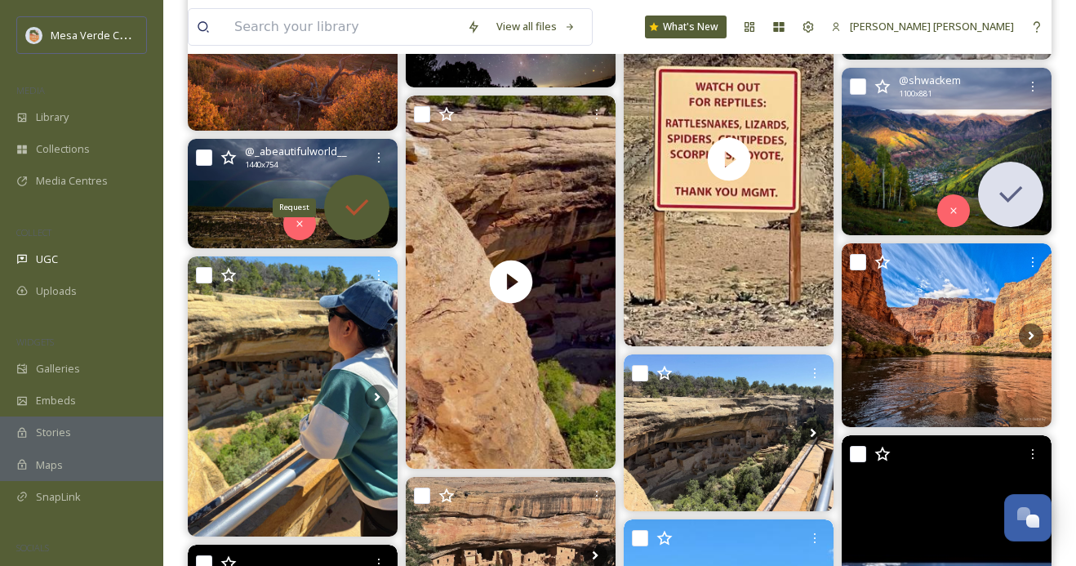
click at [352, 204] on icon at bounding box center [356, 207] width 33 height 33
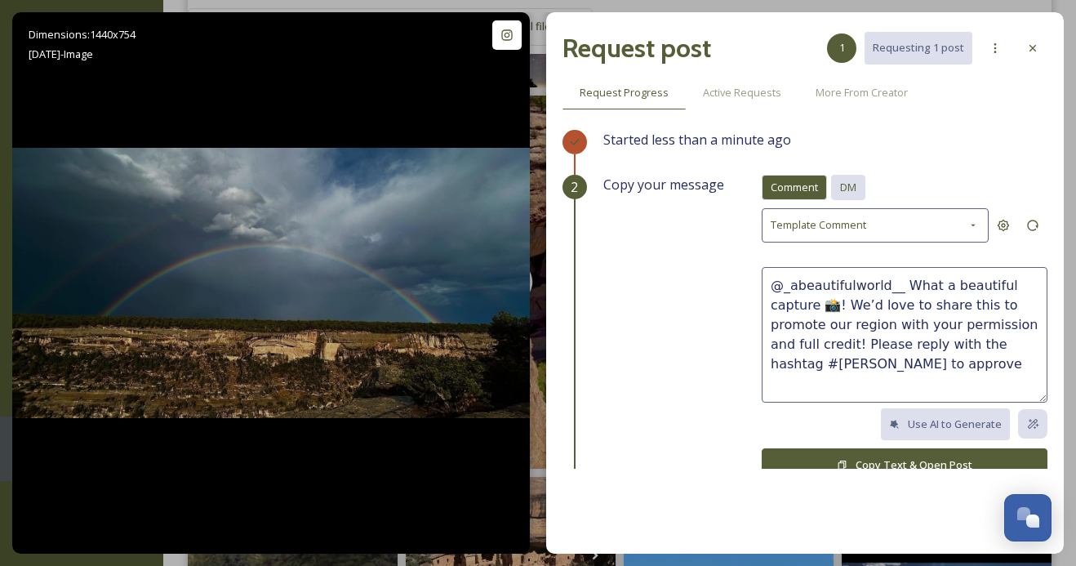
click at [864, 190] on div "DM" at bounding box center [848, 187] width 34 height 25
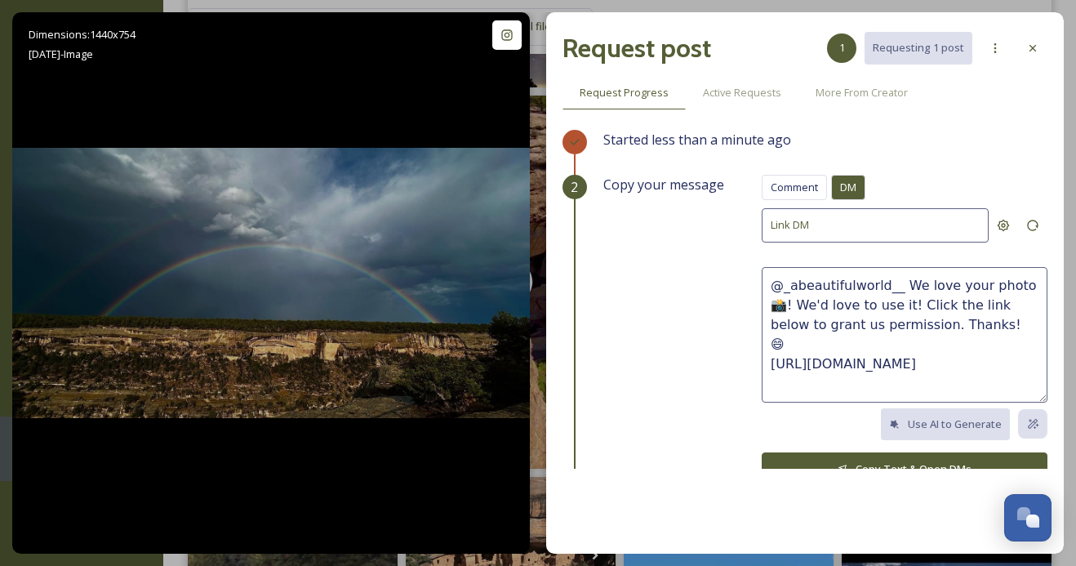
drag, startPoint x: 963, startPoint y: 321, endPoint x: 901, endPoint y: 280, distance: 74.3
click at [901, 280] on textarea "@_abeautifulworld__ We love your photo 📸! We'd love to use it! Click the link b…" at bounding box center [905, 335] width 286 height 136
paste textarea "This photo is beautiful, great capture! We'd love to share it on our socials, w…"
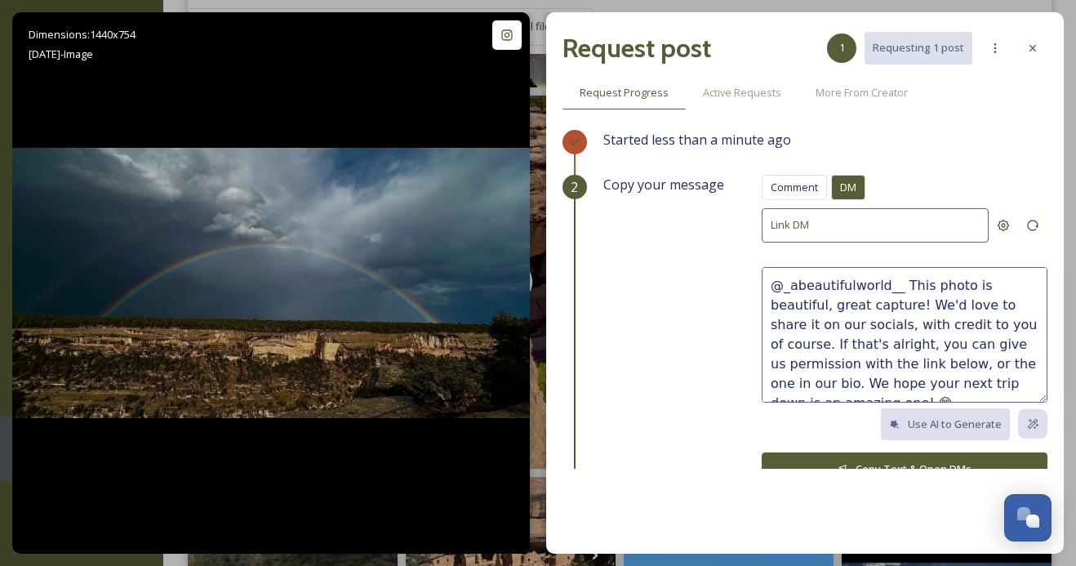
drag, startPoint x: 1029, startPoint y: 287, endPoint x: 976, endPoint y: 286, distance: 52.3
click at [976, 286] on textarea "@_abeautifulworld__ This photo is beautiful, great capture! We'd love to share …" at bounding box center [905, 335] width 286 height 136
click at [918, 302] on textarea "@_abeautifulworld__ This photo is incredible, great capture! We'd love to share…" at bounding box center [905, 335] width 286 height 136
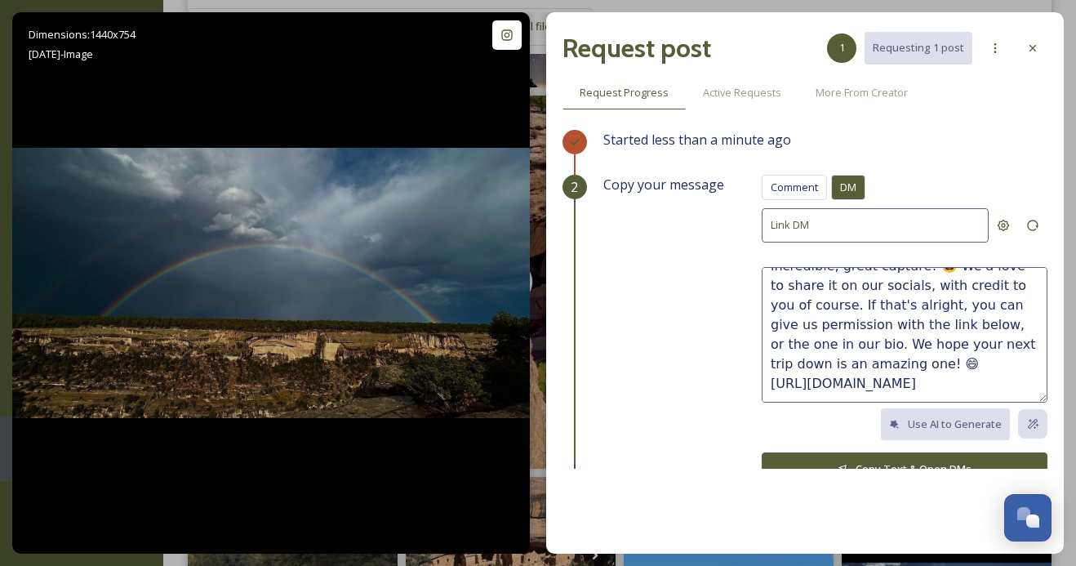
click at [878, 361] on textarea "@_abeautifulworld__ This photo is incredible, great capture! 🤩 We'd love to sha…" at bounding box center [905, 335] width 286 height 136
click at [987, 343] on textarea "@_abeautifulworld__ This photo is incredible, great capture! 🤩 We'd love to sha…" at bounding box center [905, 335] width 286 height 136
type textarea "@_abeautifulworld__ This photo is incredible, great capture! 🤩 We'd love to sha…"
click at [925, 461] on button "Copy Text & Open DMs" at bounding box center [905, 468] width 286 height 33
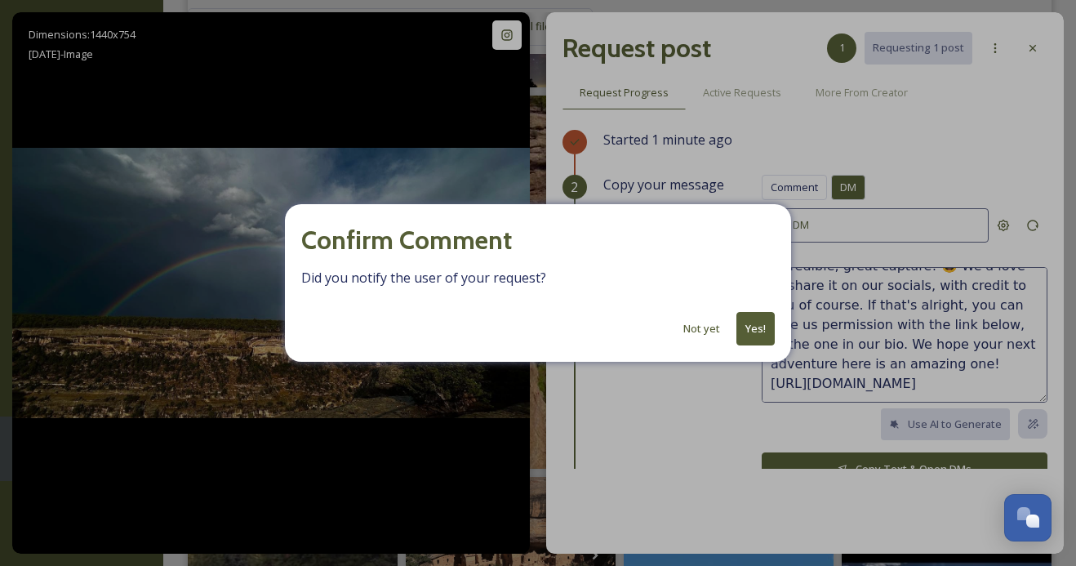
click at [749, 324] on button "Yes!" at bounding box center [755, 328] width 38 height 33
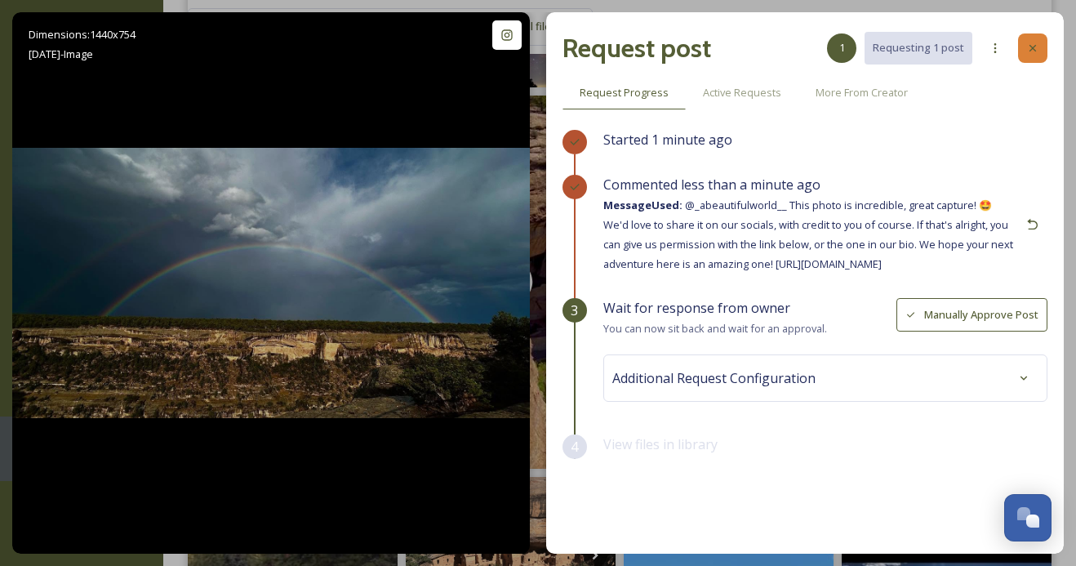
click at [1034, 50] on icon at bounding box center [1032, 48] width 7 height 7
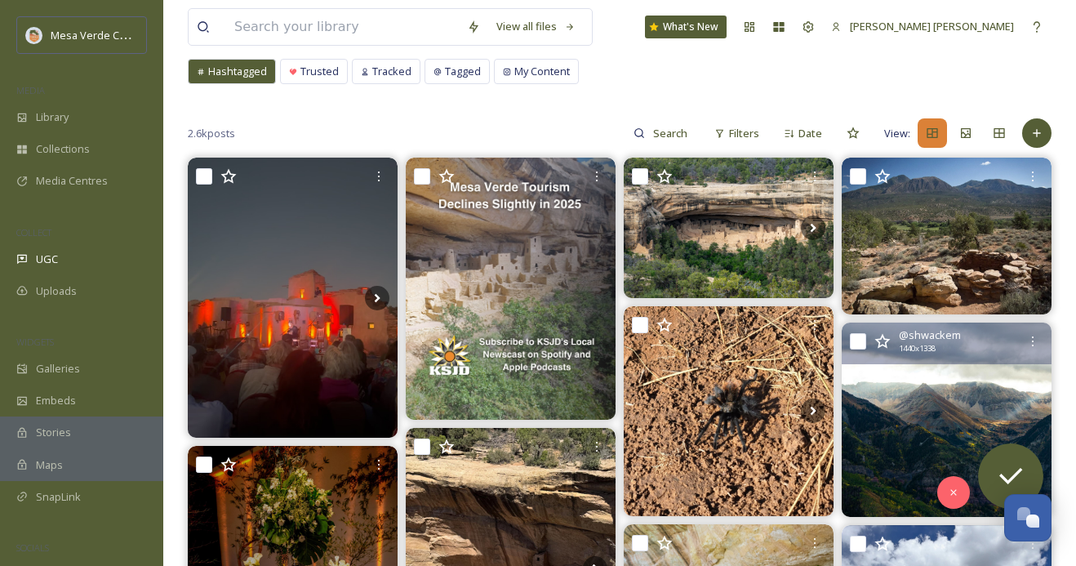
scroll to position [88, 0]
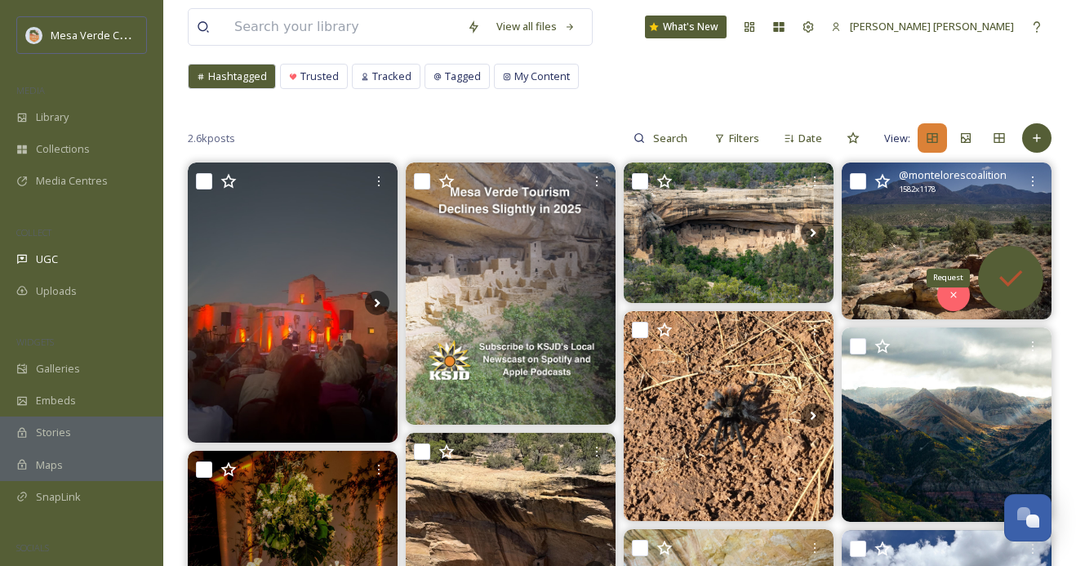
click at [1002, 270] on icon at bounding box center [1010, 278] width 33 height 33
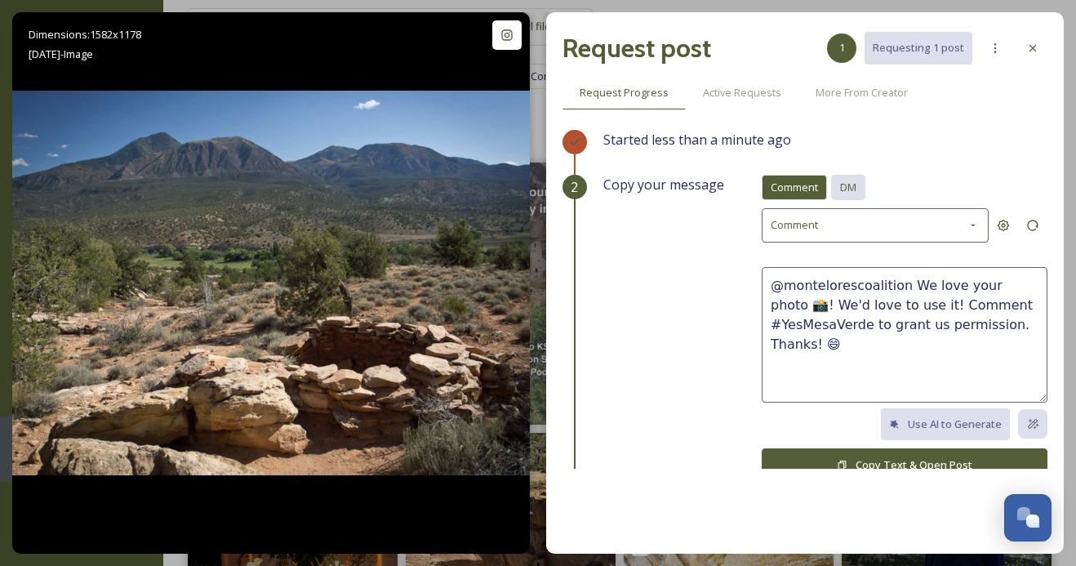
click at [857, 185] on div "DM" at bounding box center [848, 187] width 34 height 25
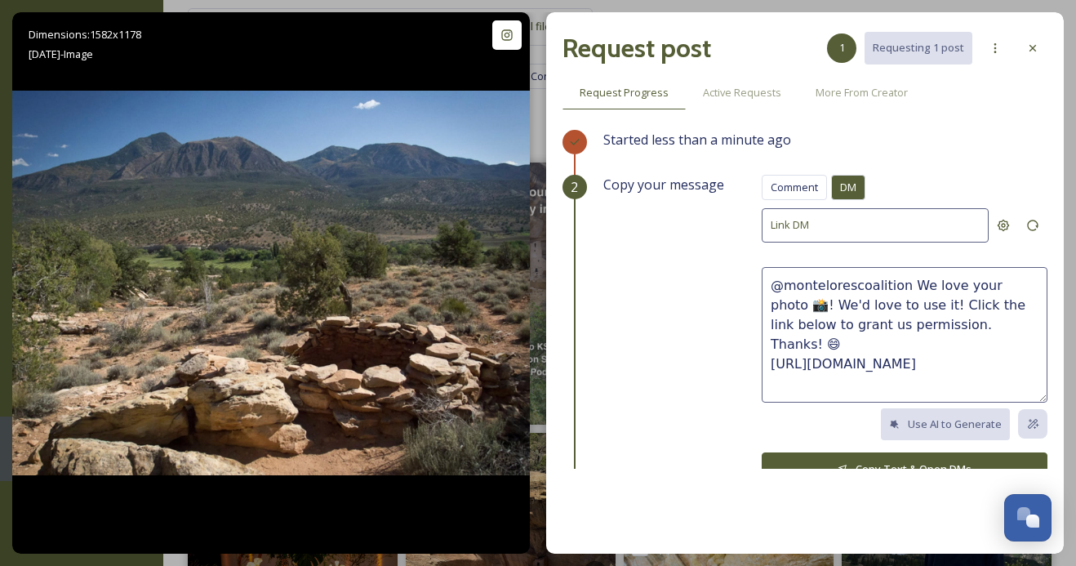
drag, startPoint x: 962, startPoint y: 321, endPoint x: 904, endPoint y: 285, distance: 67.5
click at [904, 285] on textarea "@montelorescoalition We love your photo 📸! We'd love to use it! Click the link …" at bounding box center [905, 335] width 286 height 136
paste textarea "This photo is beautiful, great capture! We'd love to share it on our socials, w…"
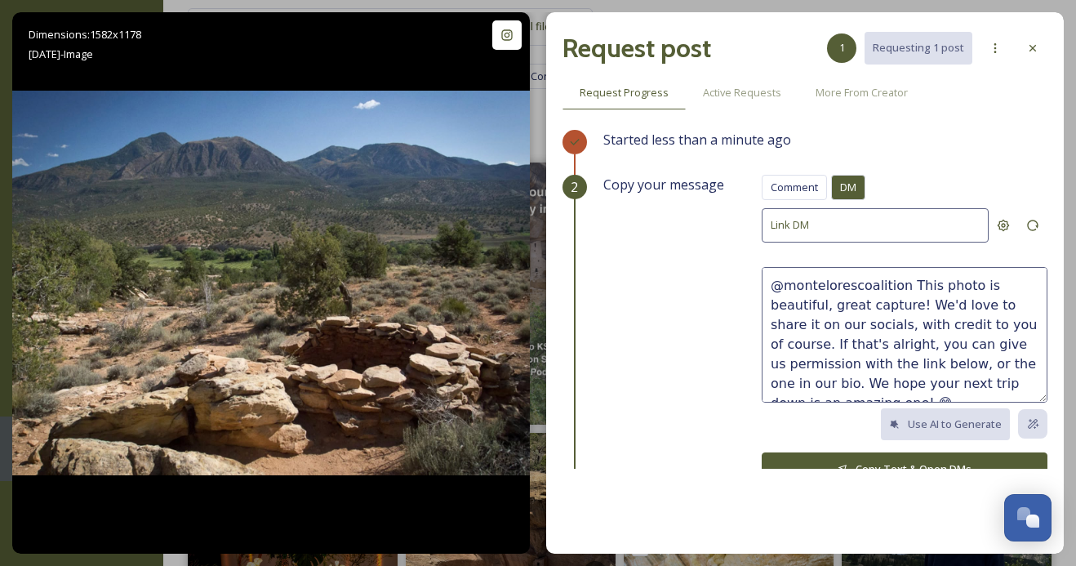
drag, startPoint x: 1032, startPoint y: 284, endPoint x: 979, endPoint y: 283, distance: 53.1
click at [979, 283] on textarea "@montelorescoalition This photo is beautiful, great capture! We'd love to share…" at bounding box center [905, 335] width 286 height 136
click at [851, 304] on textarea "@montelorescoalition This photo is amazing, great capture! We'd love to share i…" at bounding box center [905, 335] width 286 height 136
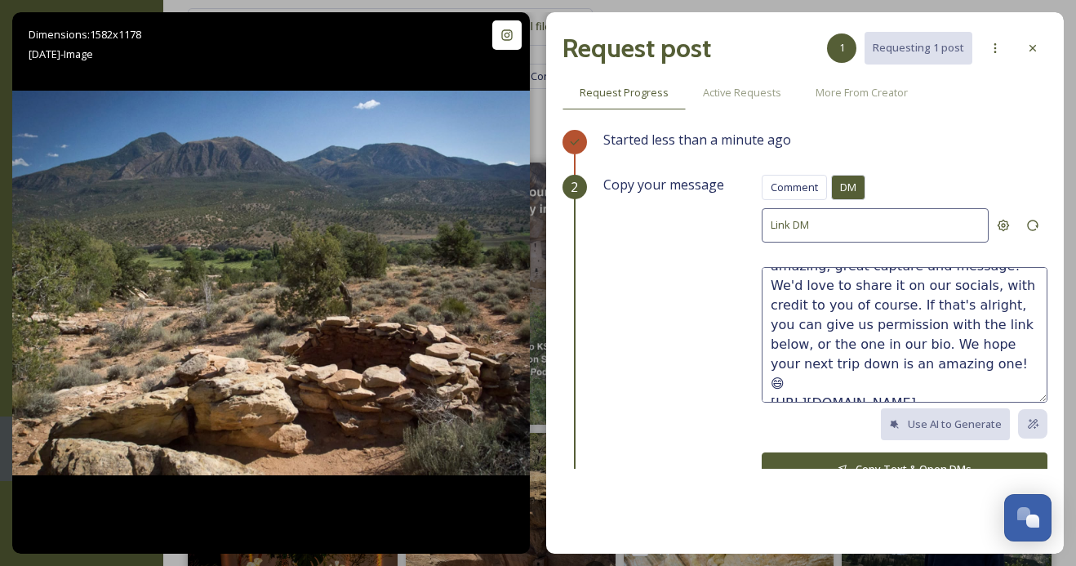
drag, startPoint x: 876, startPoint y: 361, endPoint x: 824, endPoint y: 342, distance: 55.5
click at [824, 342] on textarea "@montelorescoalition This photo is amazing, great capture and message! We'd lov…" at bounding box center [905, 335] width 286 height 136
type textarea "@montelorescoalition This photo is amazing, great capture and message! We'd lov…"
click at [825, 429] on div "Use AI to Generate" at bounding box center [905, 424] width 286 height 32
click at [825, 456] on button "Copy Text & Open DMs" at bounding box center [905, 468] width 286 height 33
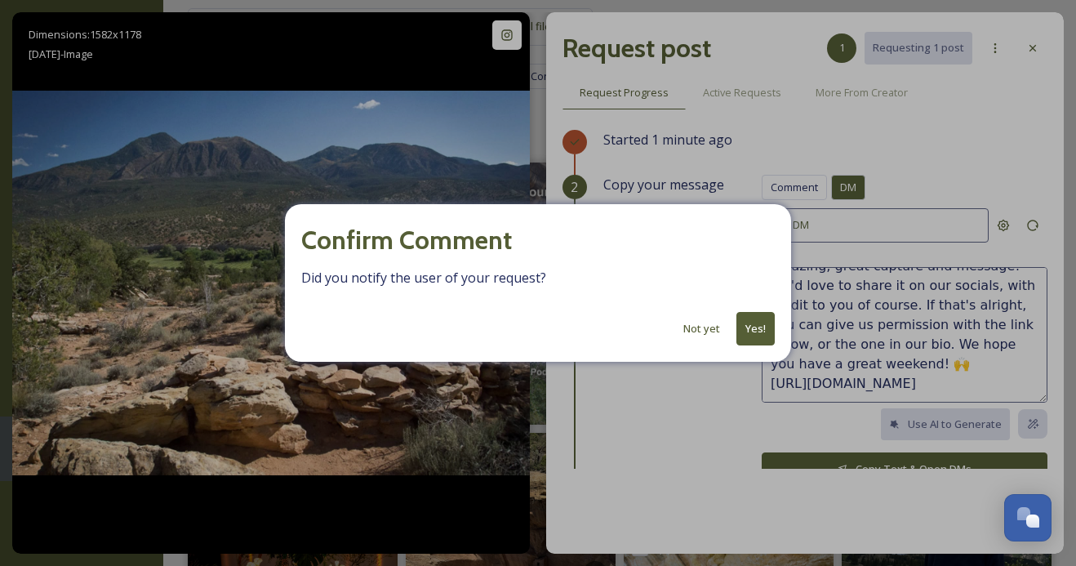
click at [757, 327] on button "Yes!" at bounding box center [755, 328] width 38 height 33
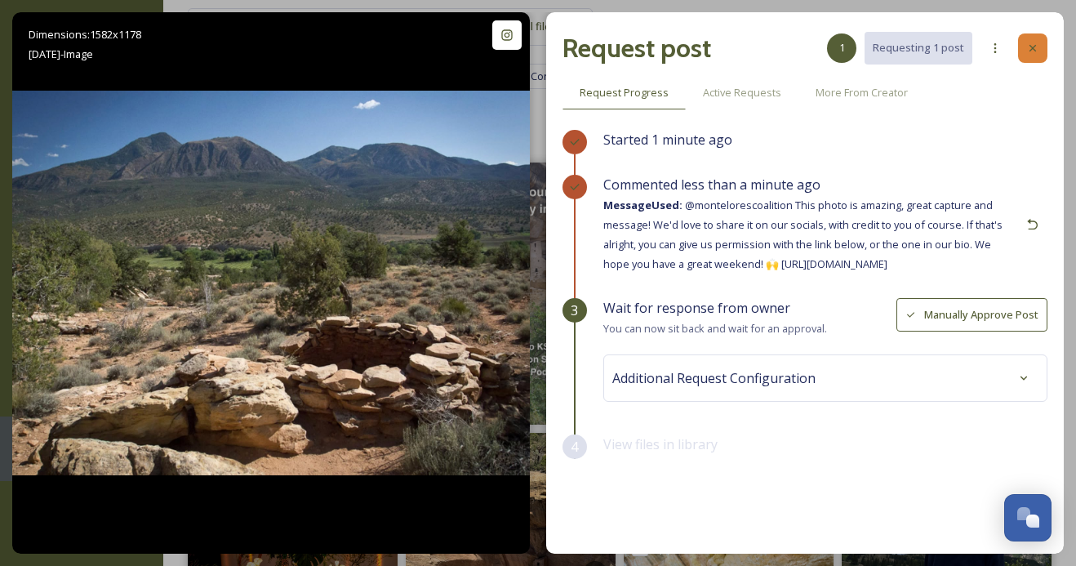
click at [1029, 45] on icon at bounding box center [1032, 48] width 7 height 7
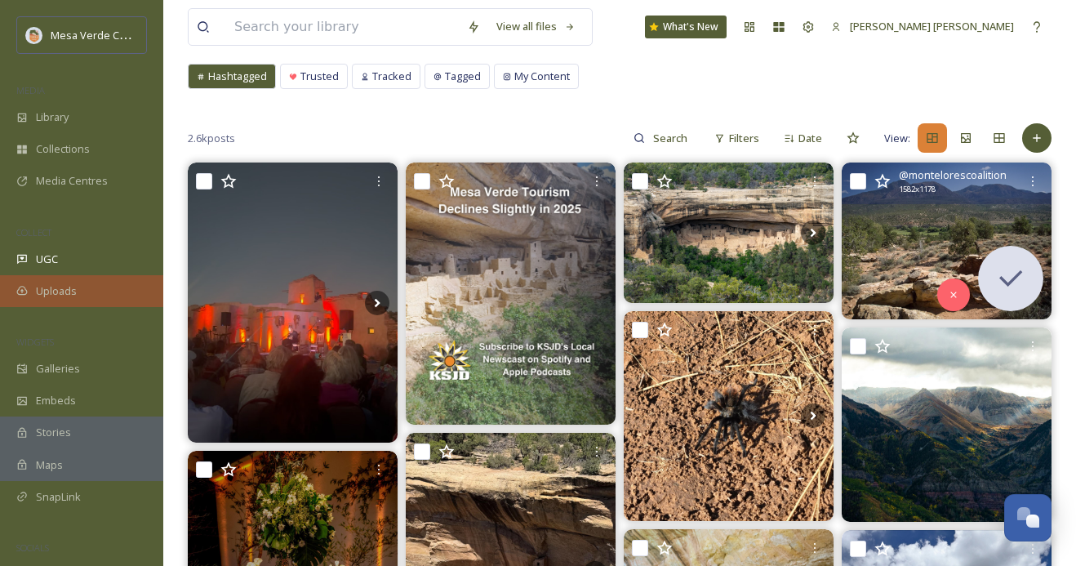
click at [75, 289] on span "Uploads" at bounding box center [56, 291] width 41 height 16
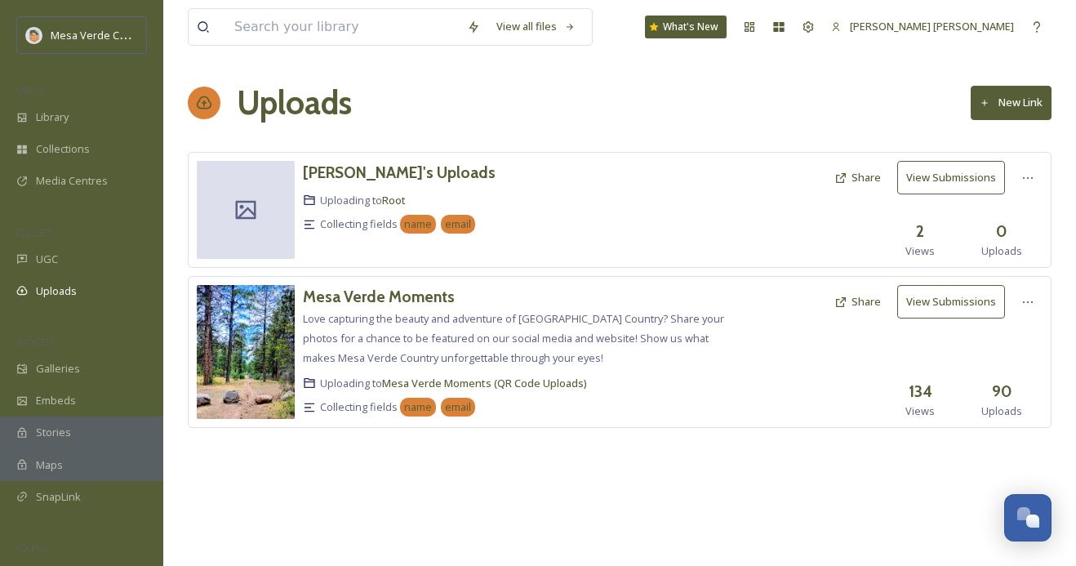
click at [965, 311] on button "View Submissions" at bounding box center [951, 301] width 108 height 33
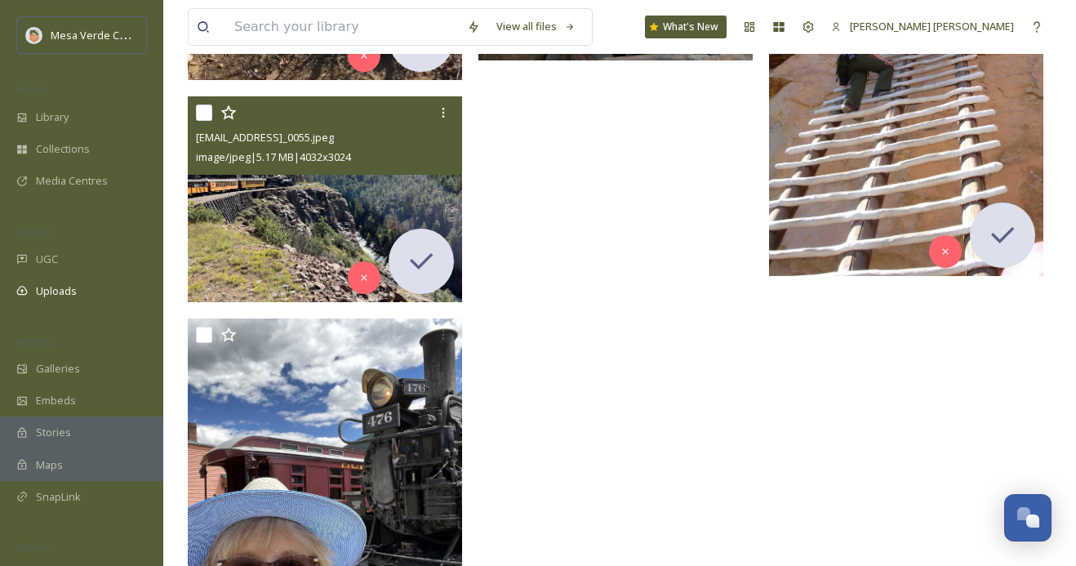
scroll to position [7822, 0]
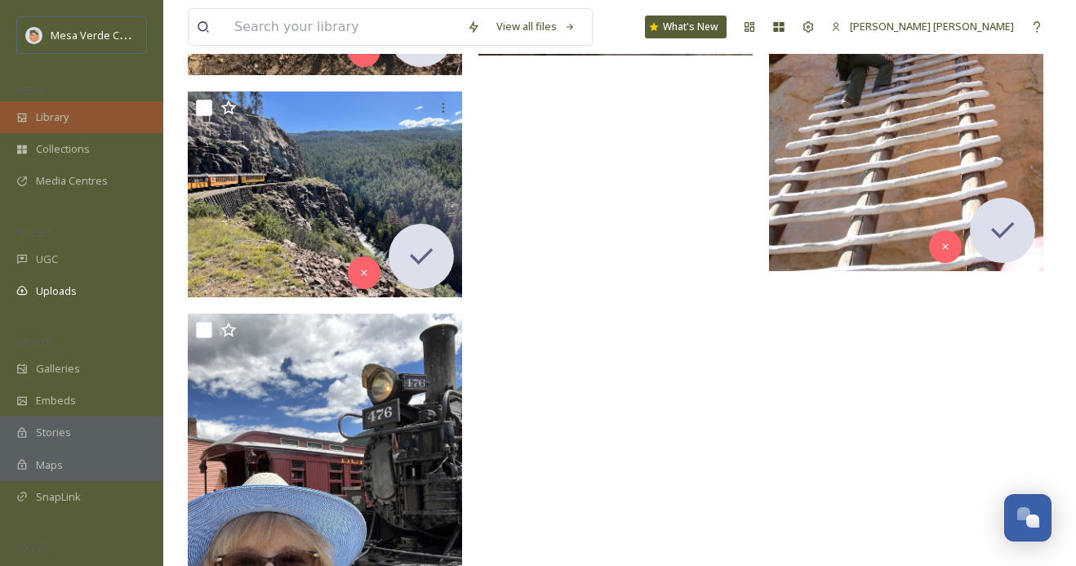
click at [127, 111] on div "Library" at bounding box center [81, 117] width 163 height 32
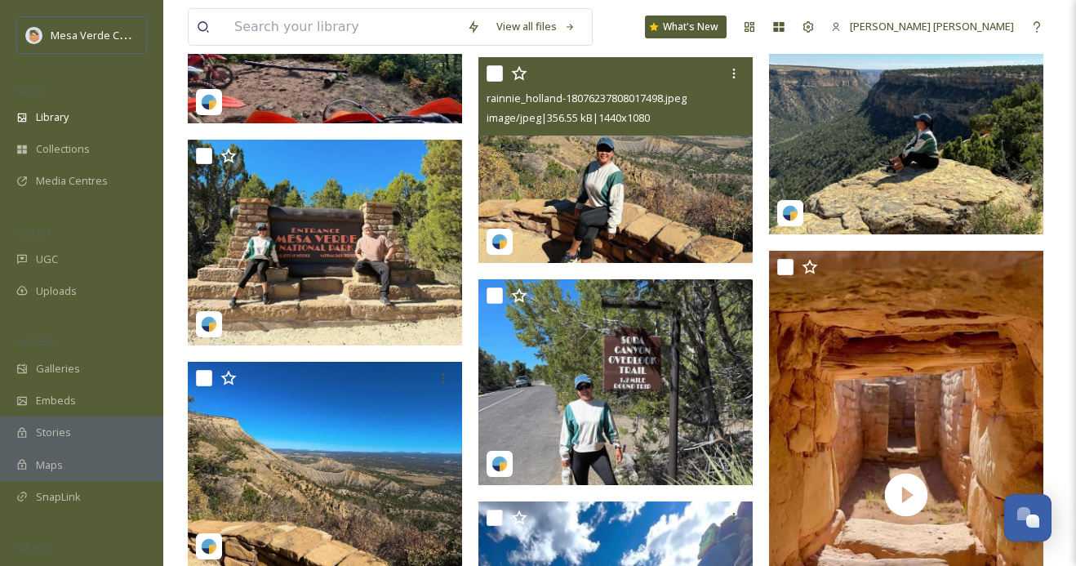
scroll to position [2381, 0]
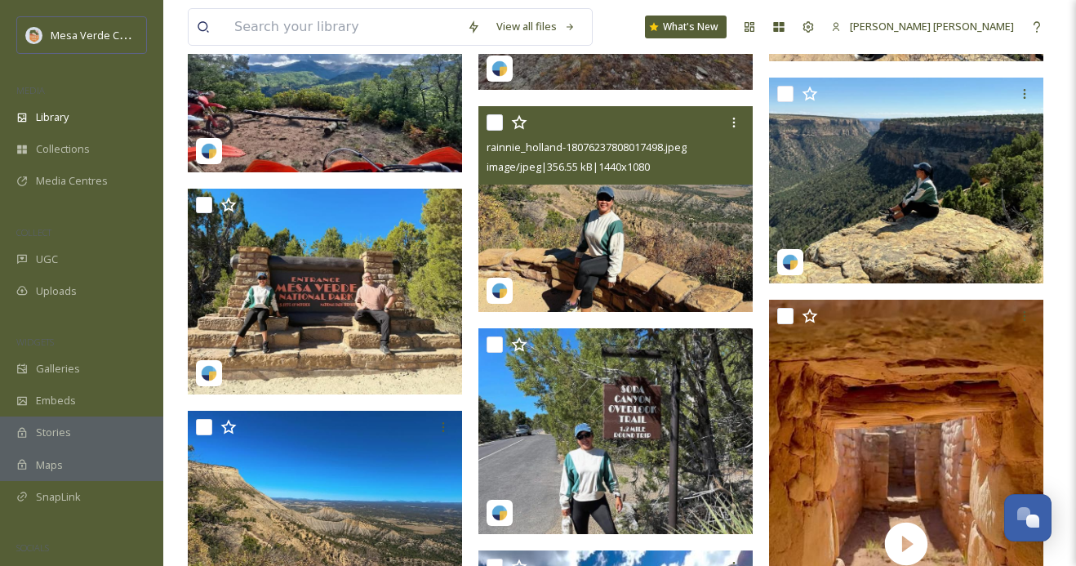
click at [643, 220] on img at bounding box center [615, 209] width 274 height 206
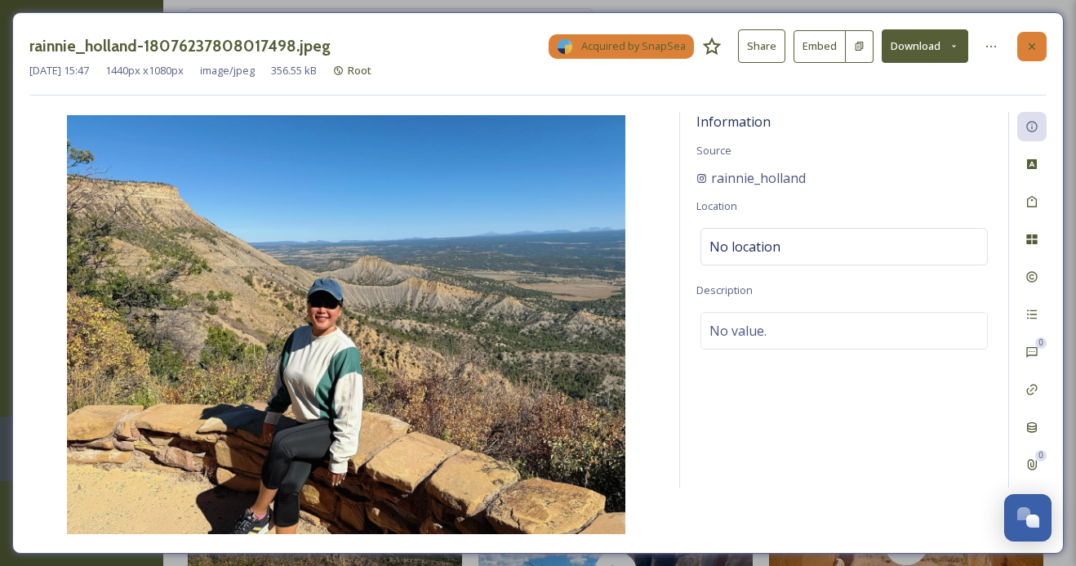
click at [1033, 40] on icon at bounding box center [1031, 46] width 13 height 13
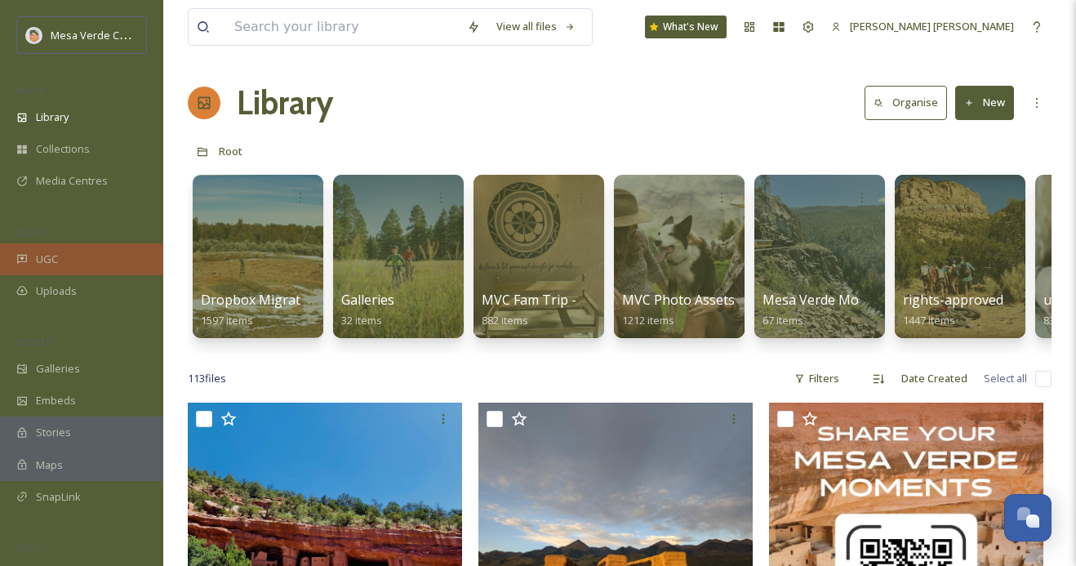
click at [70, 265] on div "UGC" at bounding box center [81, 259] width 163 height 32
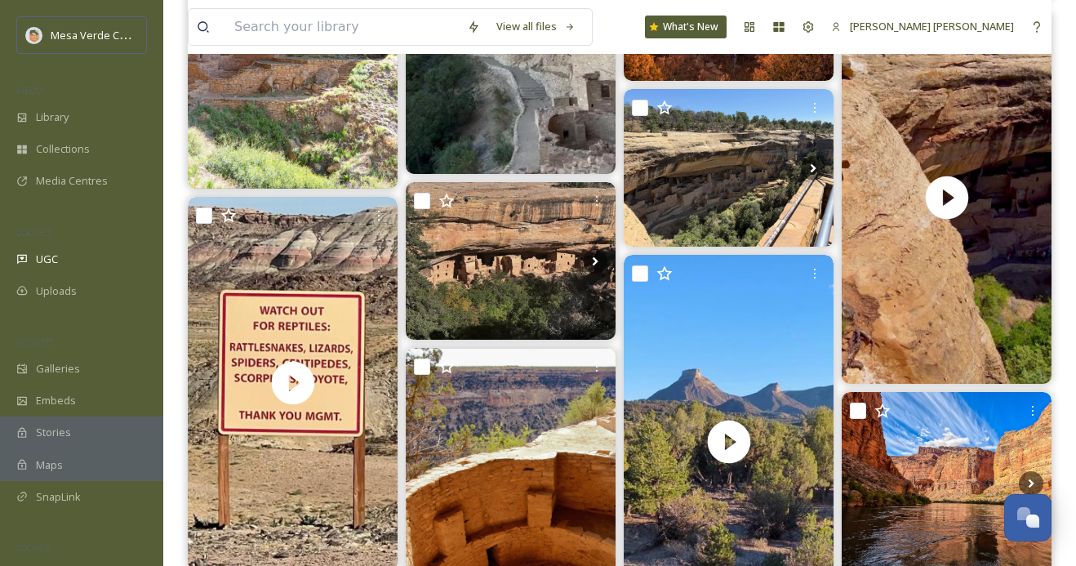
scroll to position [823, 0]
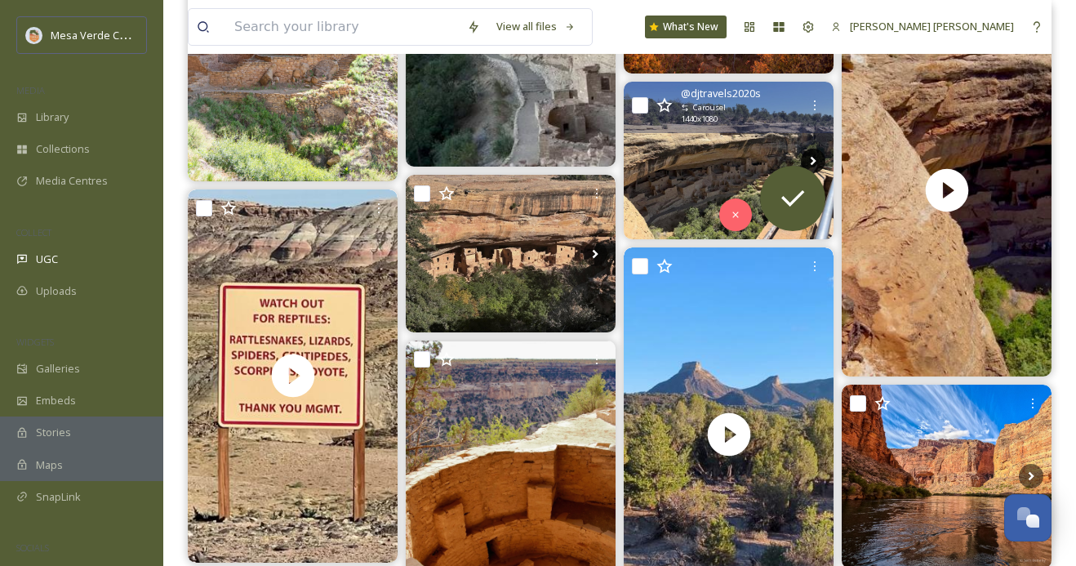
click at [809, 160] on icon at bounding box center [813, 161] width 24 height 24
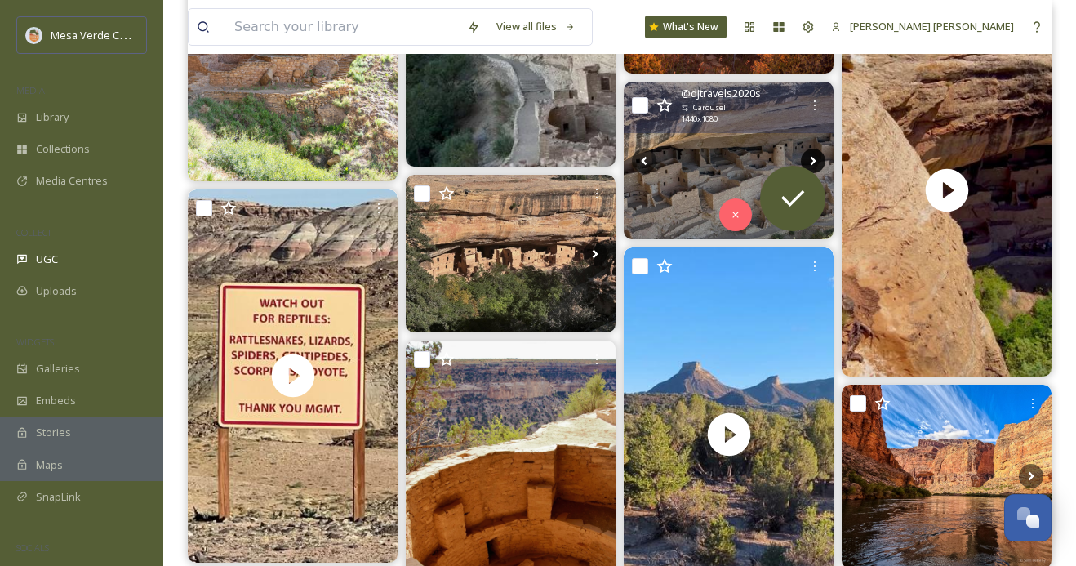
click at [810, 160] on icon at bounding box center [813, 161] width 24 height 24
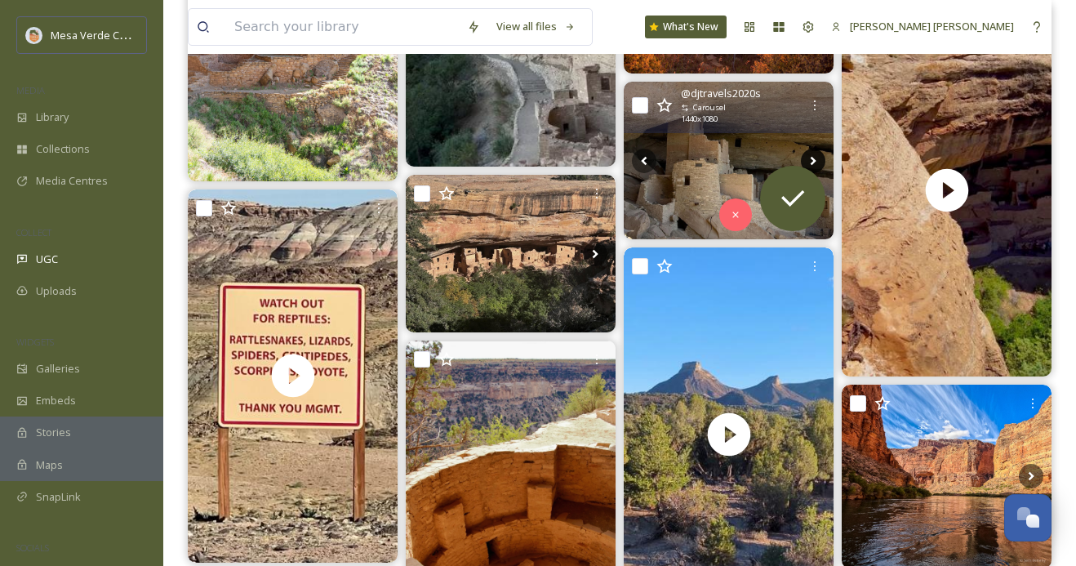
click at [810, 160] on icon at bounding box center [813, 161] width 24 height 24
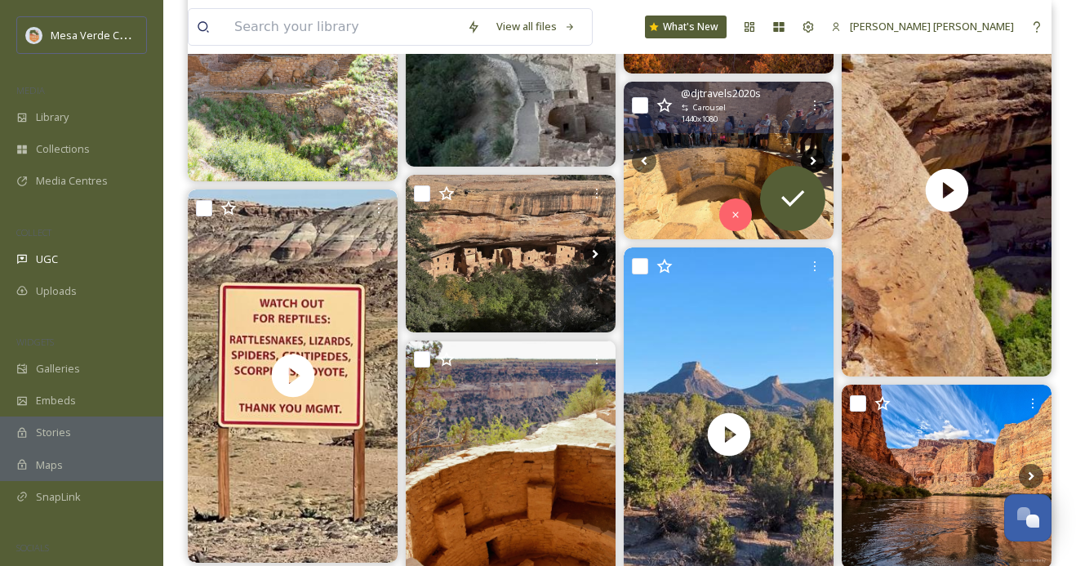
click at [810, 160] on icon at bounding box center [813, 161] width 24 height 24
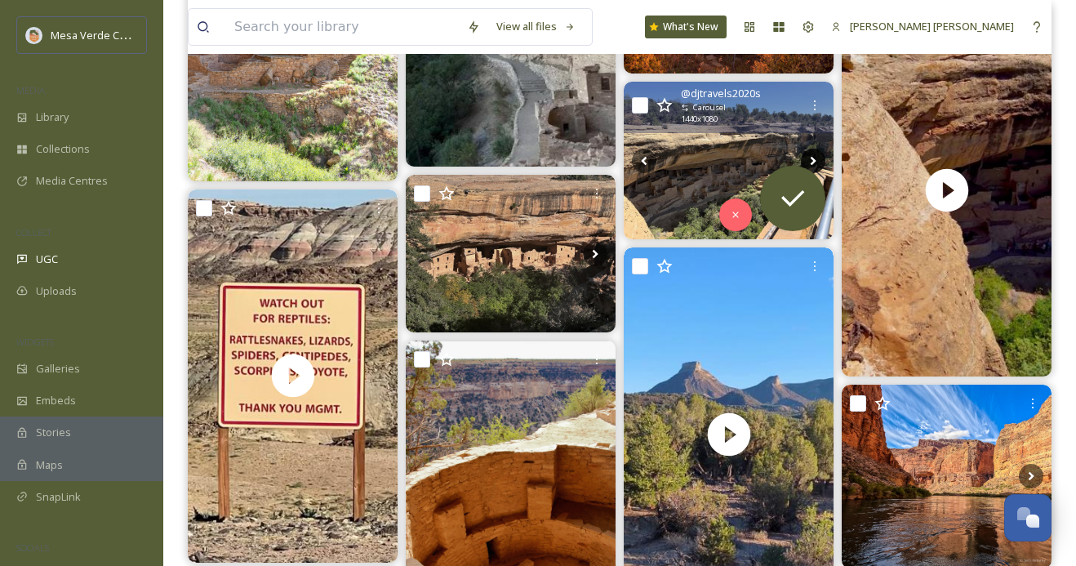
click at [810, 160] on icon at bounding box center [813, 161] width 24 height 24
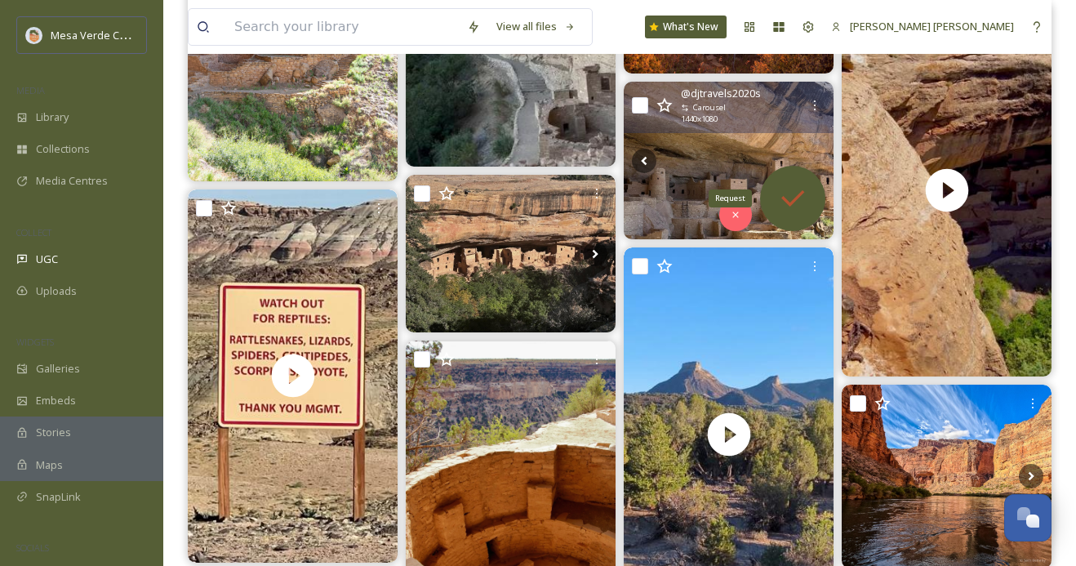
click at [793, 204] on icon at bounding box center [792, 198] width 33 height 33
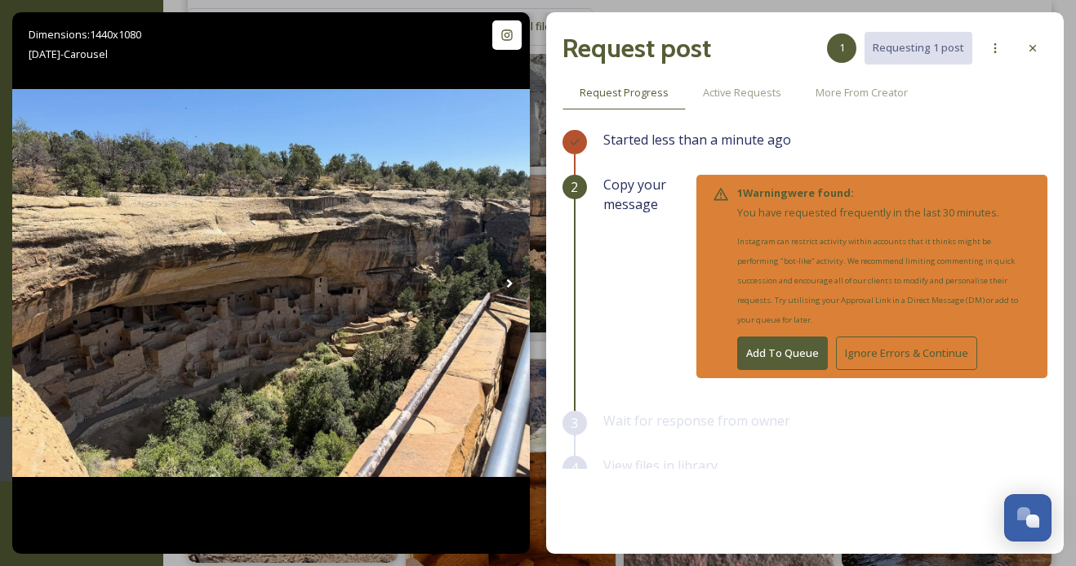
click at [759, 340] on button "Add To Queue" at bounding box center [782, 352] width 91 height 33
